Goal: Information Seeking & Learning: Learn about a topic

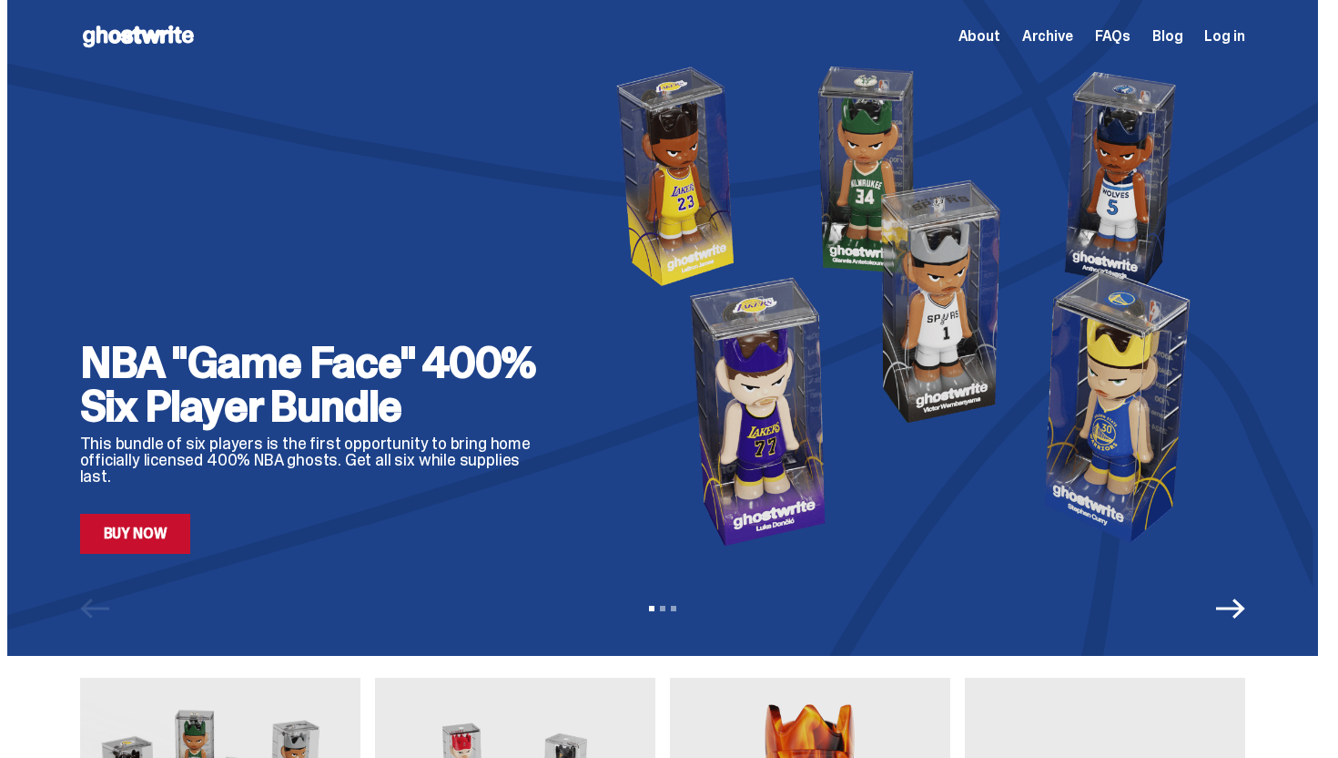
click at [1124, 35] on span "FAQs" at bounding box center [1113, 36] width 36 height 15
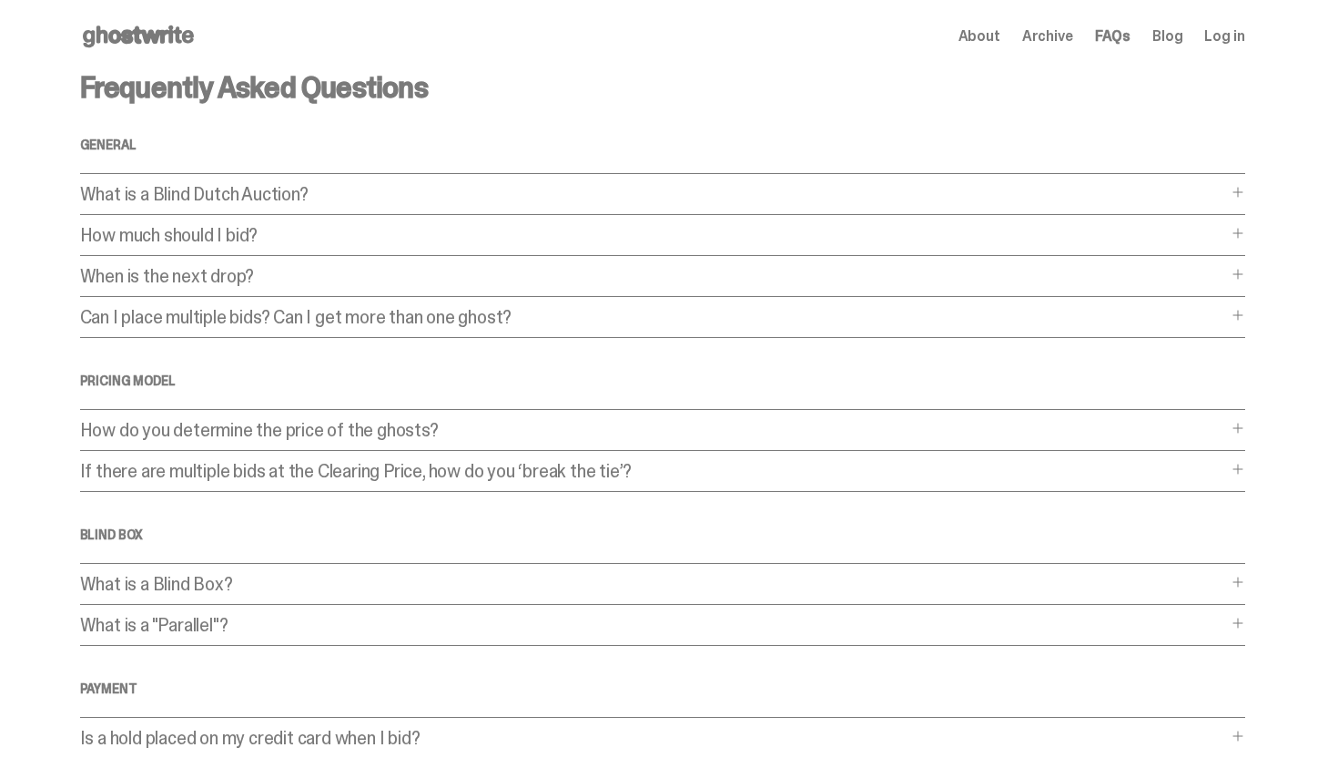
click at [198, 319] on p "Can I place multiple bids? Can I get more than one ghost?" at bounding box center [653, 317] width 1147 height 18
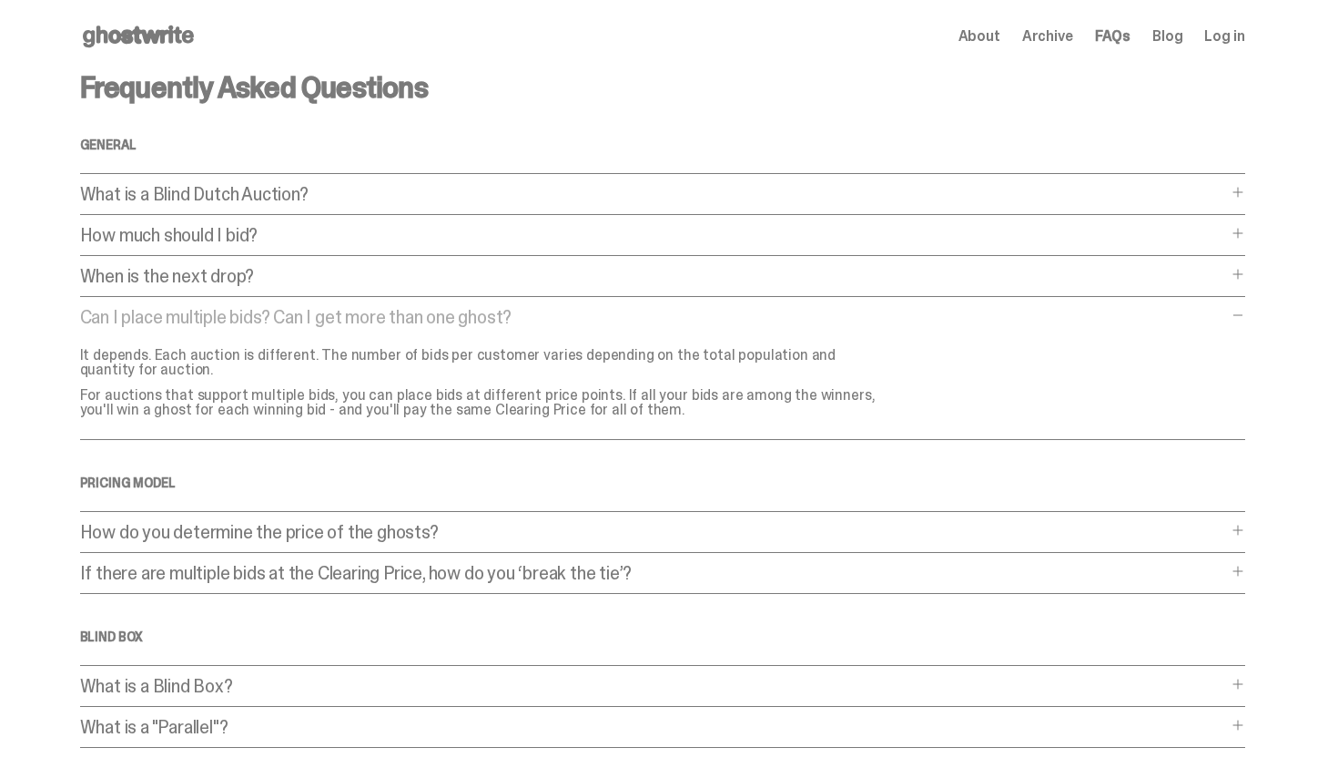
click at [198, 319] on p "Can I place multiple bids? Can I get more than one ghost?" at bounding box center [653, 317] width 1147 height 18
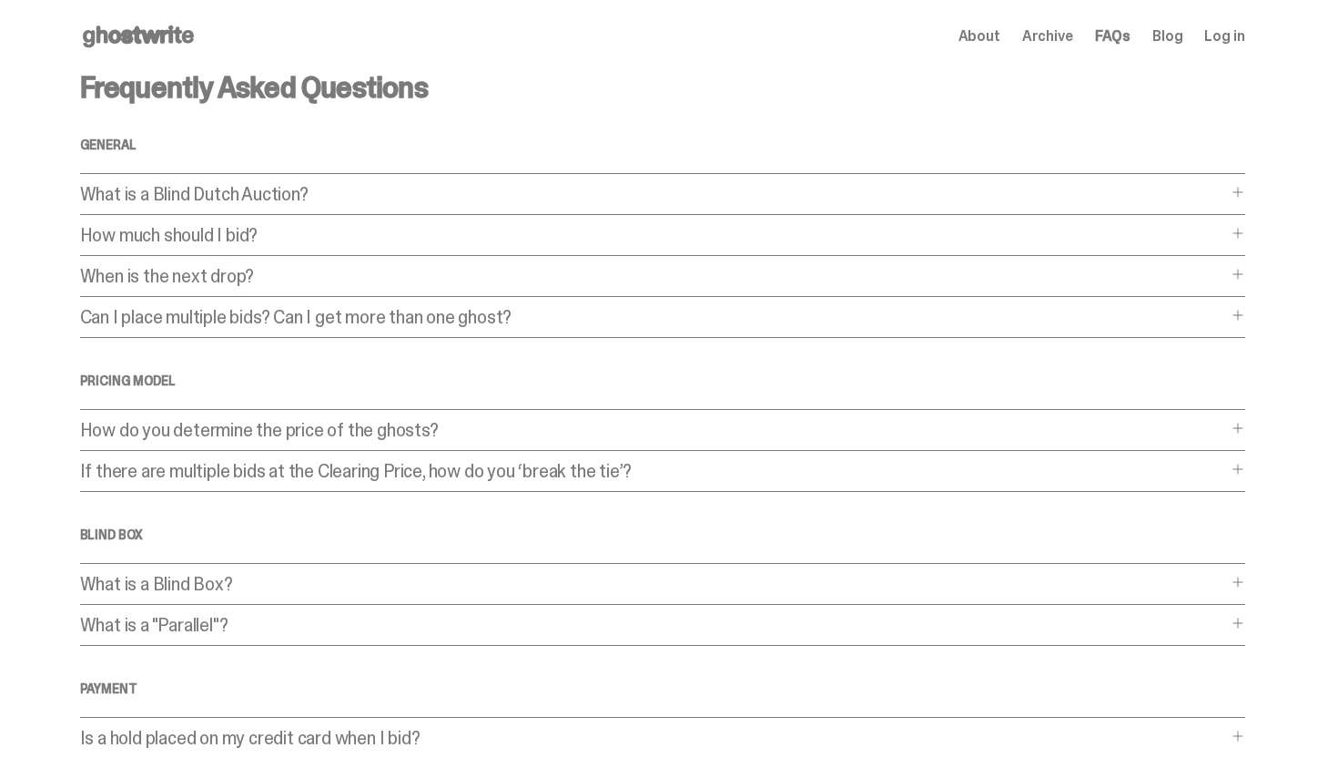
click at [124, 426] on p "How do you determine the price of the ghosts?" at bounding box center [653, 430] width 1147 height 18
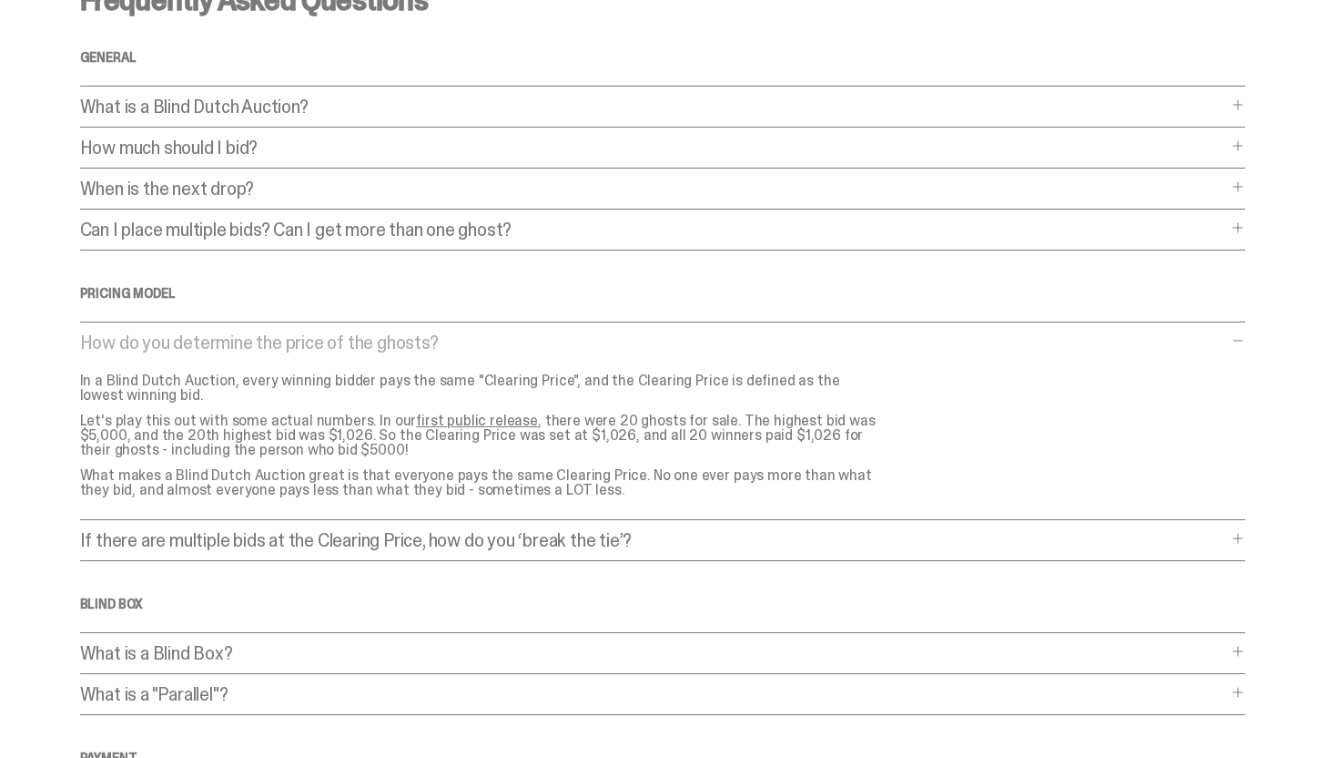
scroll to position [88, 0]
click at [217, 542] on p "If there are multiple bids at the Clearing Price, how do you ‘break the tie’?" at bounding box center [653, 539] width 1147 height 18
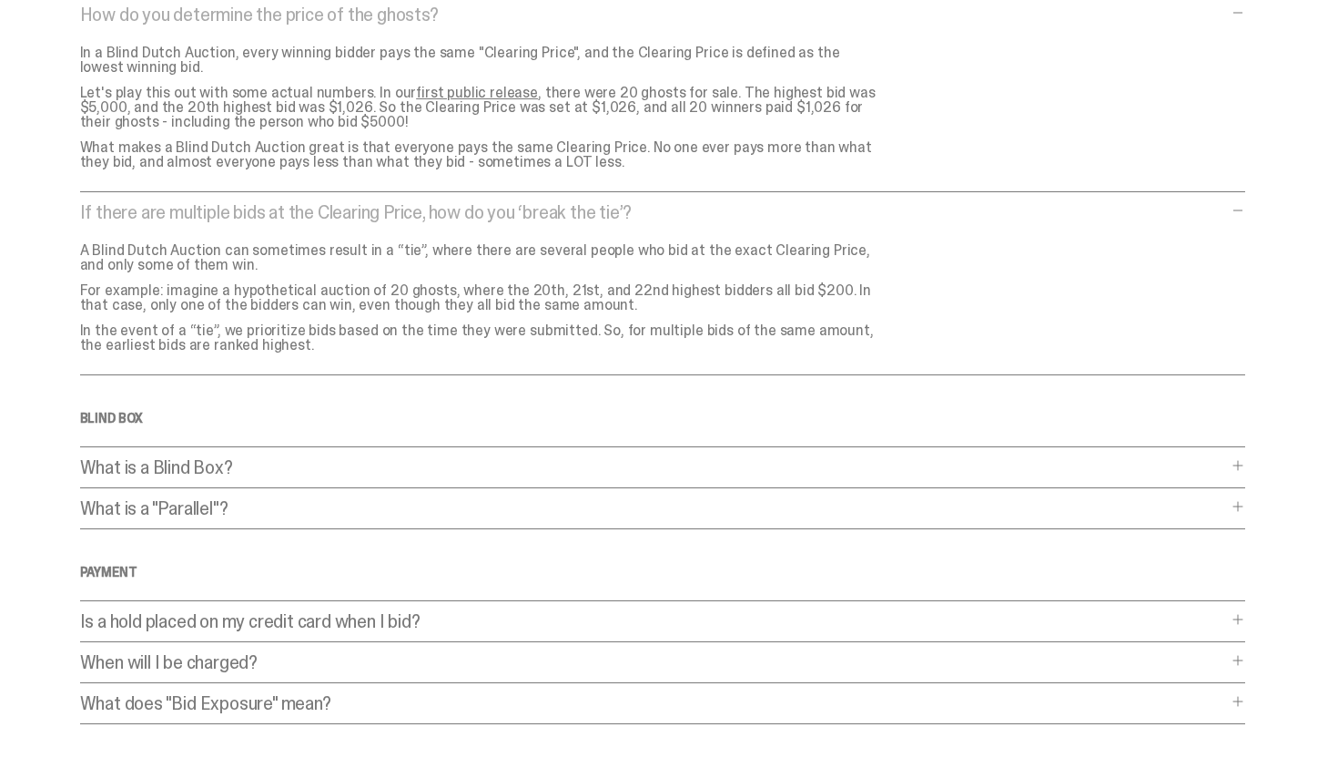
scroll to position [432, 0]
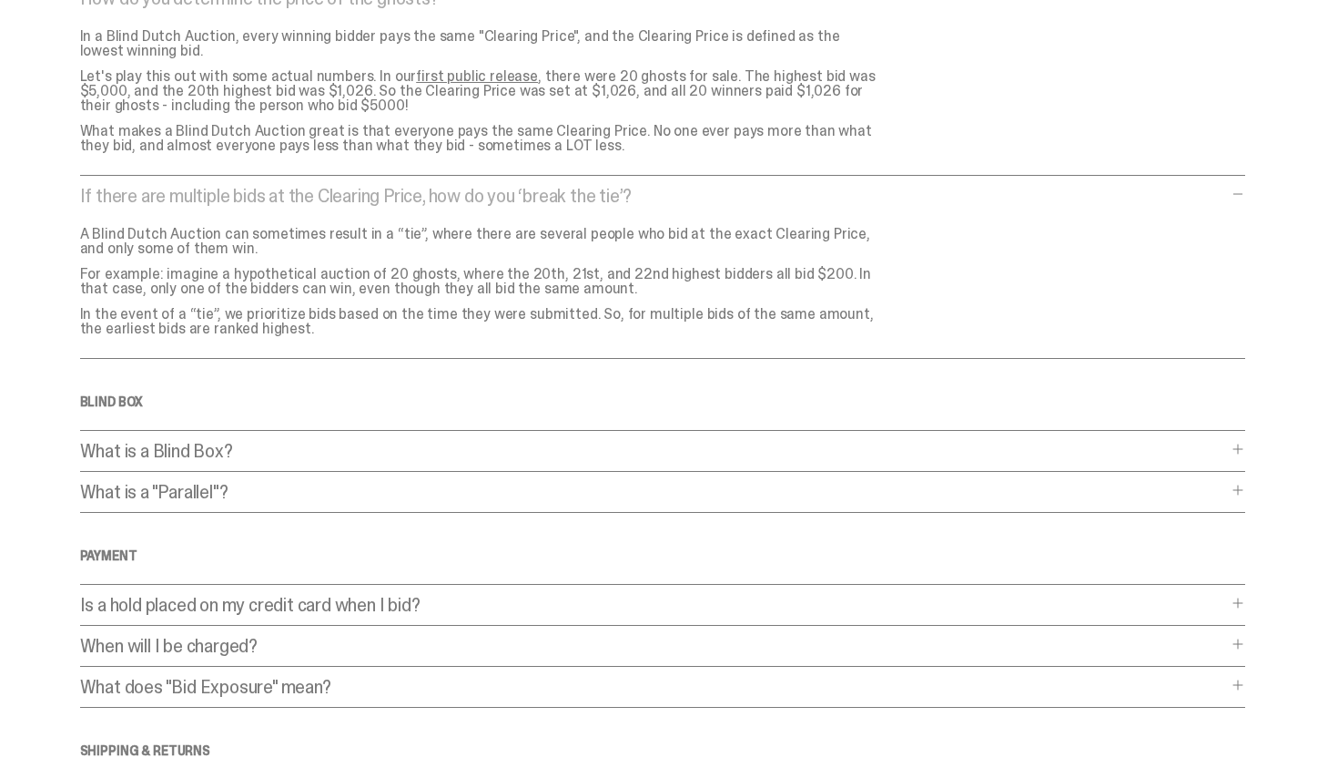
click at [157, 492] on p "What is a "Parallel"?" at bounding box center [653, 492] width 1147 height 18
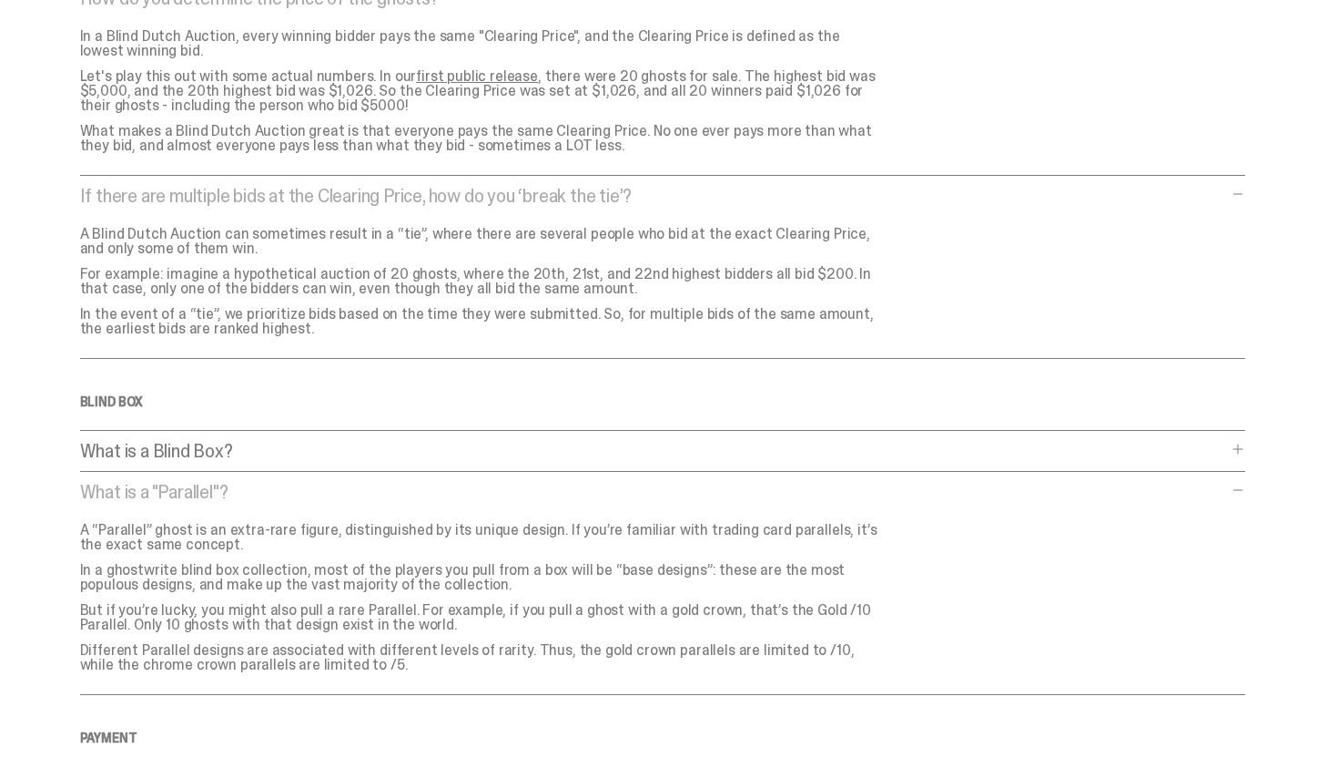
click at [150, 474] on div "Frequently Asked Questions General What is a Blind Dutch Auction? What is a Bli…" at bounding box center [662, 362] width 1165 height 1443
click at [150, 455] on p "What is a Blind Box?" at bounding box center [653, 451] width 1147 height 18
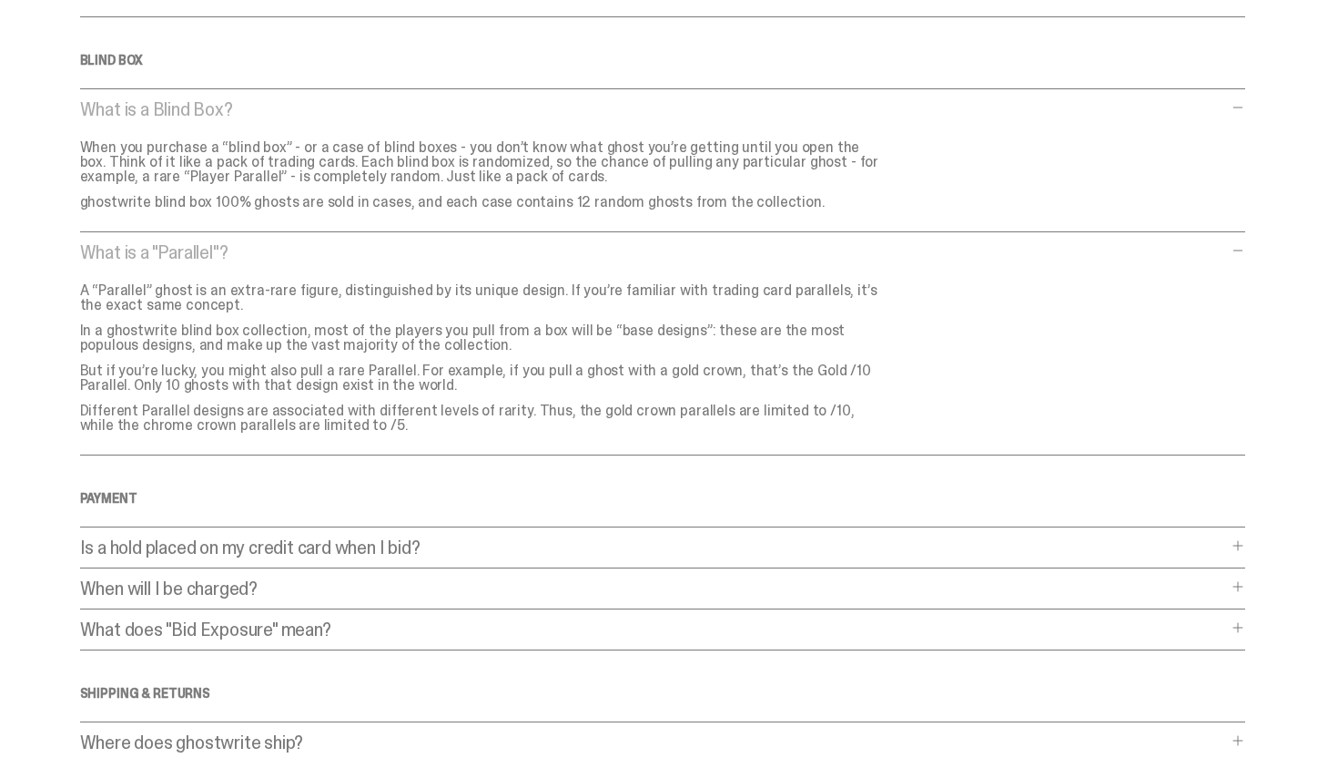
scroll to position [796, 0]
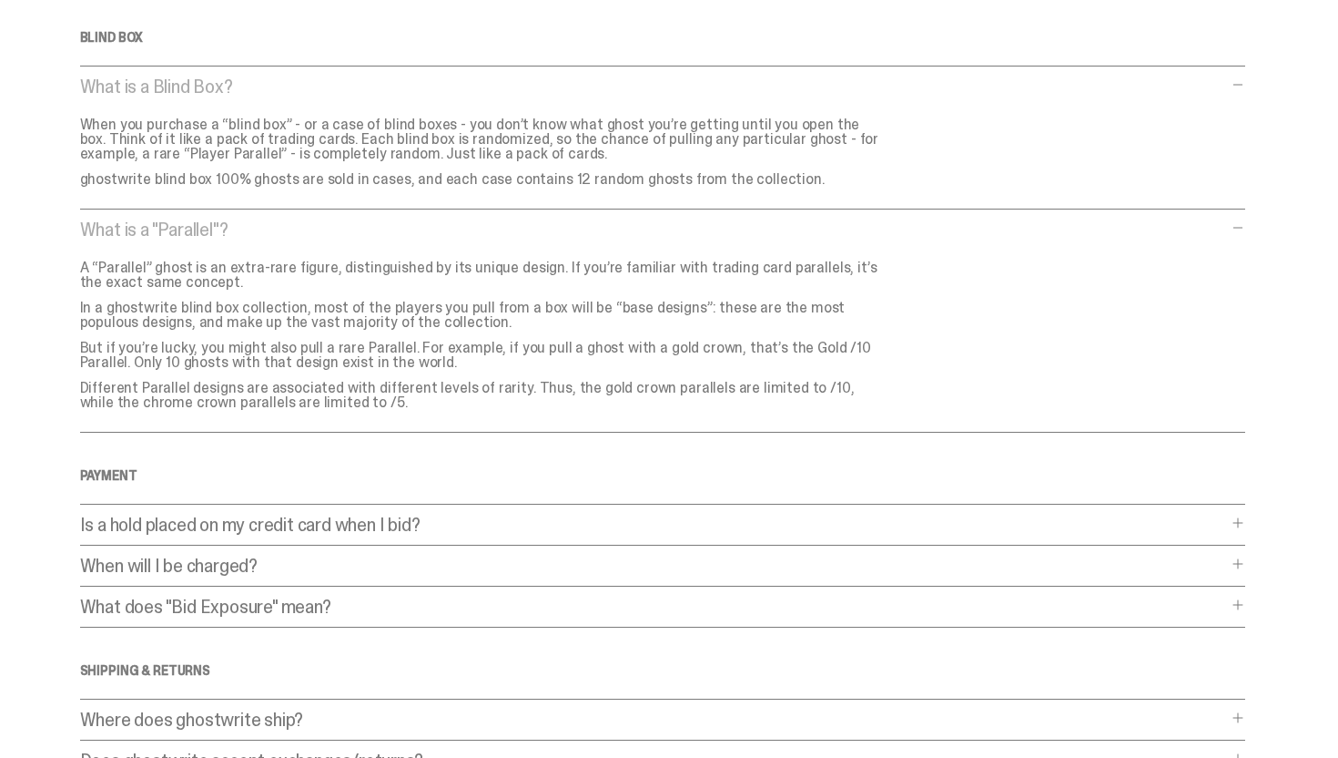
click at [151, 524] on p "Is a hold placed on my credit card when I bid?" at bounding box center [653, 524] width 1147 height 18
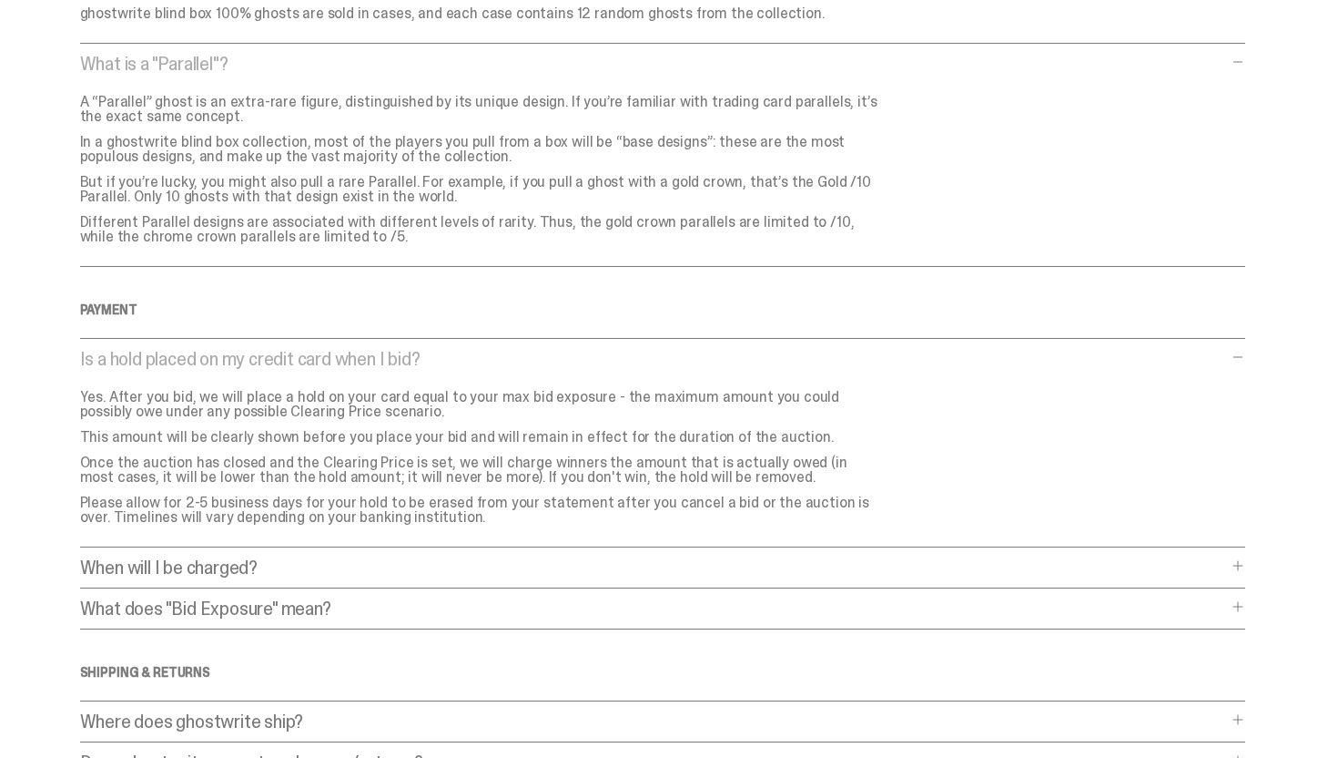
scroll to position [964, 0]
click at [172, 387] on p "Yes. After you bid, we will place a hold on your card equal to your max bid exp…" at bounding box center [480, 401] width 801 height 29
click at [168, 367] on div "Is a hold placed on my credit card when I bid? Is a hold placed on my credit ca…" at bounding box center [662, 446] width 1165 height 198
click at [132, 361] on p "Is a hold placed on my credit card when I bid?" at bounding box center [653, 356] width 1147 height 18
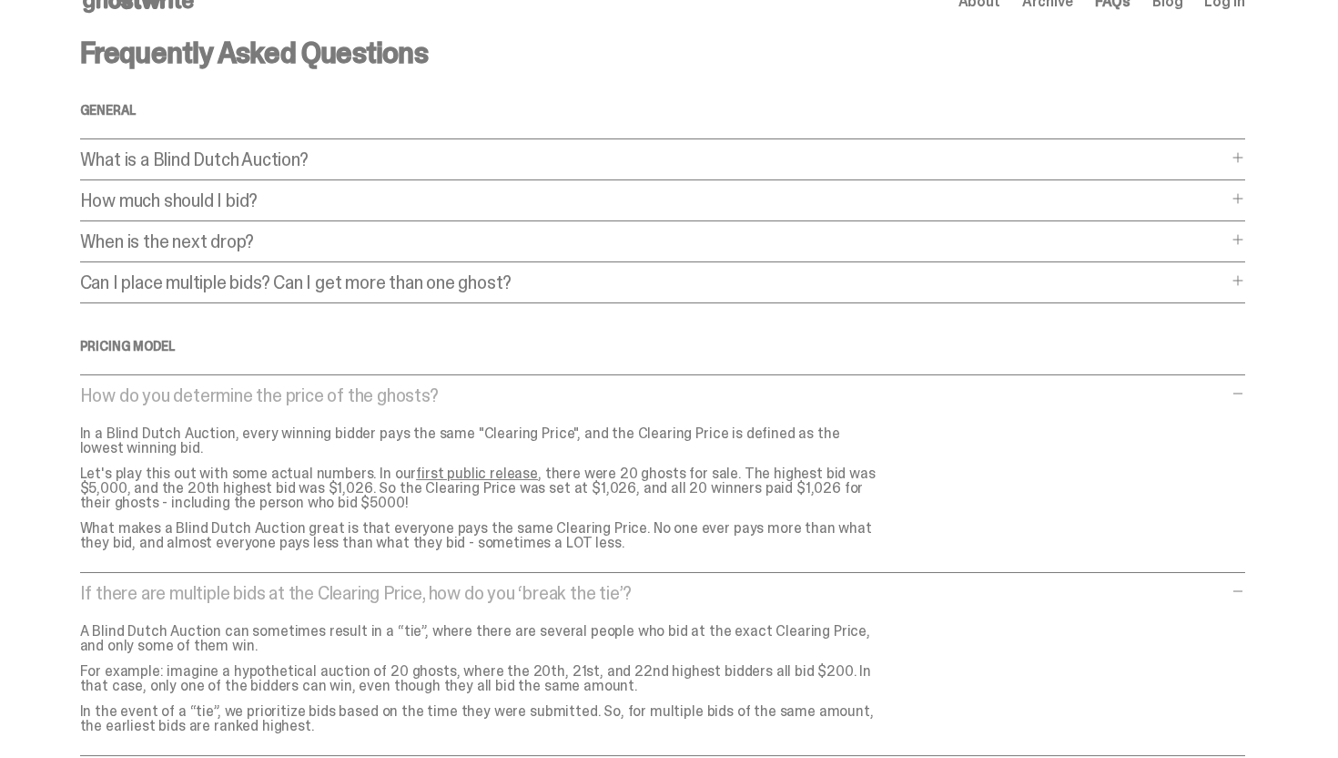
scroll to position [0, 0]
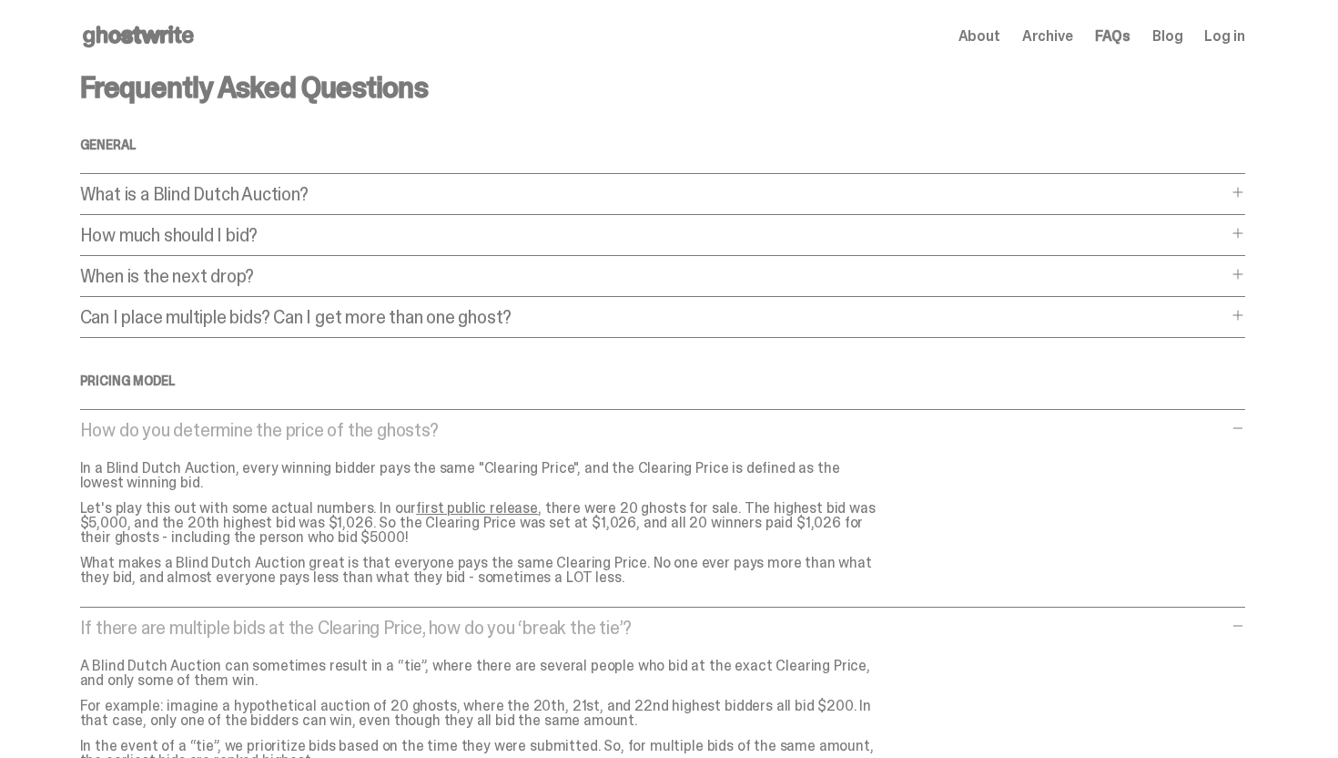
click at [175, 32] on use at bounding box center [138, 36] width 111 height 22
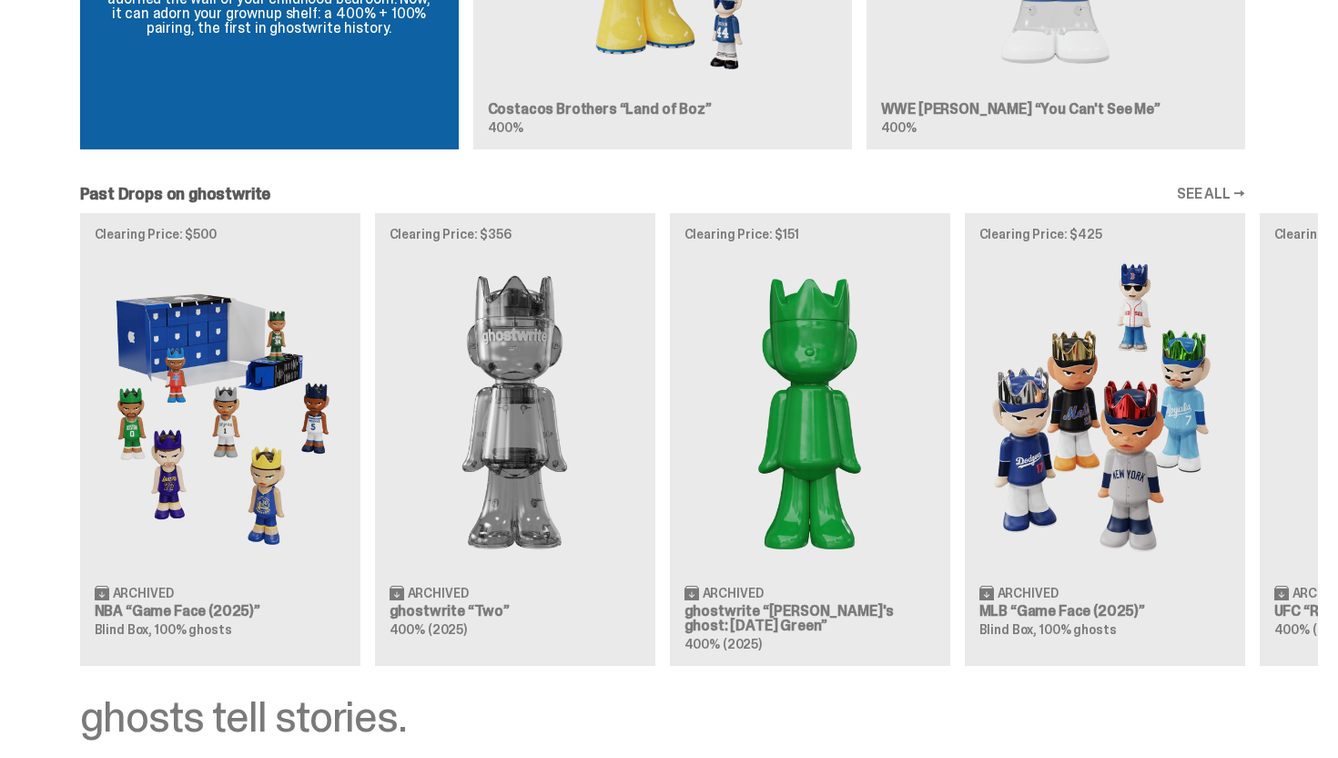
scroll to position [1461, 0]
click at [196, 412] on div "Clearing Price: $500 Archived NBA “Game Face (2025)” Blind Box, 100% ghosts Cle…" at bounding box center [662, 438] width 1311 height 452
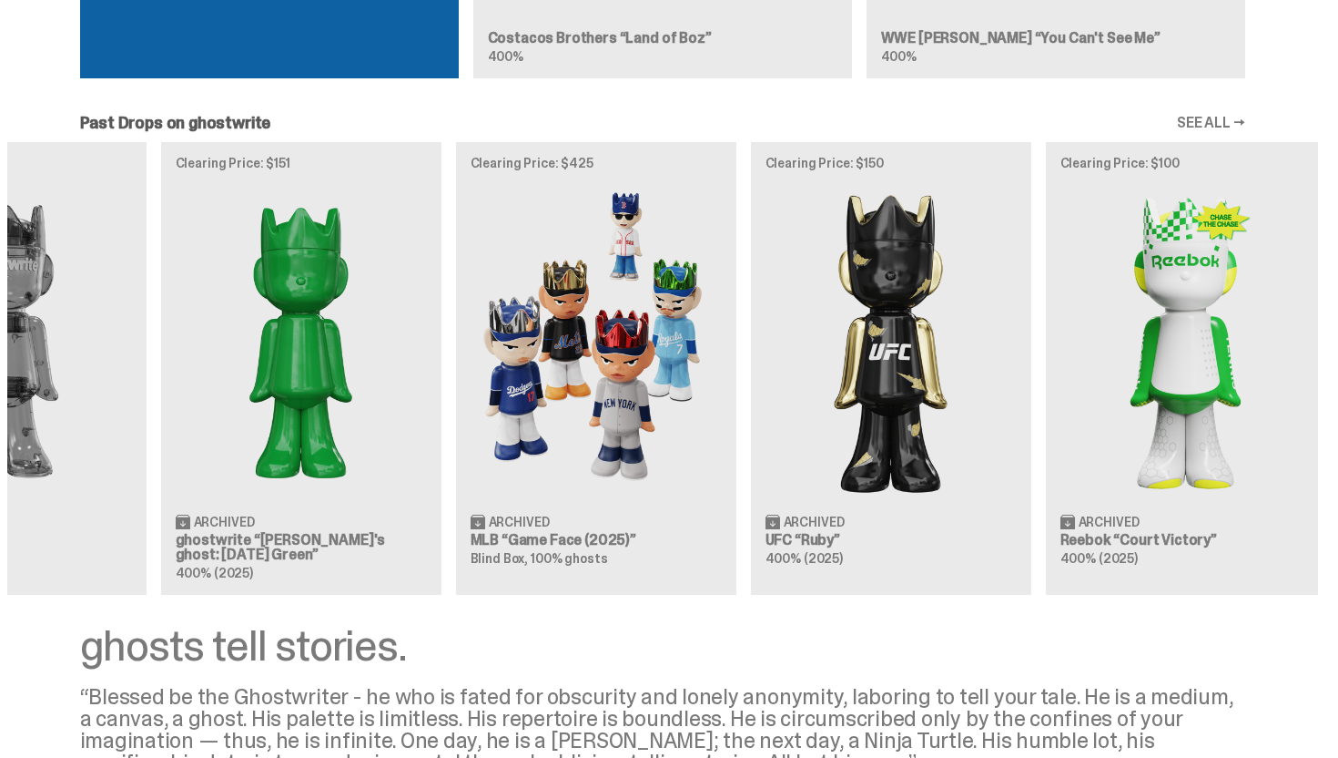
scroll to position [0, 590]
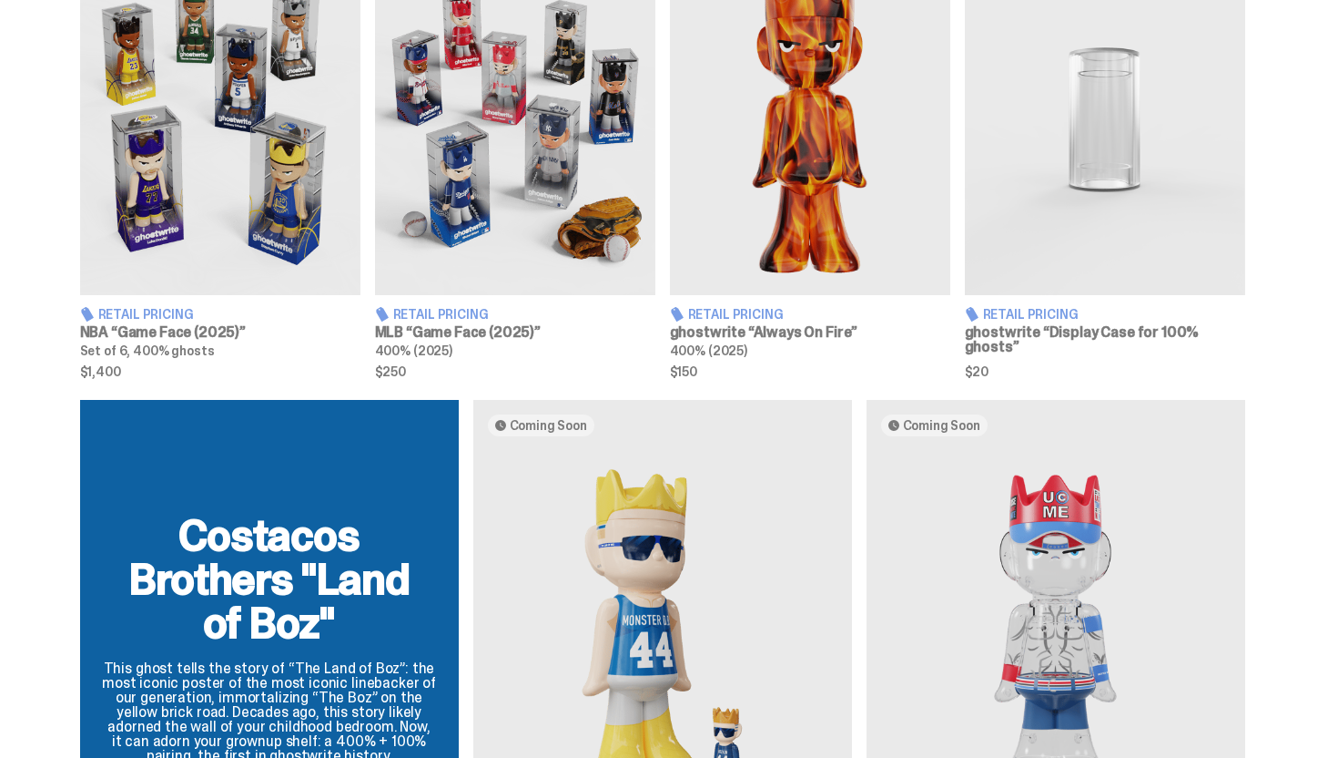
scroll to position [673, 0]
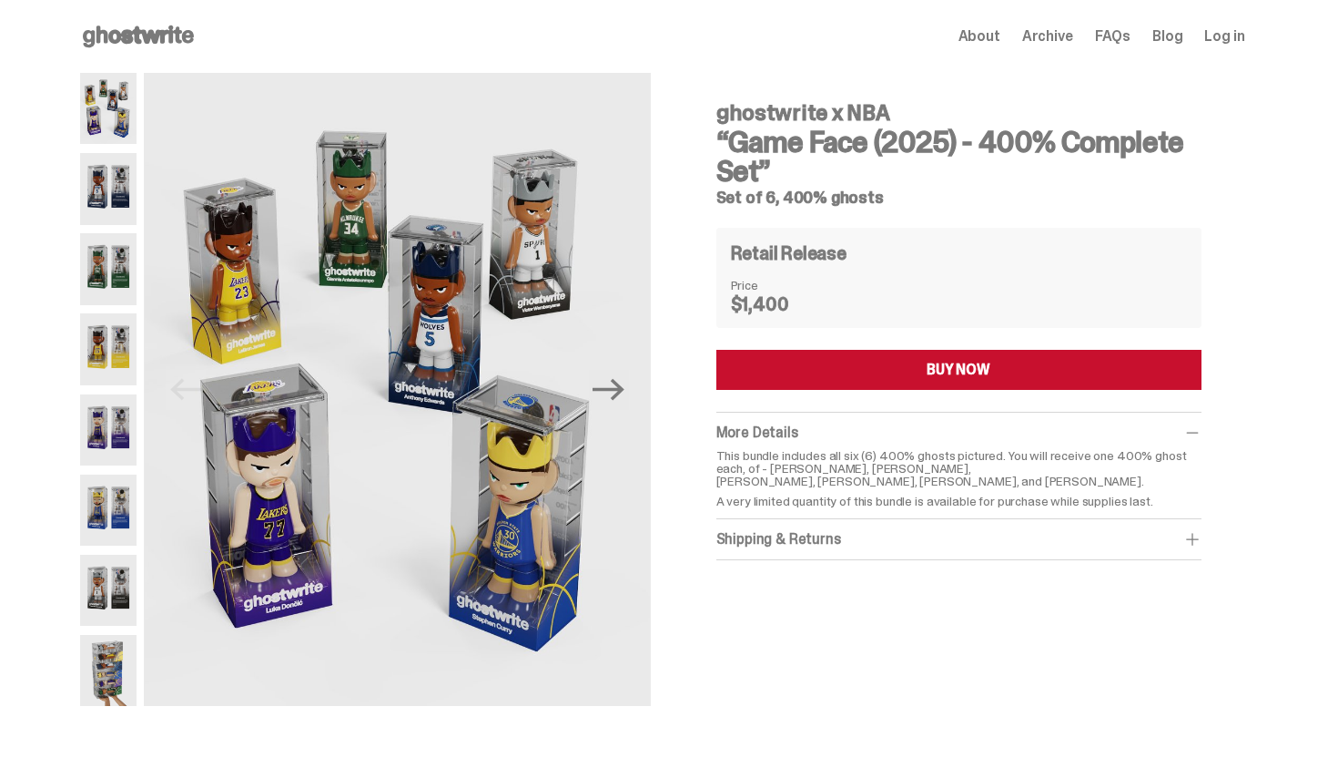
click at [980, 547] on div "Shipping & Returns" at bounding box center [959, 539] width 485 height 18
click at [980, 544] on div "Shipping & Returns" at bounding box center [959, 539] width 485 height 18
click at [1001, 35] on span "About" at bounding box center [980, 36] width 42 height 15
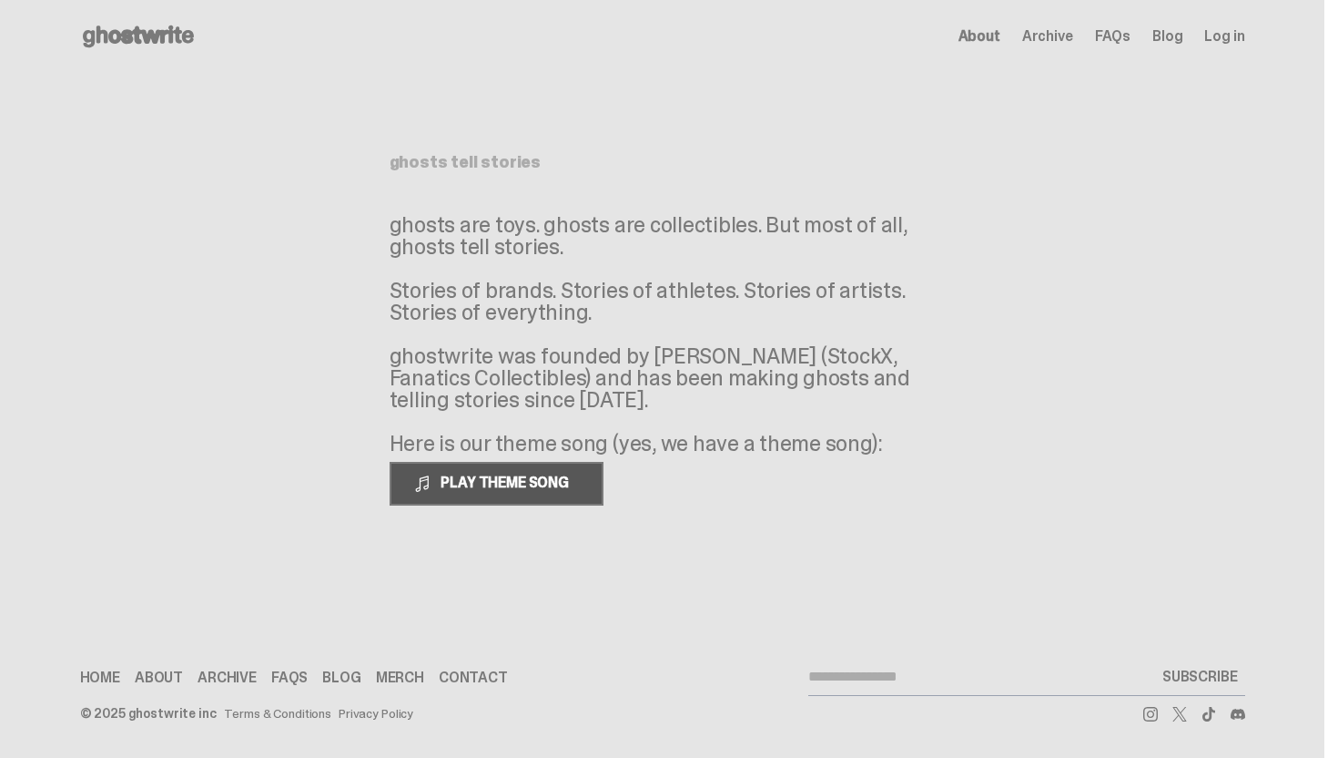
click at [515, 500] on button "PLAY THEME SONG" at bounding box center [497, 484] width 214 height 44
click at [452, 480] on span "PAUSE THEME SONG" at bounding box center [505, 482] width 144 height 19
click at [132, 30] on use at bounding box center [138, 36] width 111 height 22
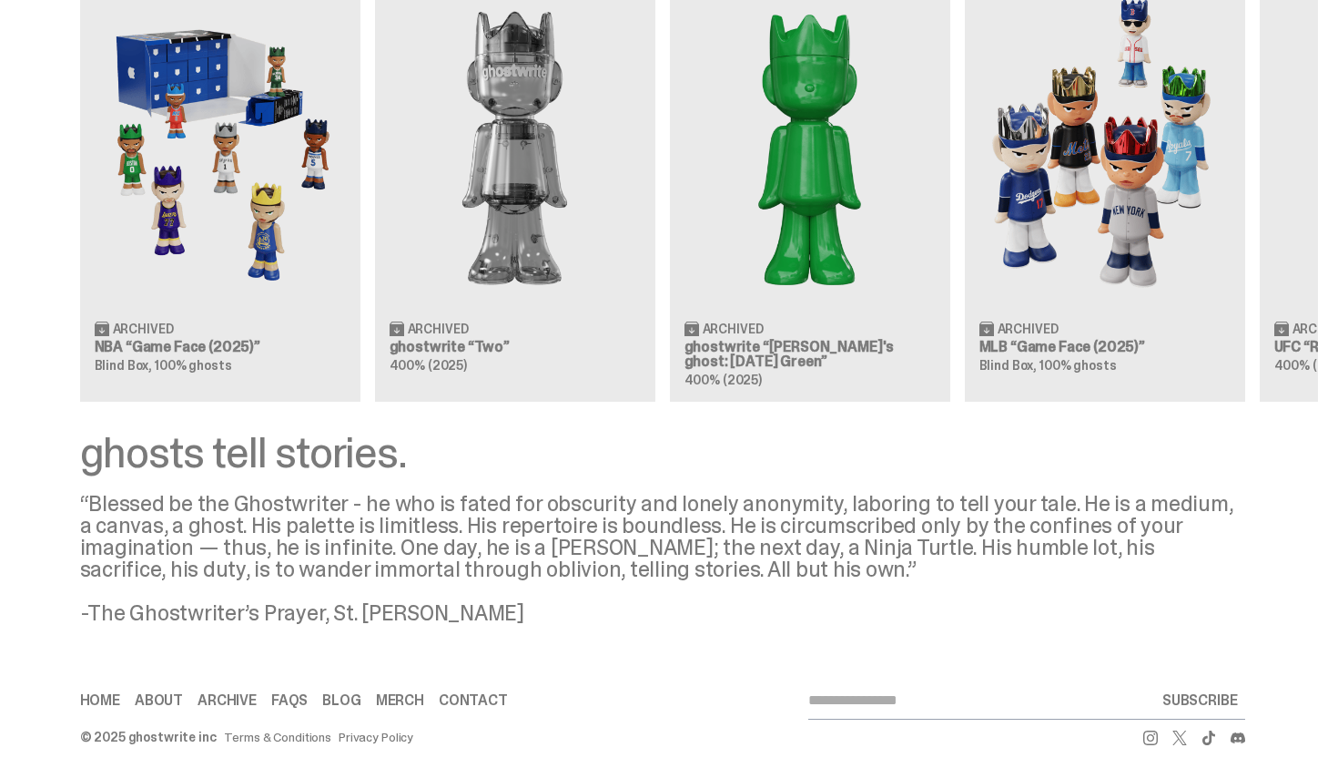
scroll to position [1725, 0]
click at [160, 692] on link "About" at bounding box center [159, 699] width 48 height 15
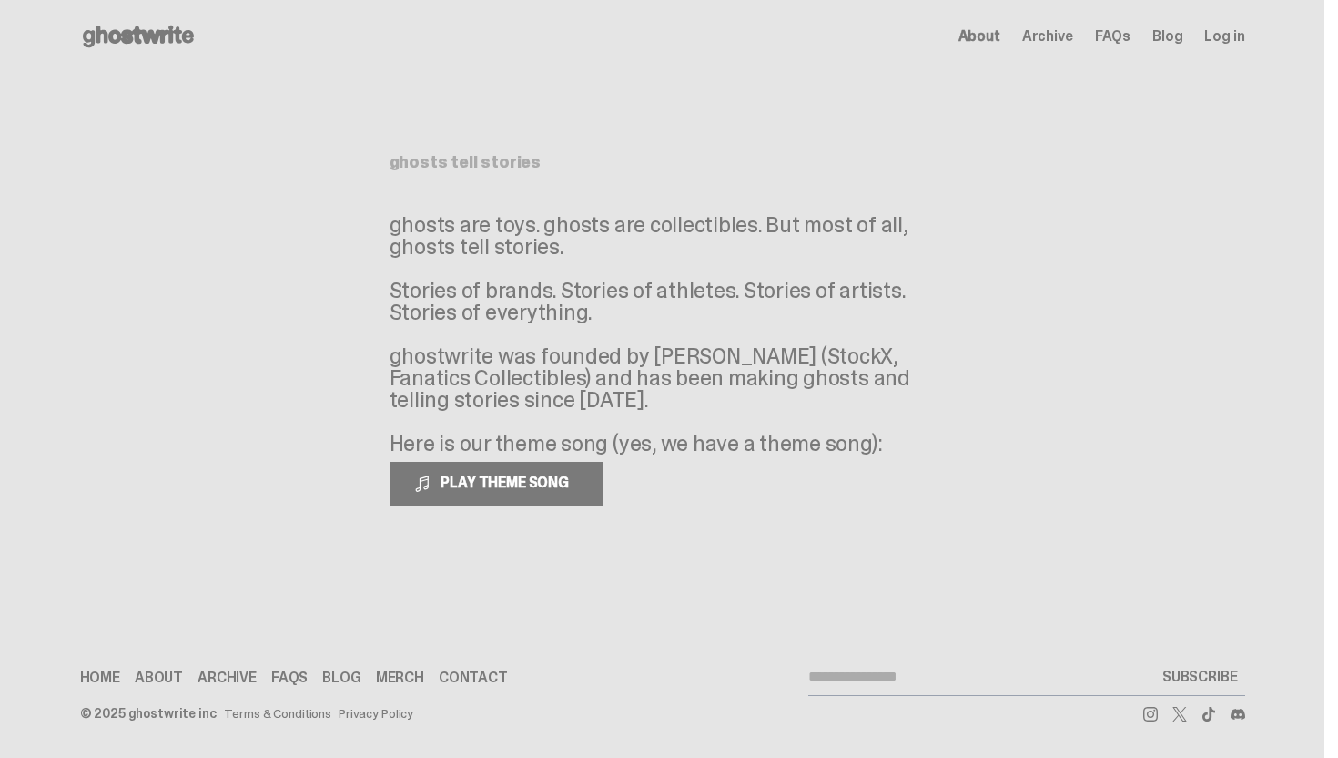
click at [544, 403] on p "ghosts are toys. ghosts are collectibles. But most of all, ghosts tell stories.…" at bounding box center [663, 334] width 546 height 240
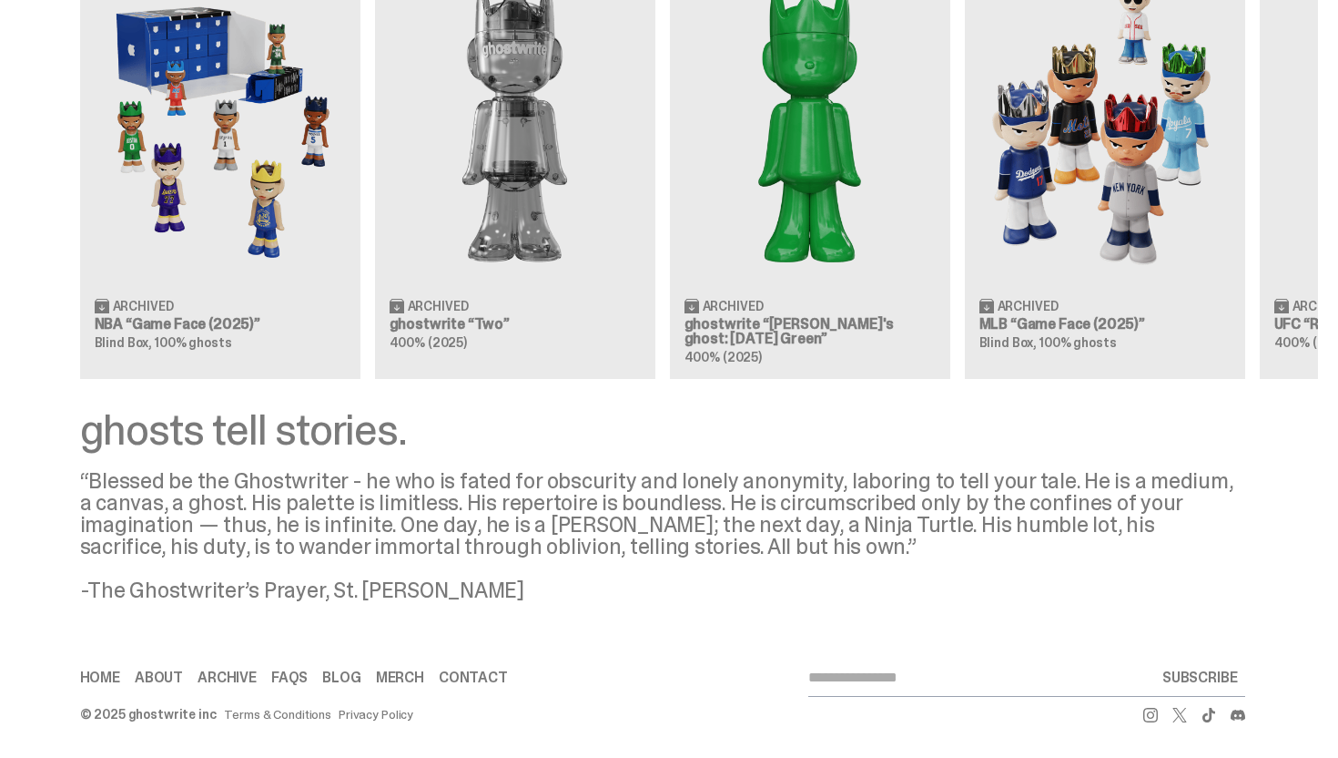
scroll to position [0, 590]
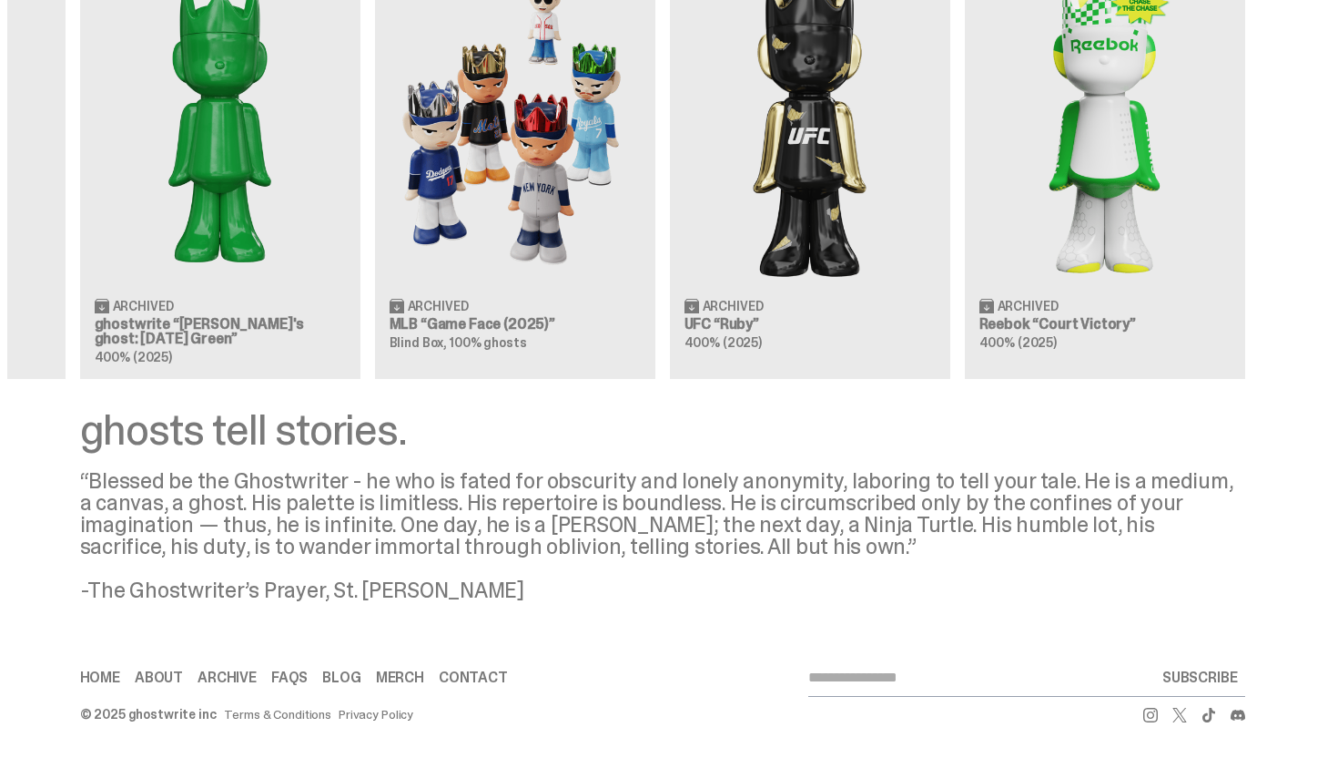
click at [237, 681] on link "Archive" at bounding box center [227, 677] width 59 height 15
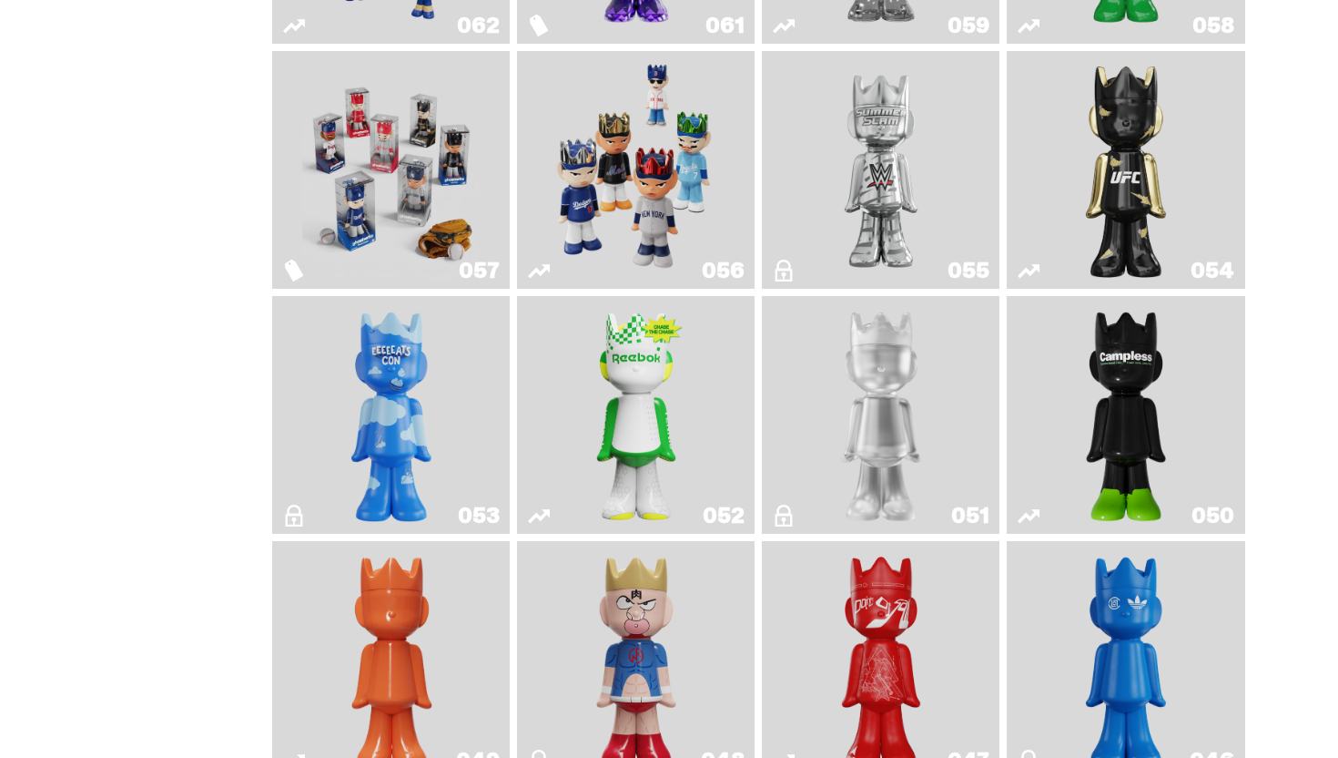
scroll to position [388, 0]
click at [696, 377] on link "052" at bounding box center [636, 413] width 216 height 223
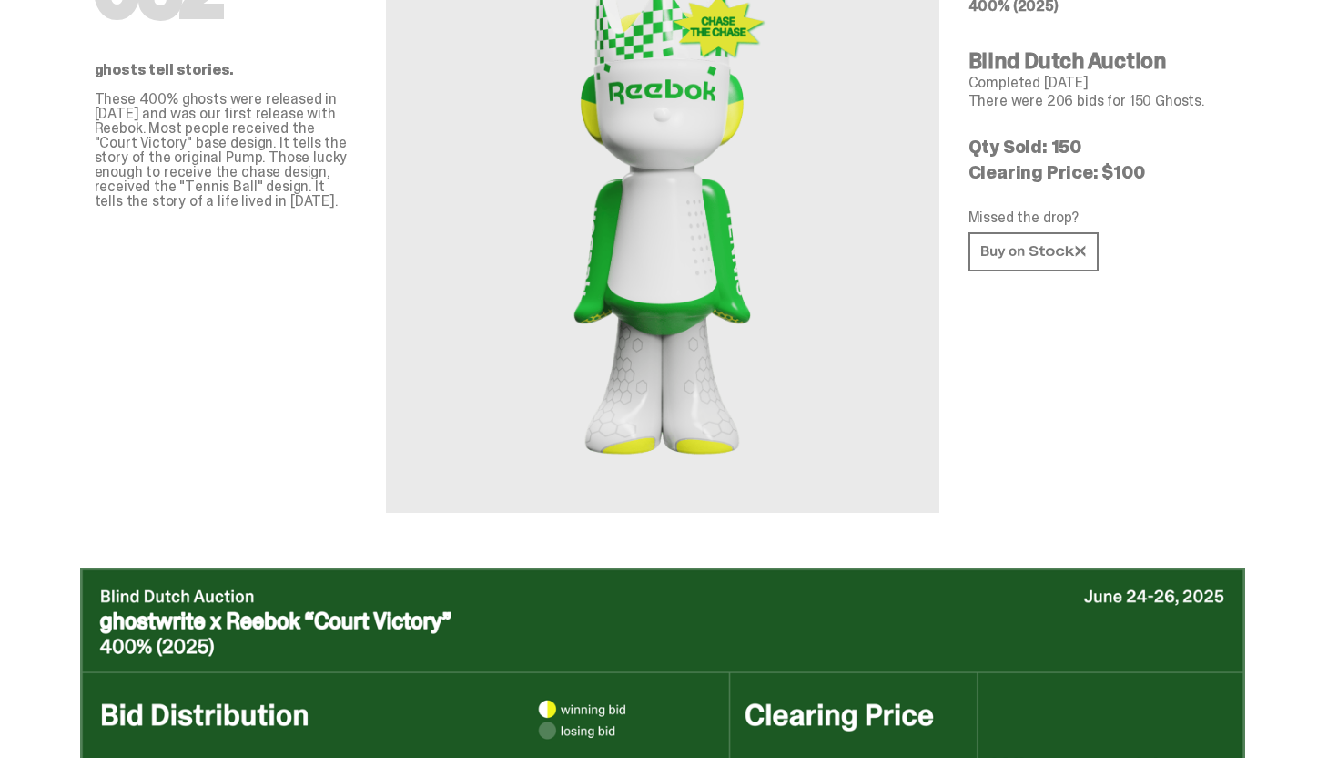
scroll to position [161, 0]
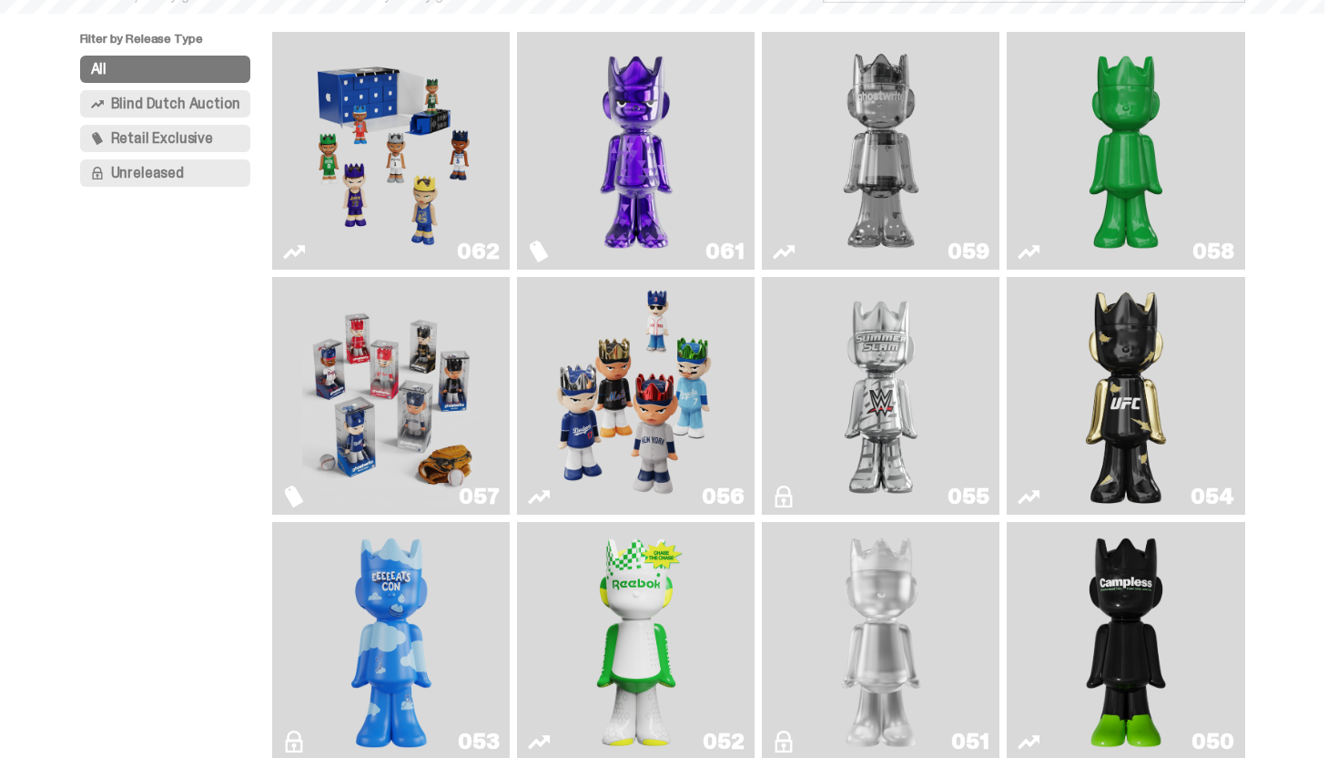
scroll to position [388, 0]
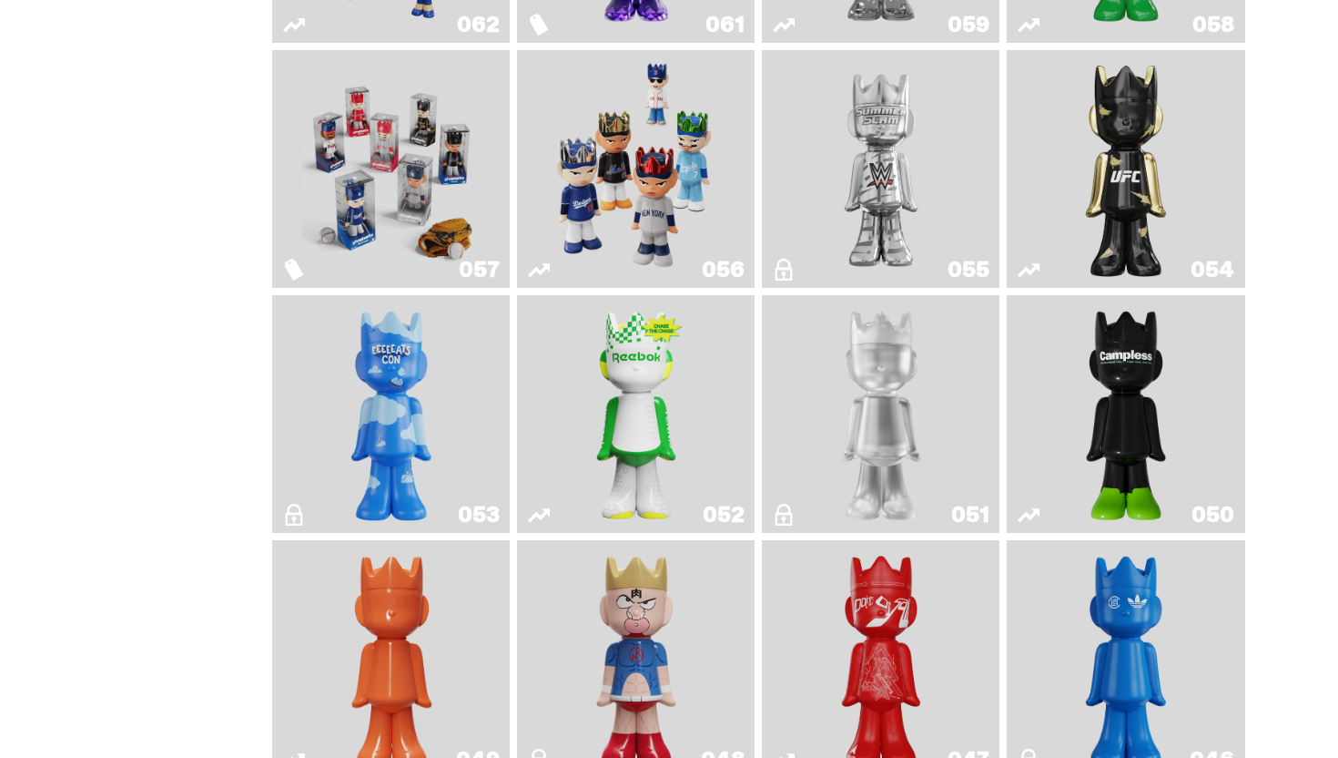
click at [392, 389] on img "ghooooost" at bounding box center [391, 413] width 97 height 223
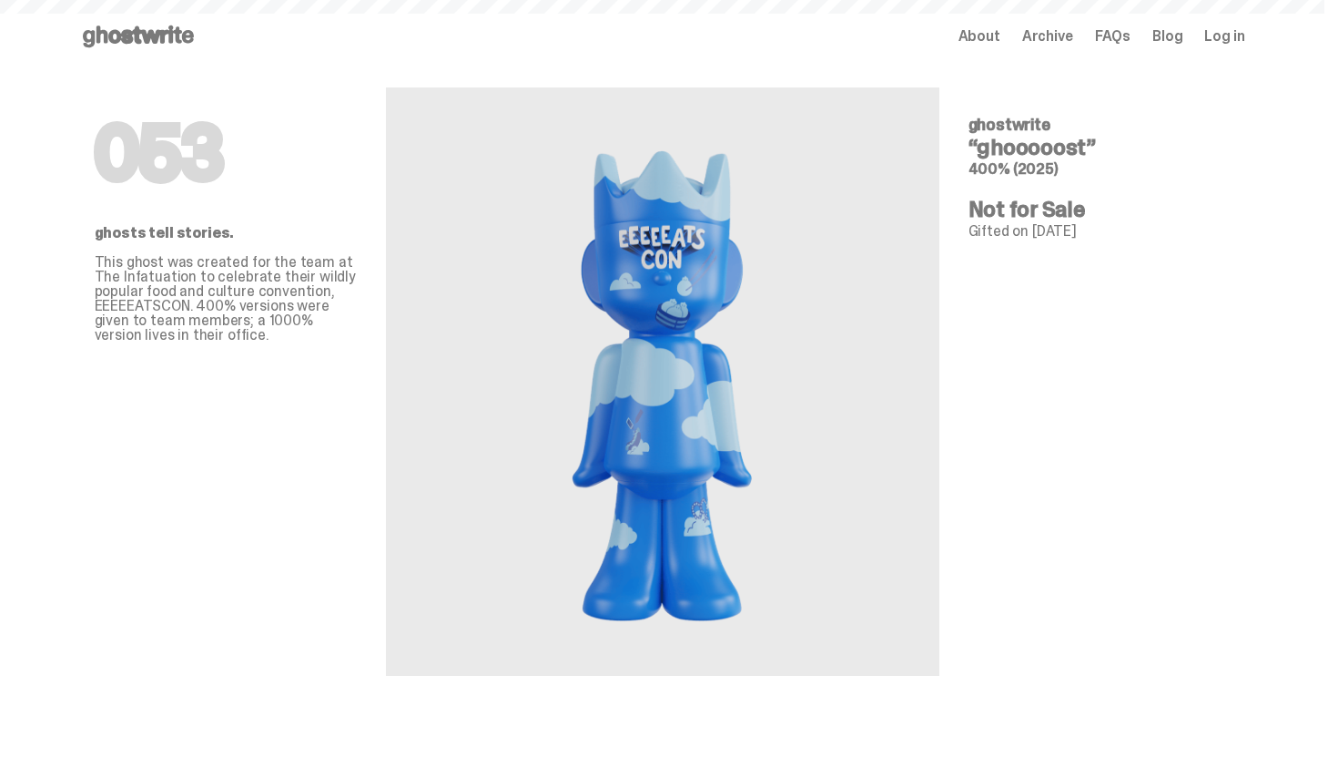
scroll to position [388, 0]
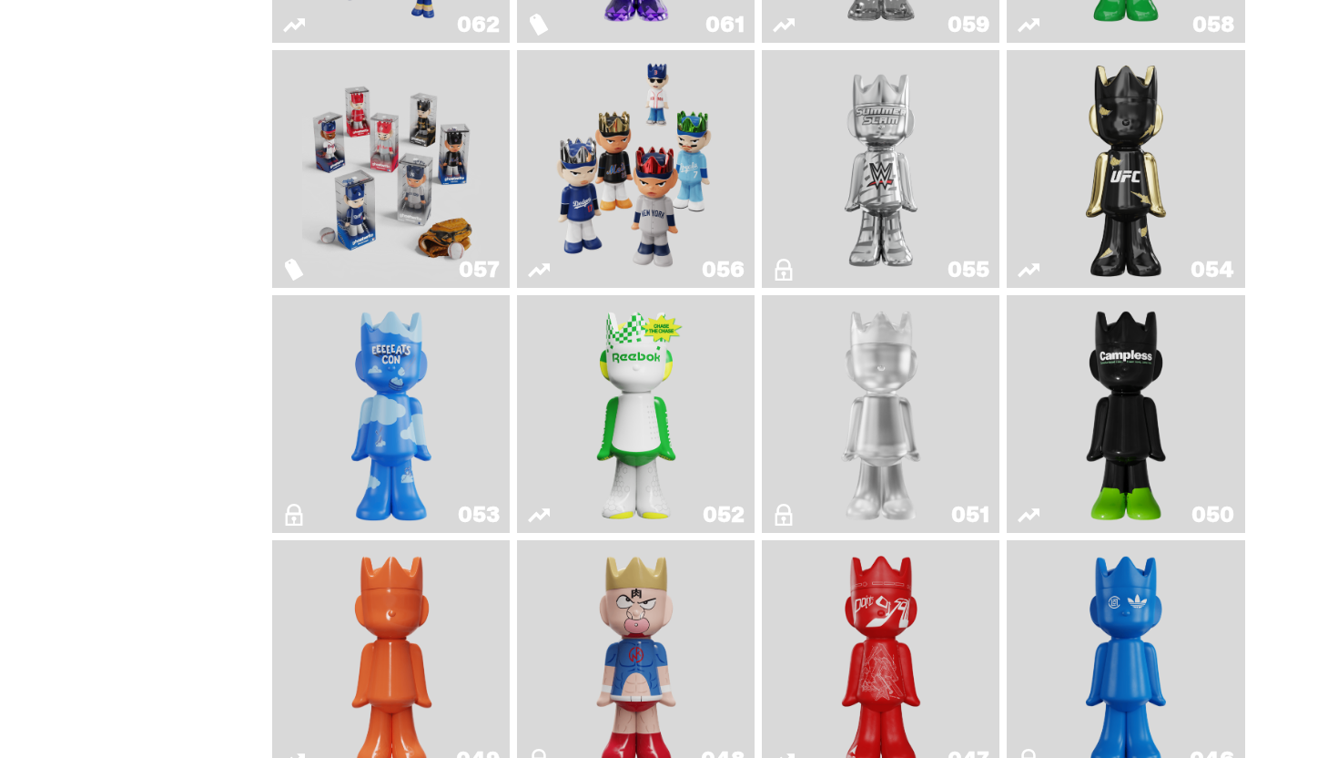
click at [840, 407] on img "LLLoyalty" at bounding box center [881, 413] width 97 height 223
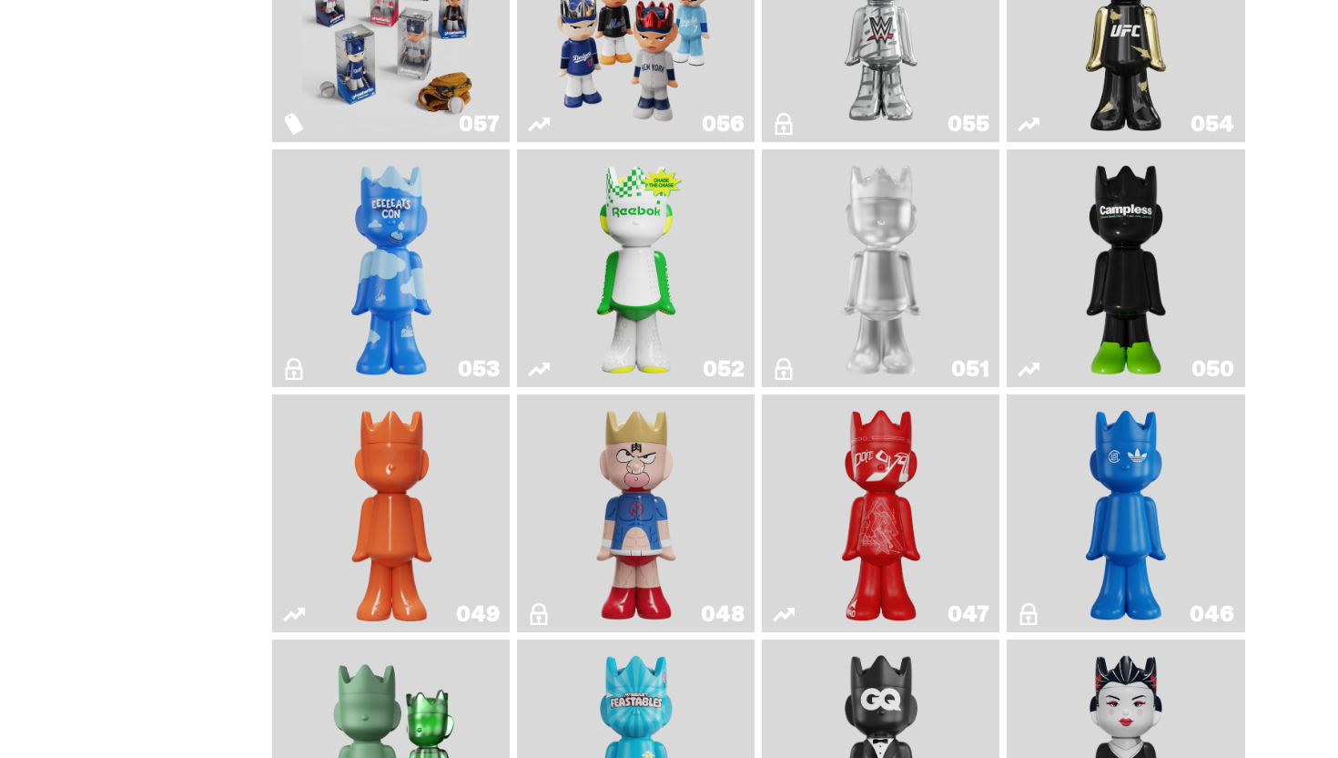
scroll to position [622, 0]
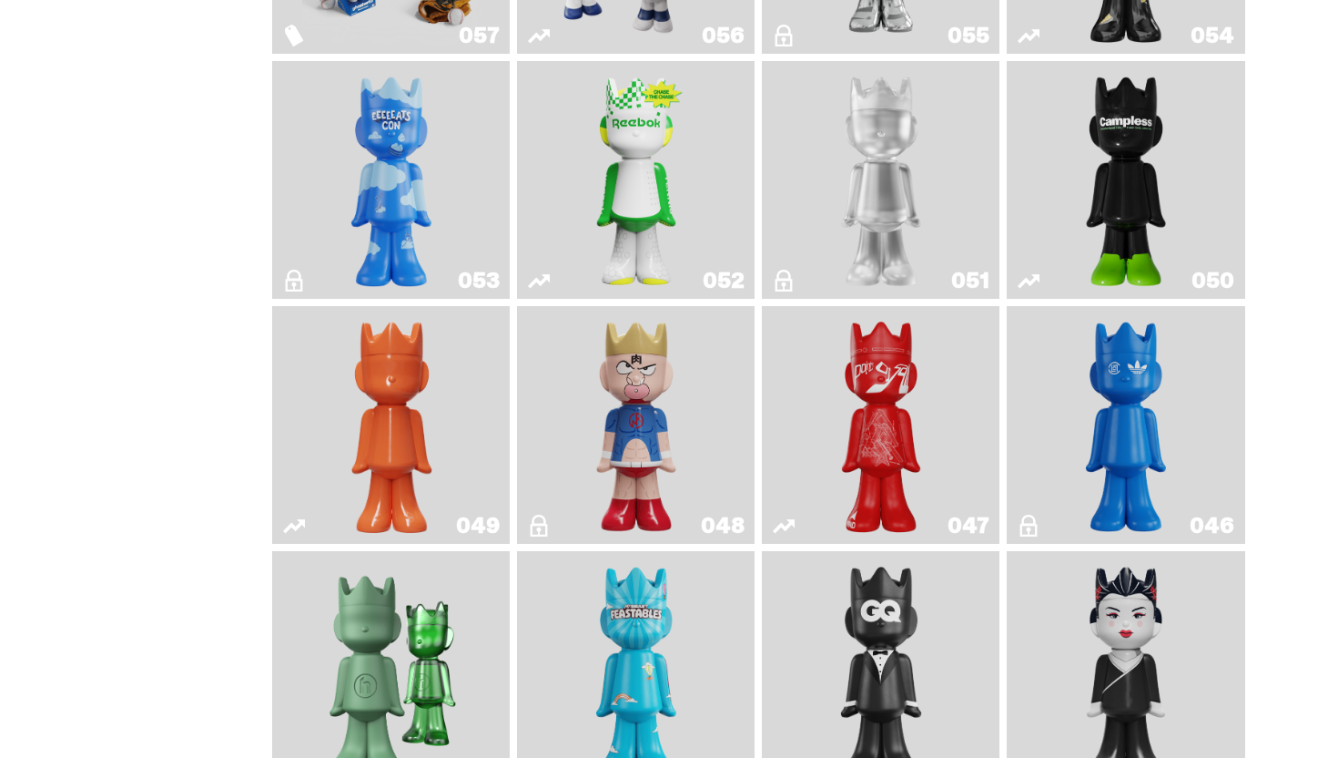
click at [1063, 203] on link "050" at bounding box center [1126, 179] width 216 height 223
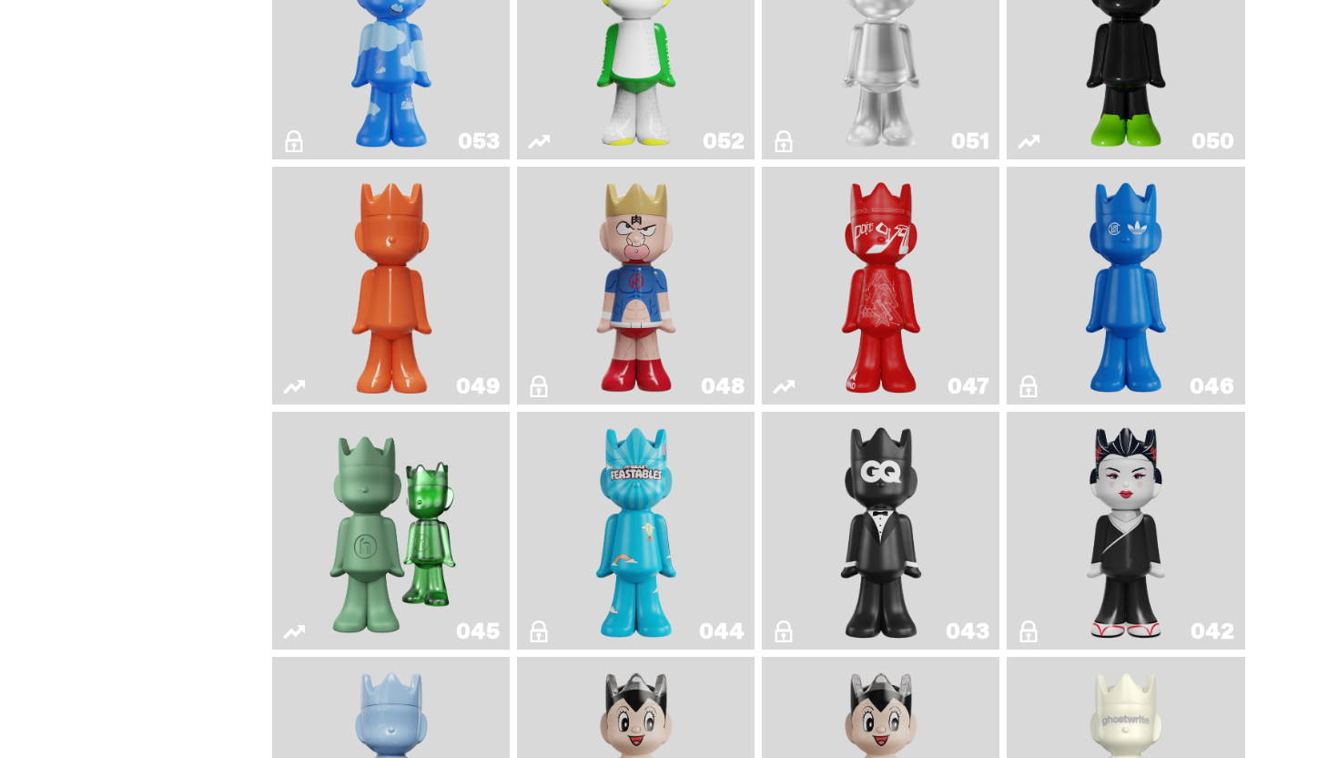
scroll to position [766, 0]
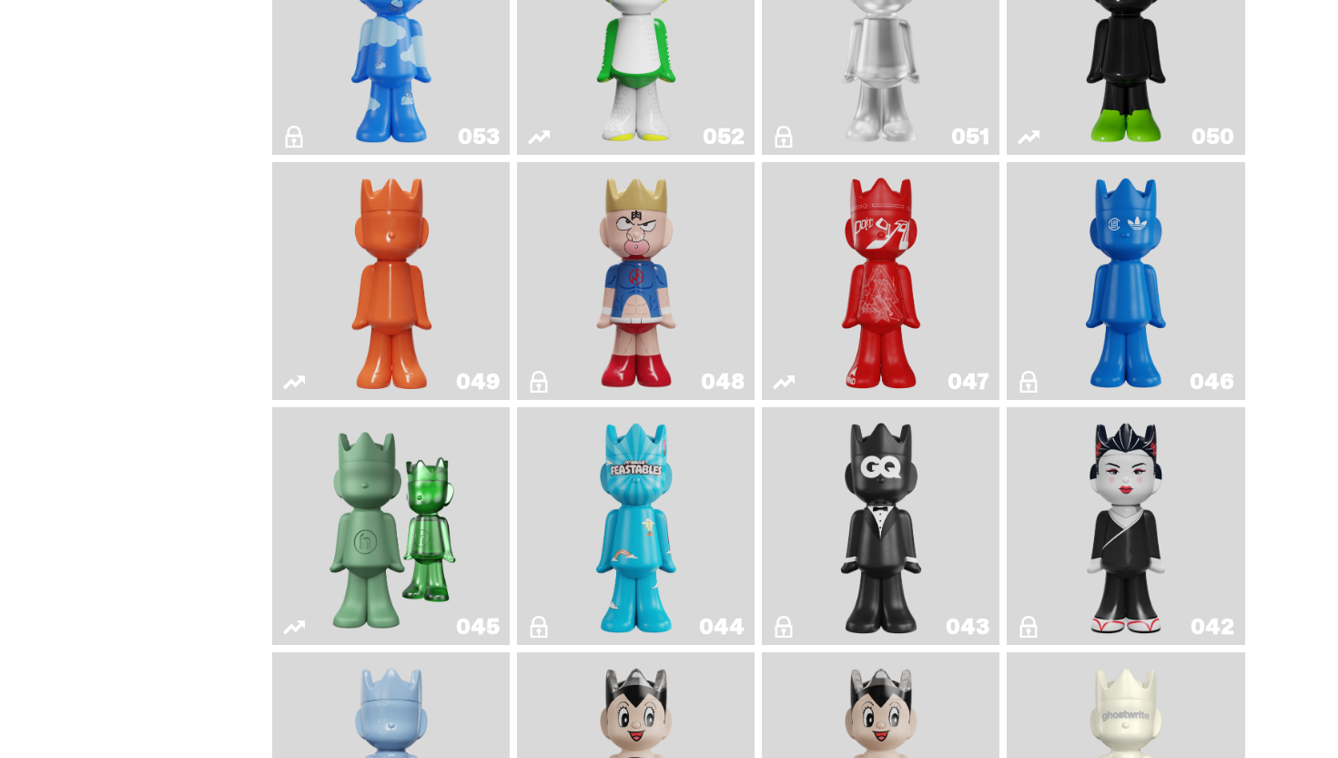
click at [643, 490] on img "Feastables" at bounding box center [636, 525] width 97 height 223
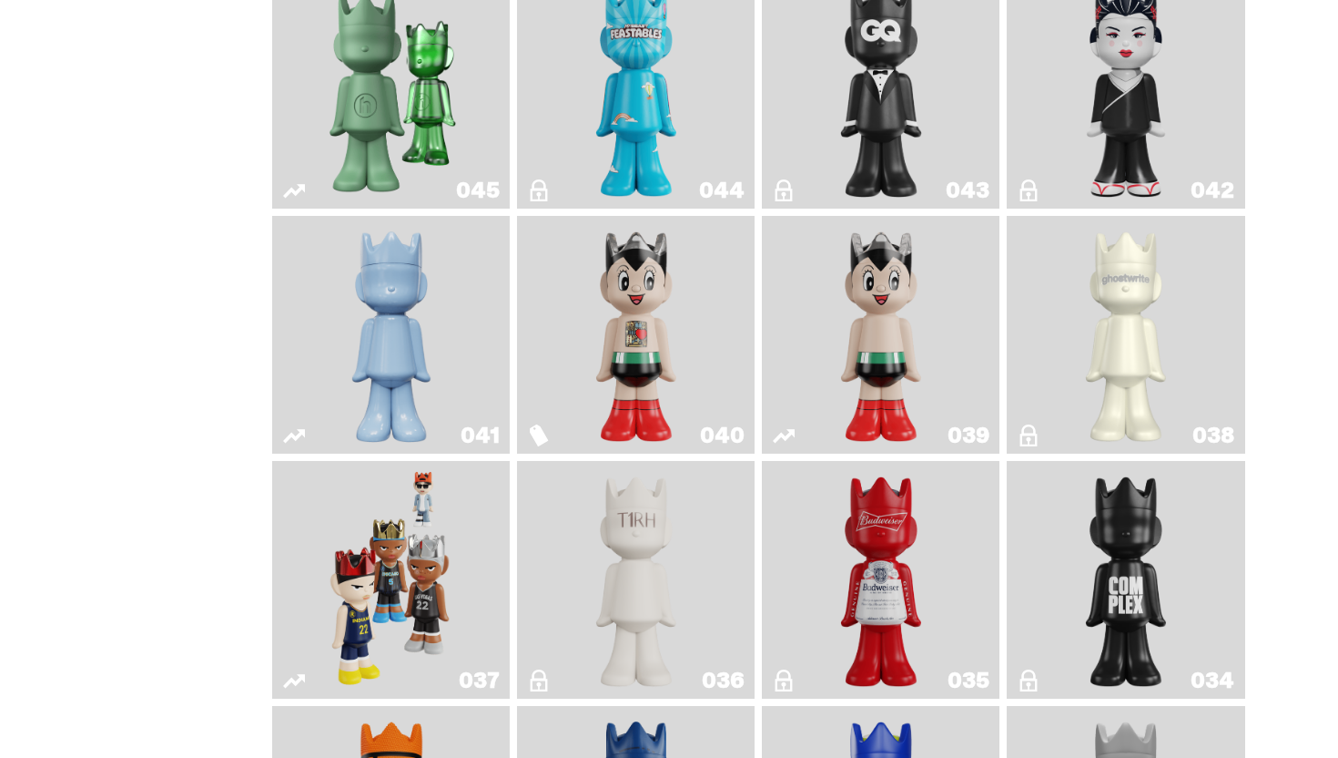
scroll to position [1235, 0]
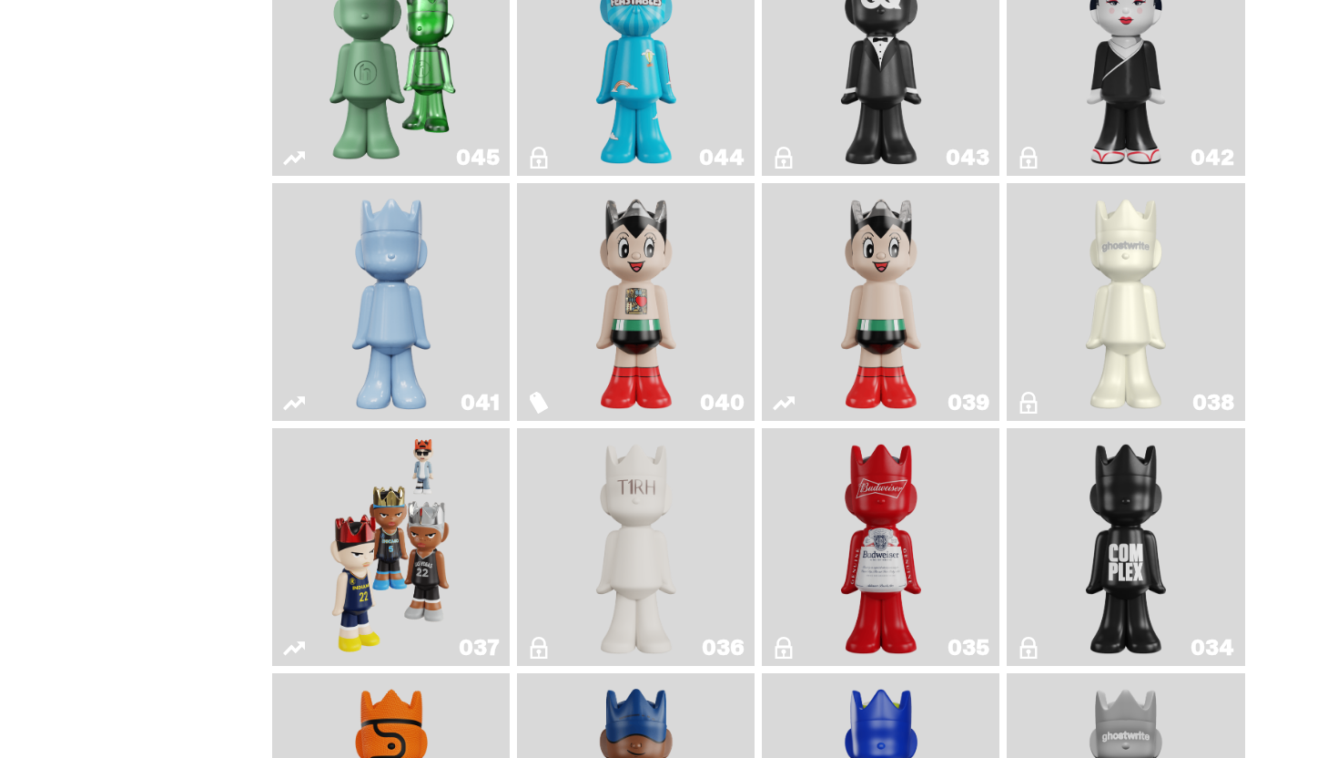
click at [634, 312] on img "Astro Boy (Heart)" at bounding box center [636, 301] width 97 height 223
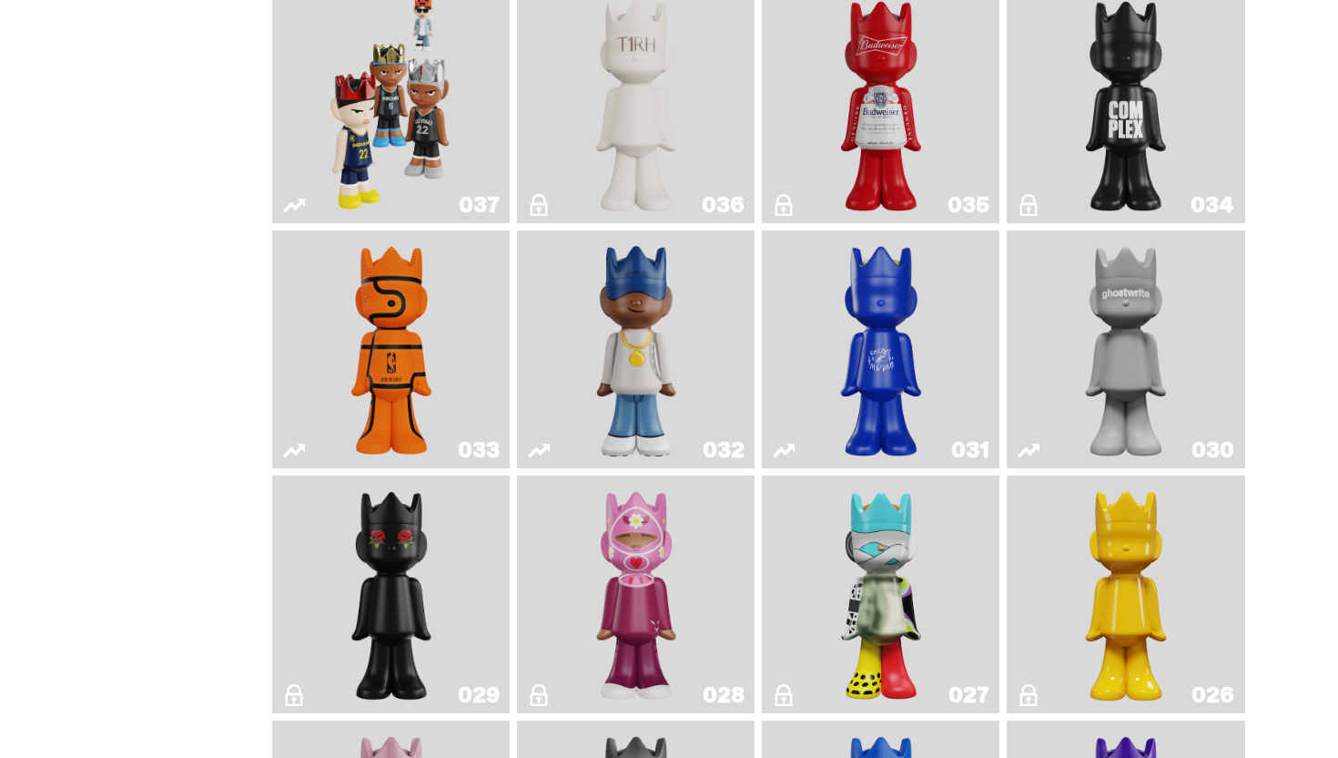
scroll to position [1688, 0]
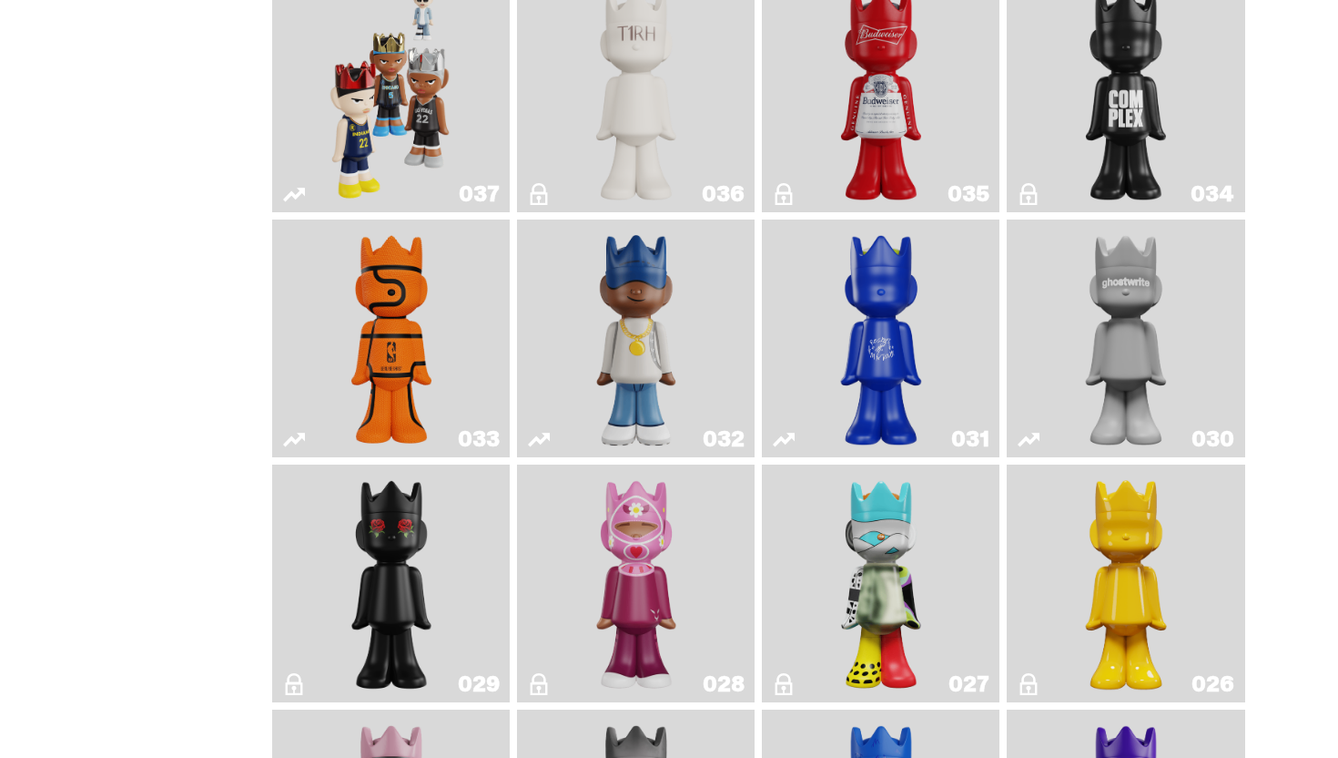
click at [324, 356] on link "033" at bounding box center [391, 338] width 216 height 223
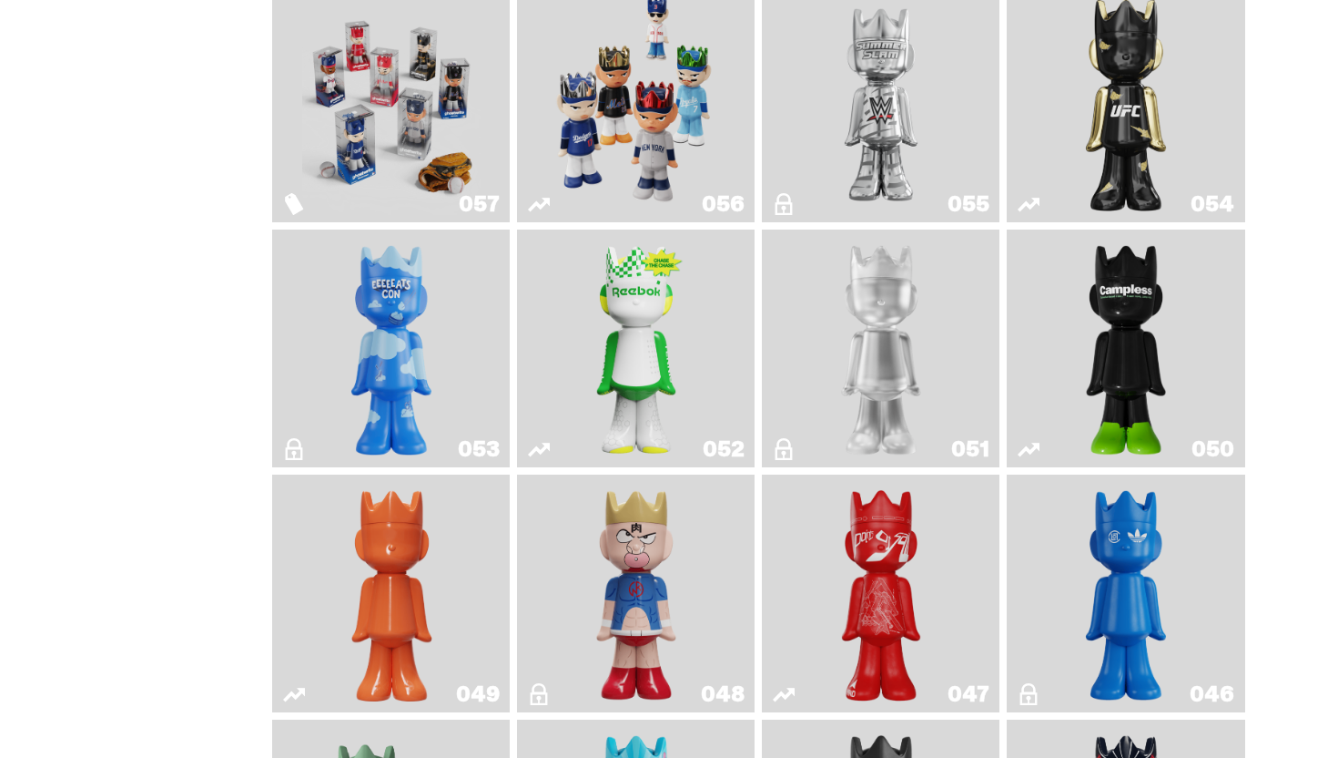
scroll to position [410, 0]
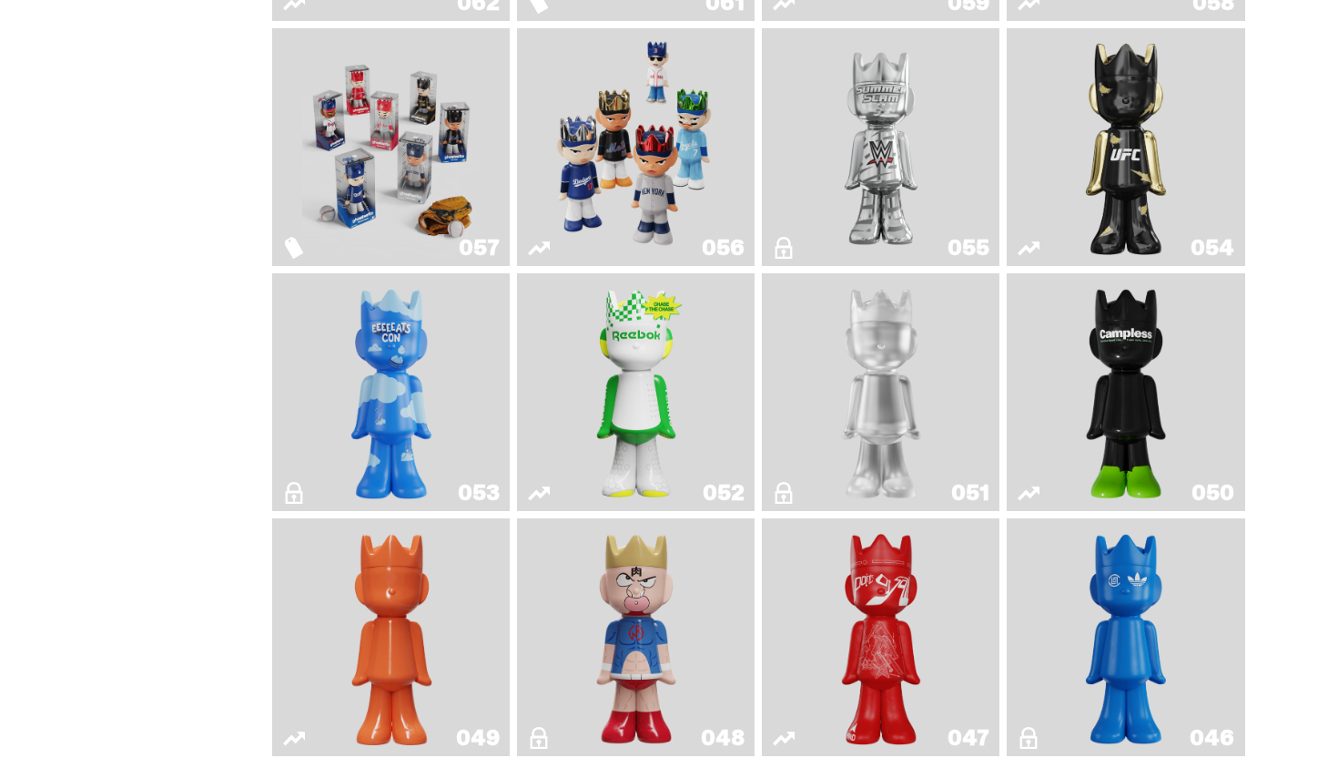
click at [614, 356] on img "Court Victory" at bounding box center [636, 391] width 97 height 223
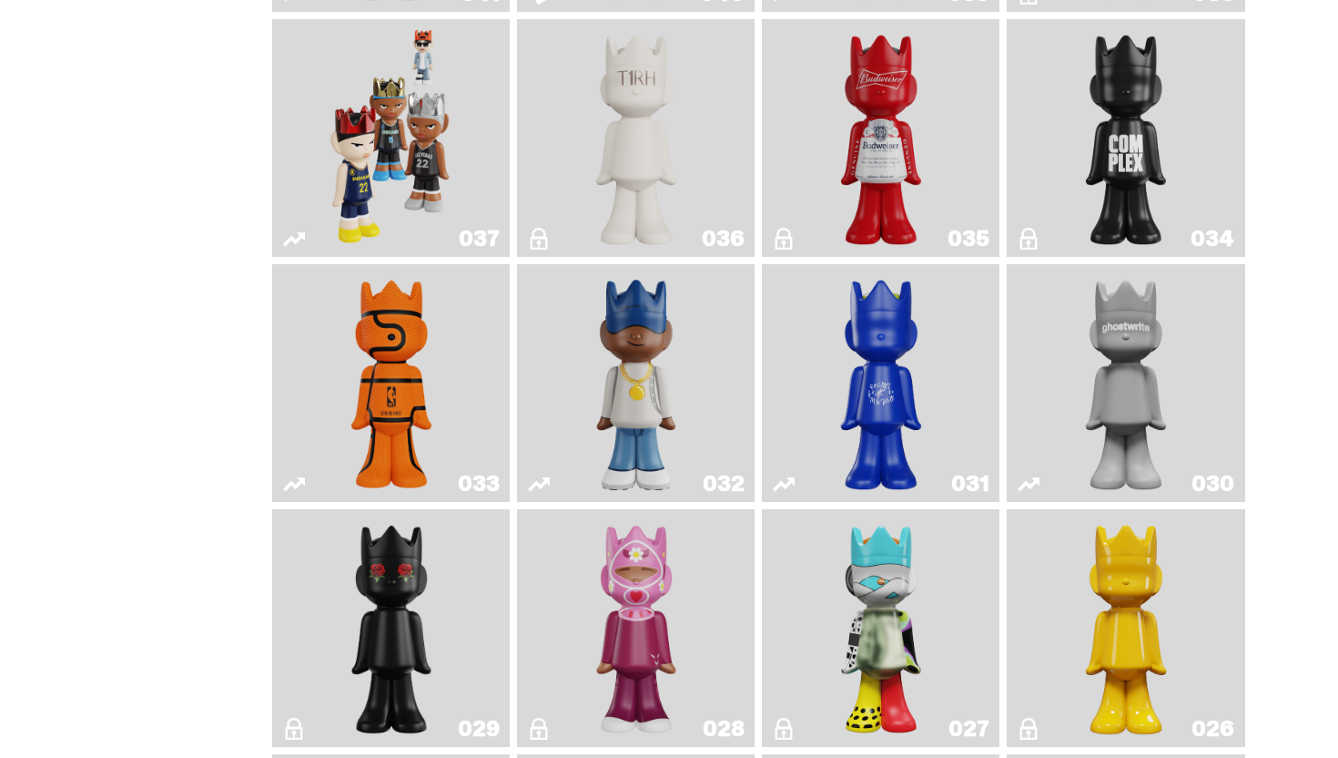
scroll to position [1649, 0]
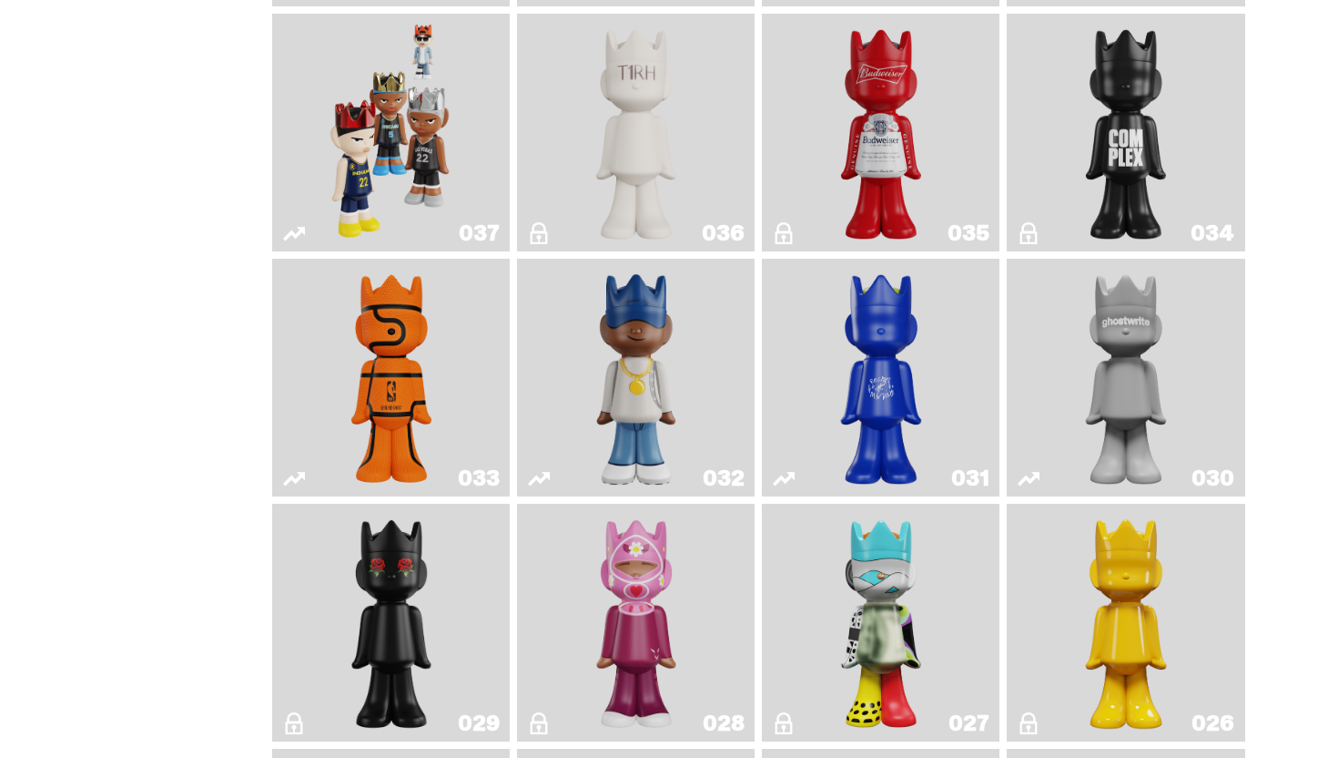
click at [680, 351] on img "Swingman" at bounding box center [637, 377] width 126 height 223
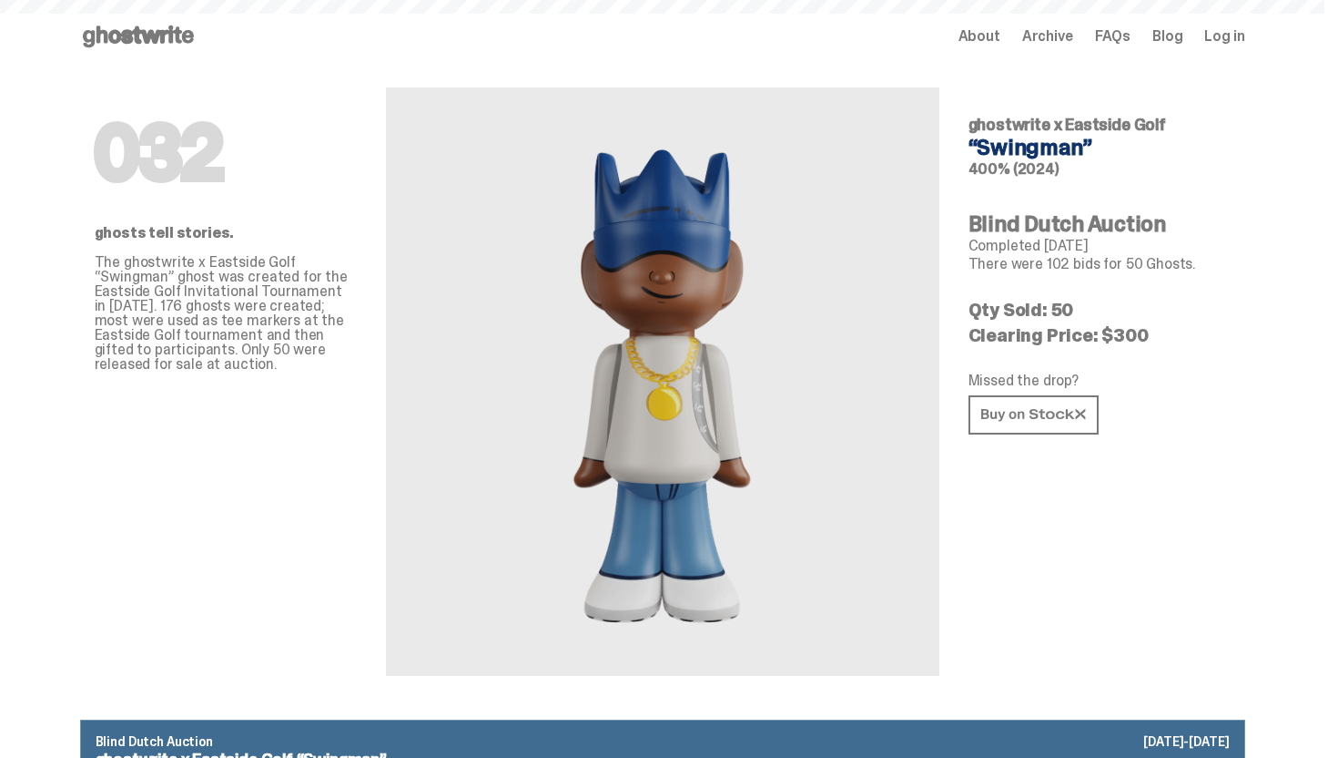
scroll to position [1649, 0]
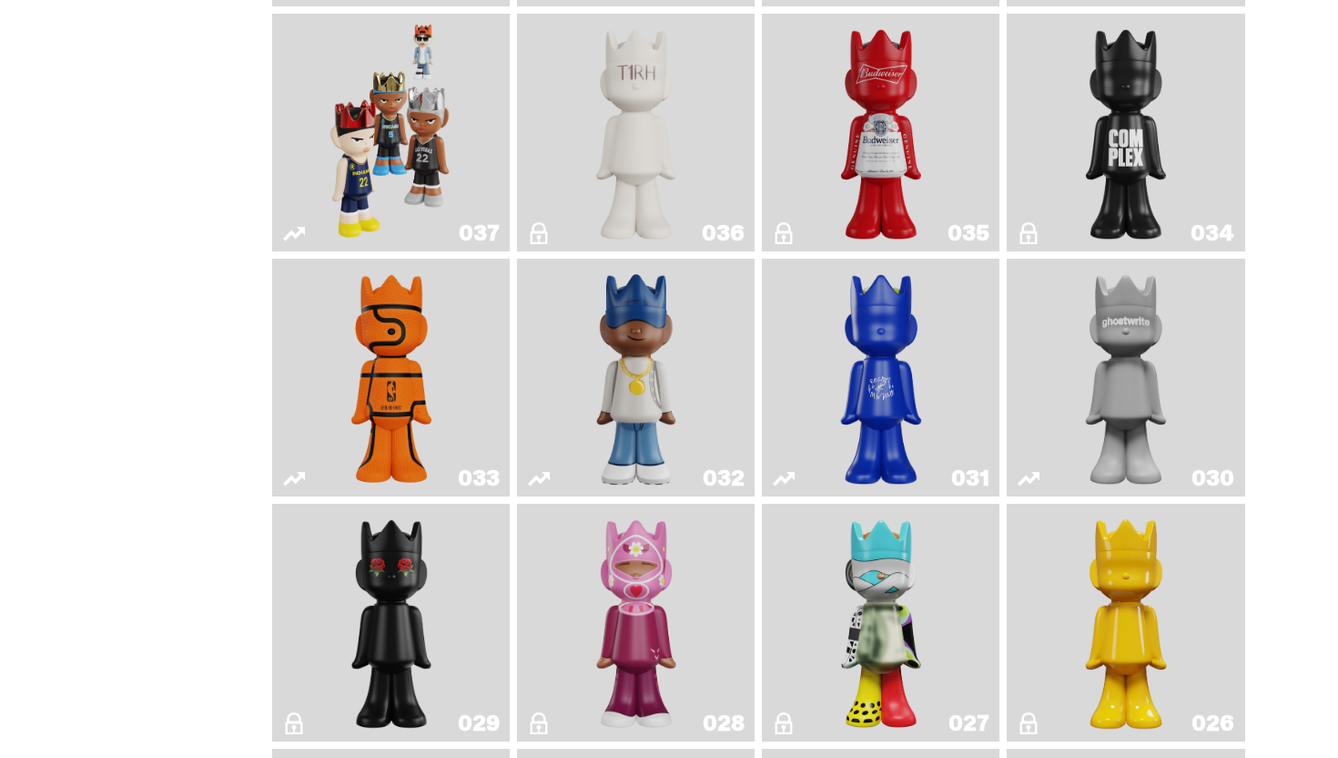
click at [861, 349] on img "Latte" at bounding box center [882, 377] width 126 height 223
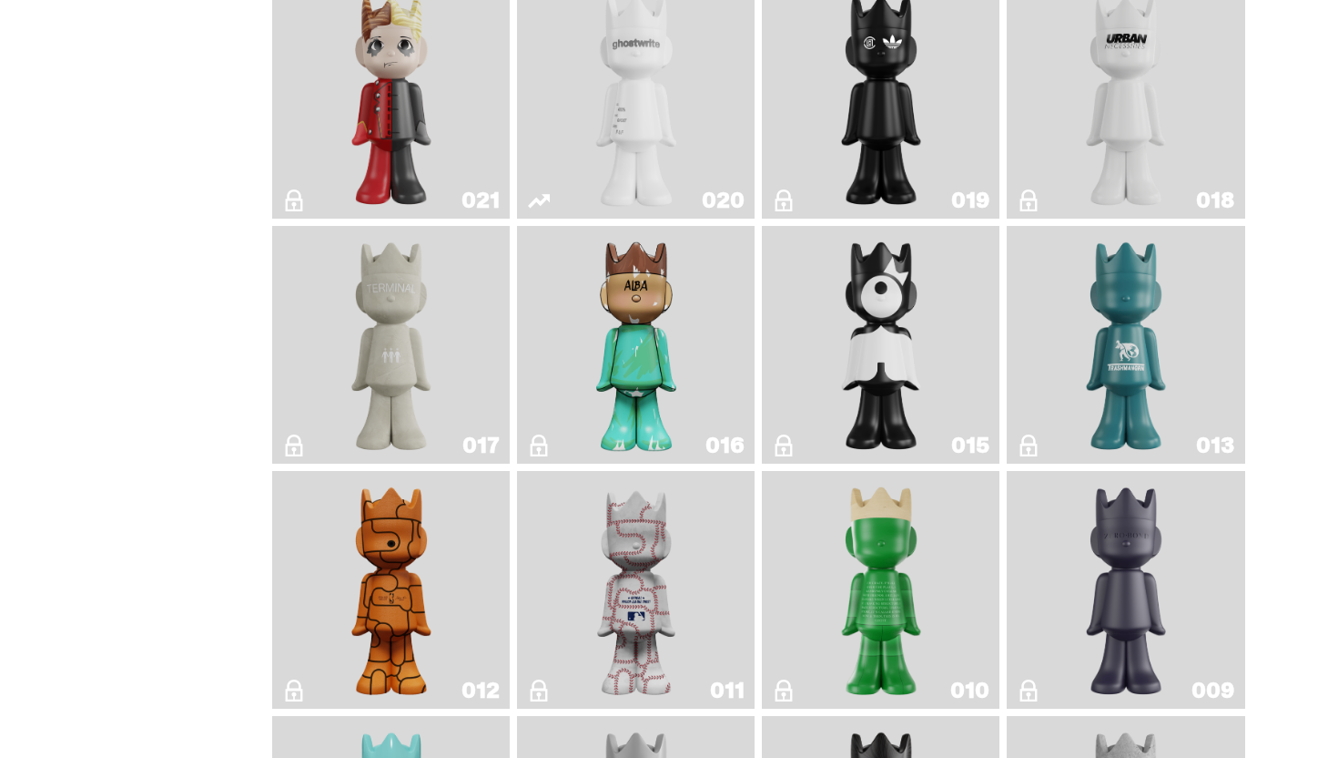
scroll to position [2813, 0]
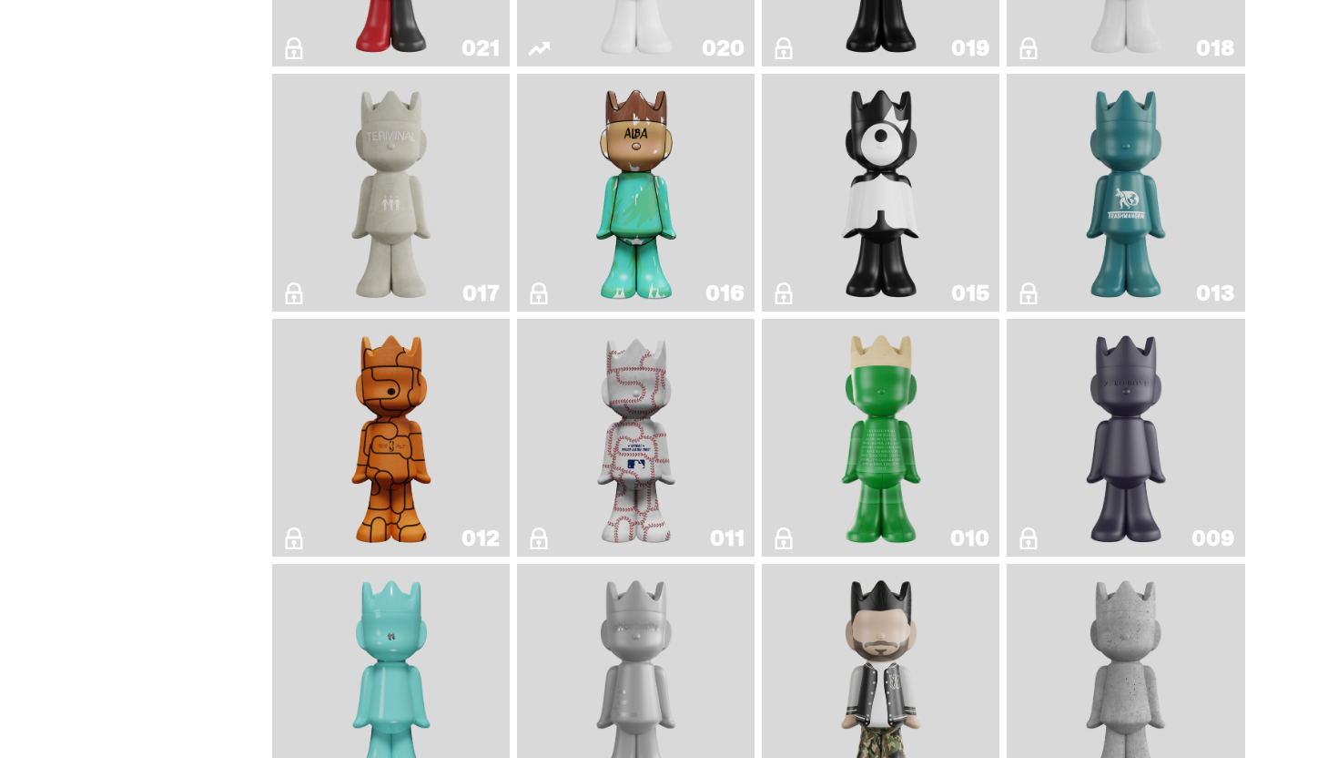
click at [578, 270] on link "016" at bounding box center [636, 192] width 216 height 223
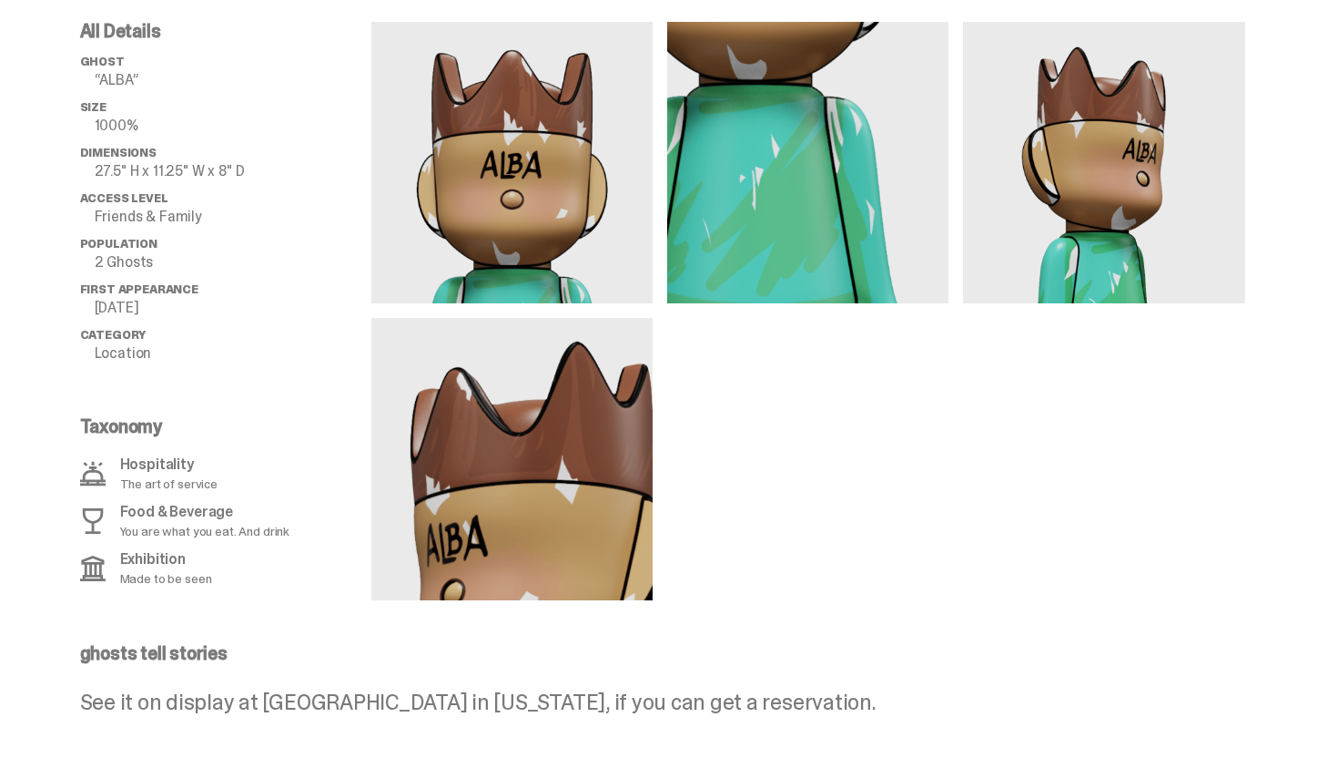
scroll to position [710, 0]
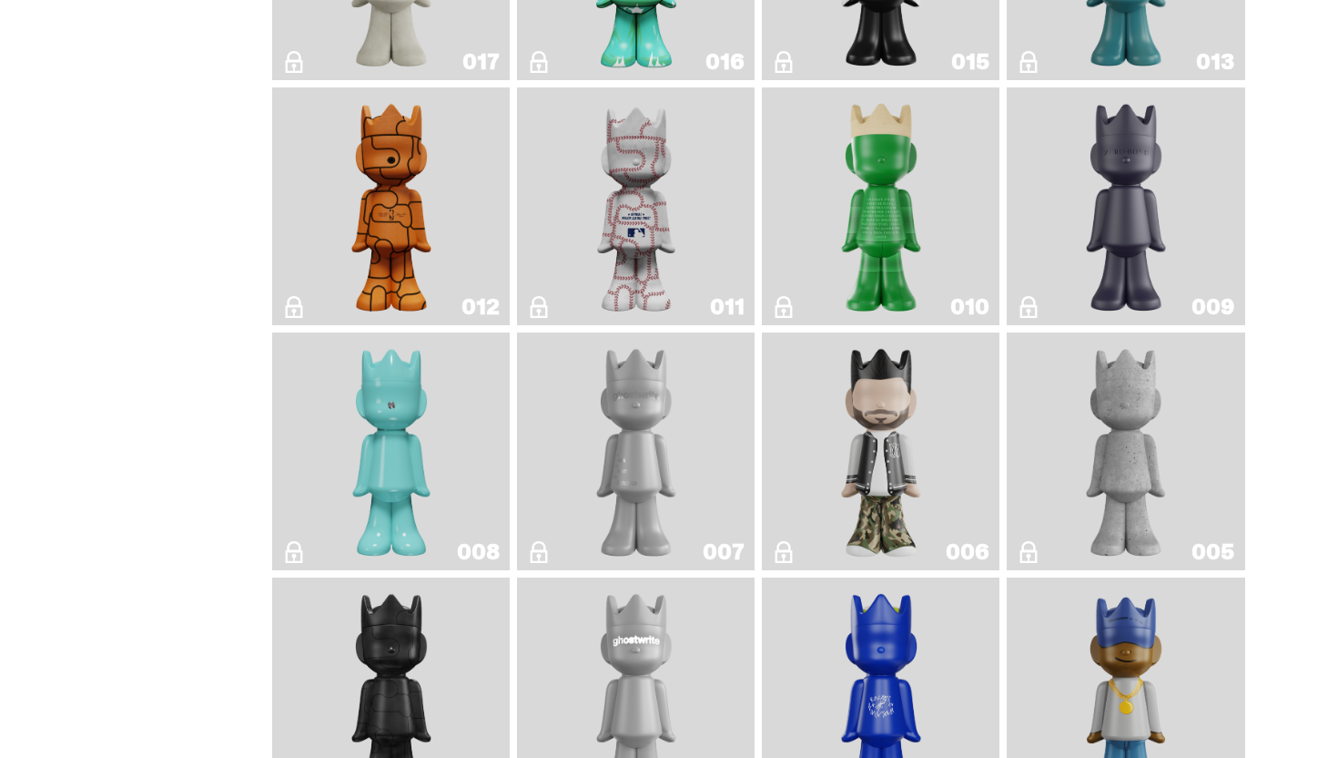
scroll to position [3264, 0]
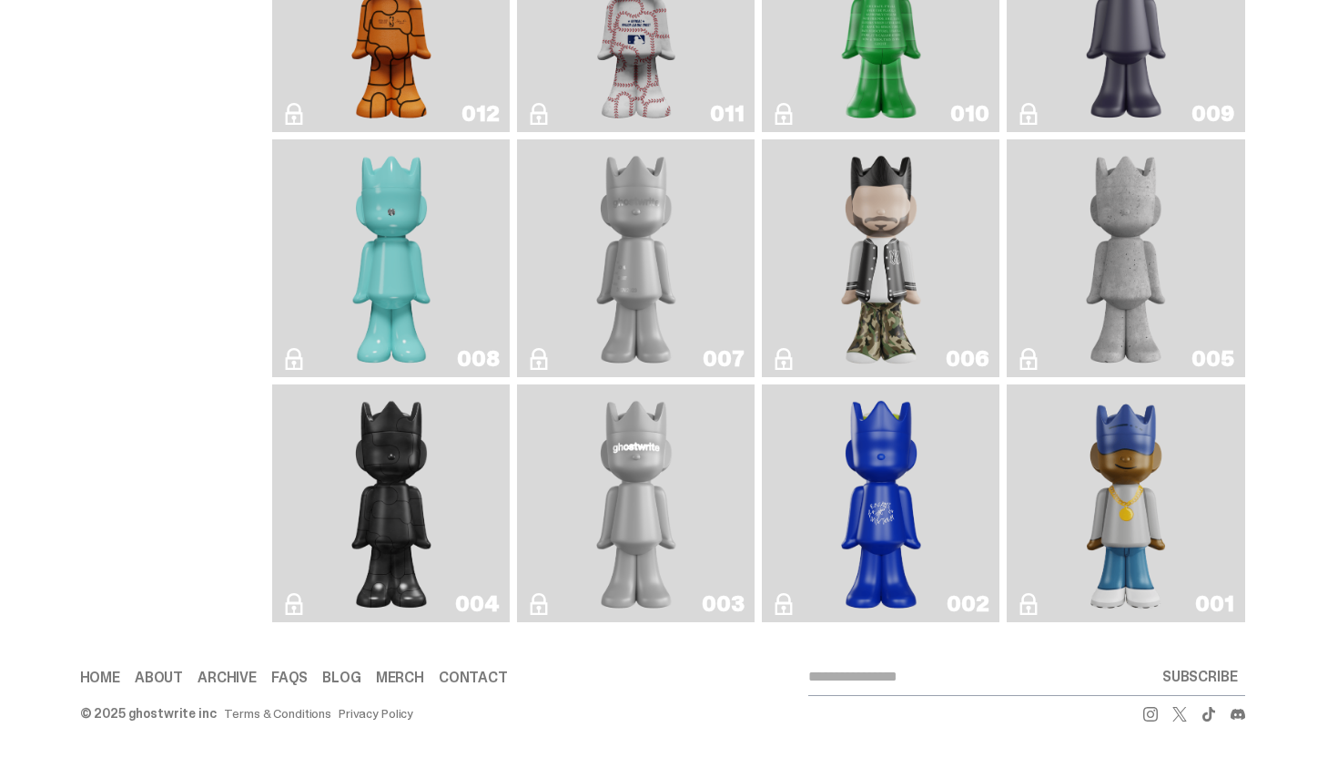
click at [1208, 522] on link "001" at bounding box center [1126, 503] width 216 height 223
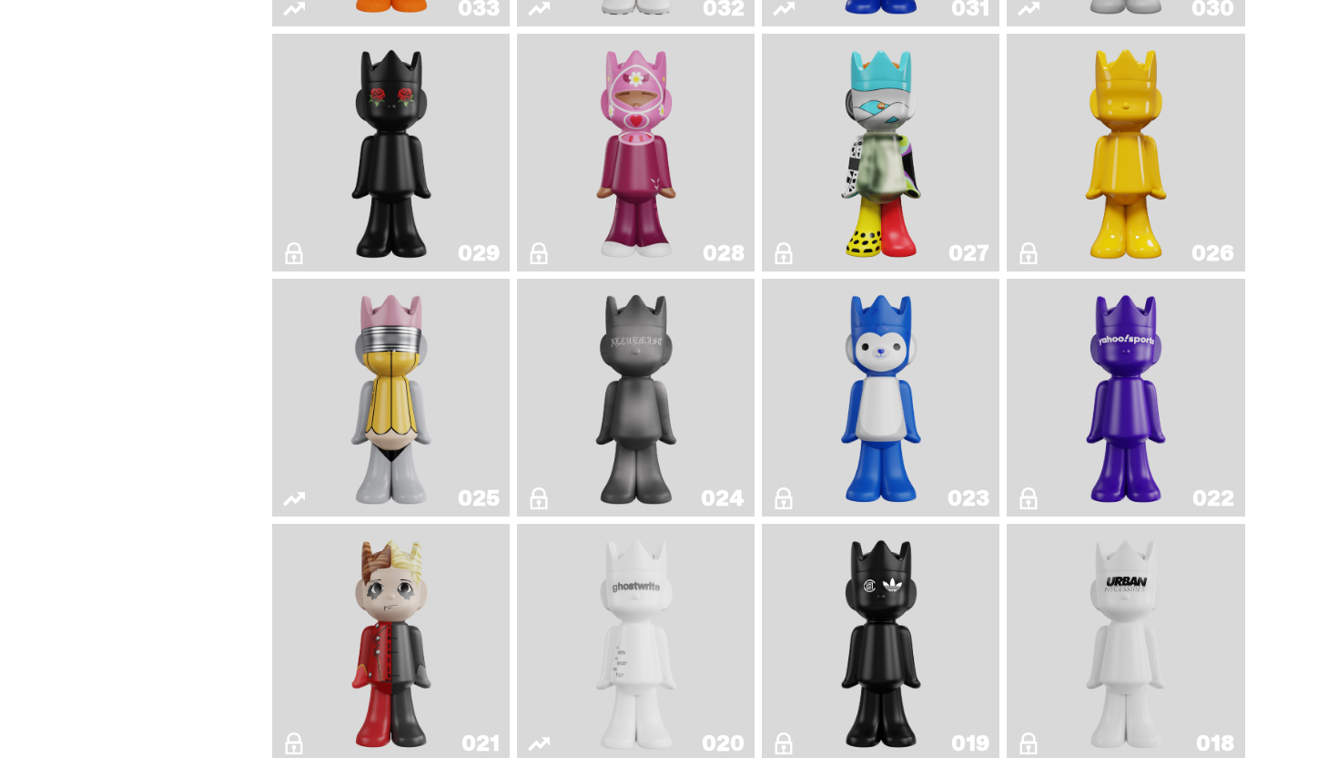
scroll to position [1947, 0]
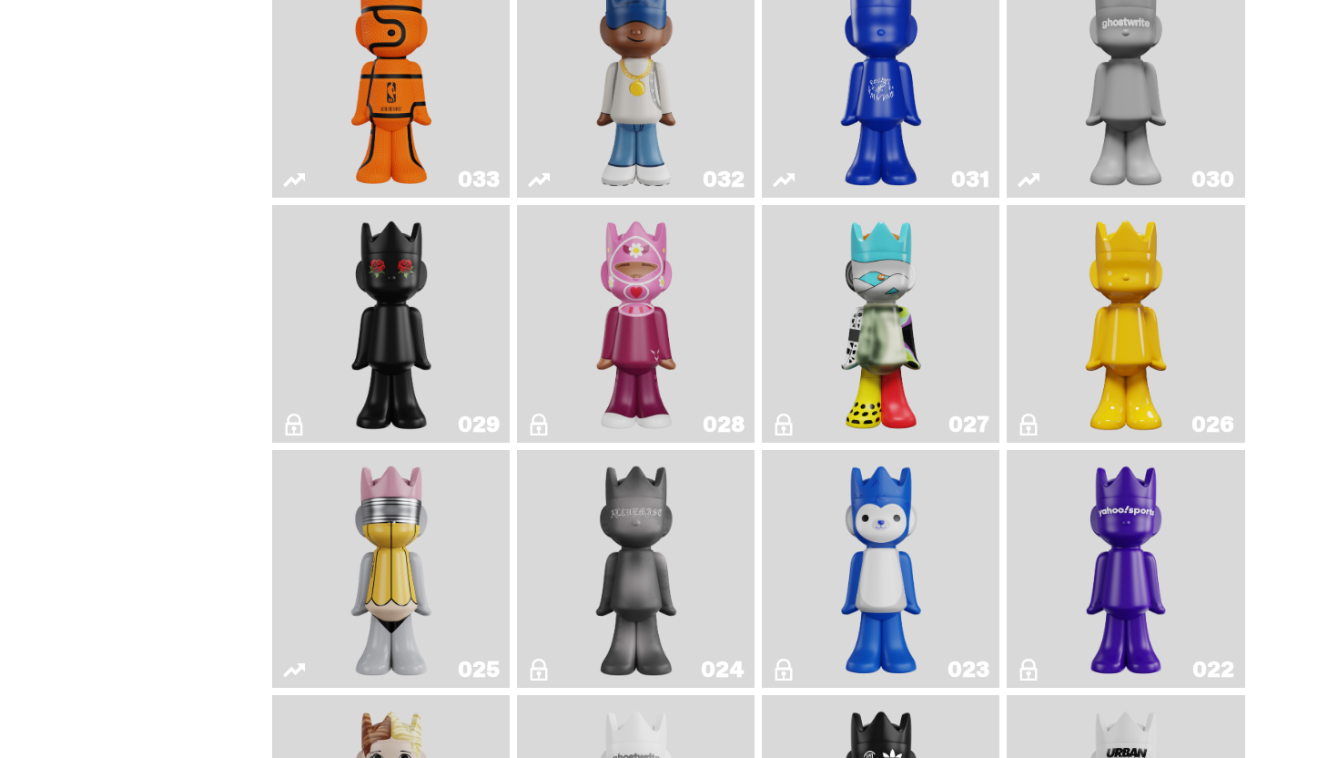
click at [923, 595] on img "Squish" at bounding box center [881, 568] width 97 height 223
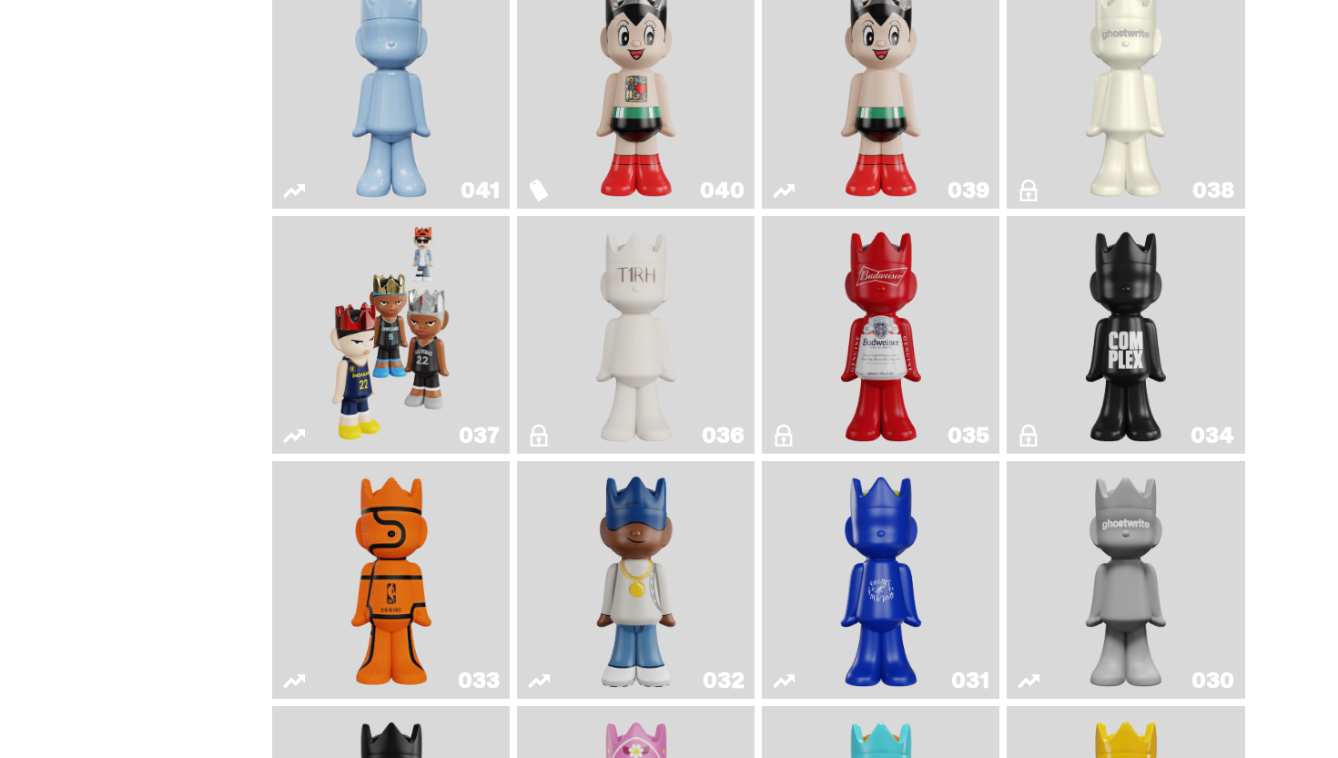
scroll to position [1394, 0]
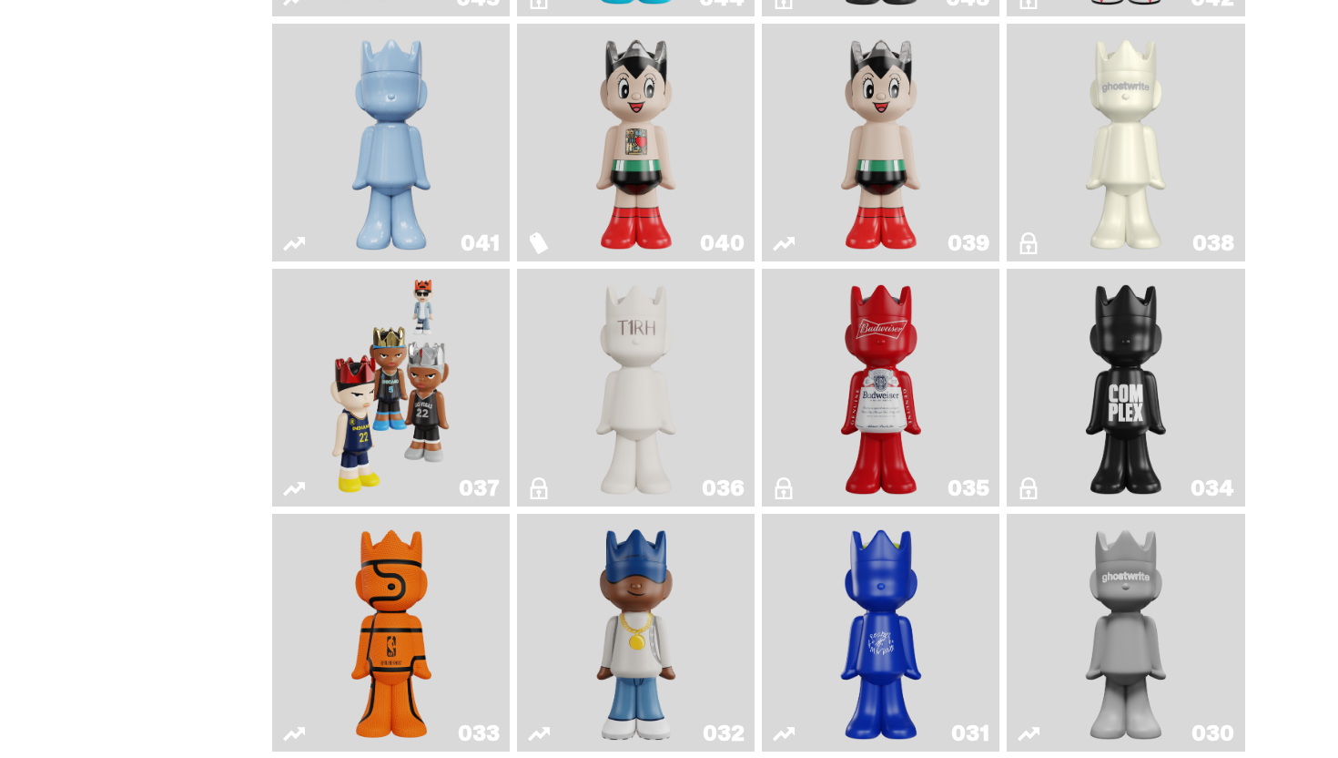
click at [843, 403] on img "The King of ghosts" at bounding box center [881, 387] width 97 height 223
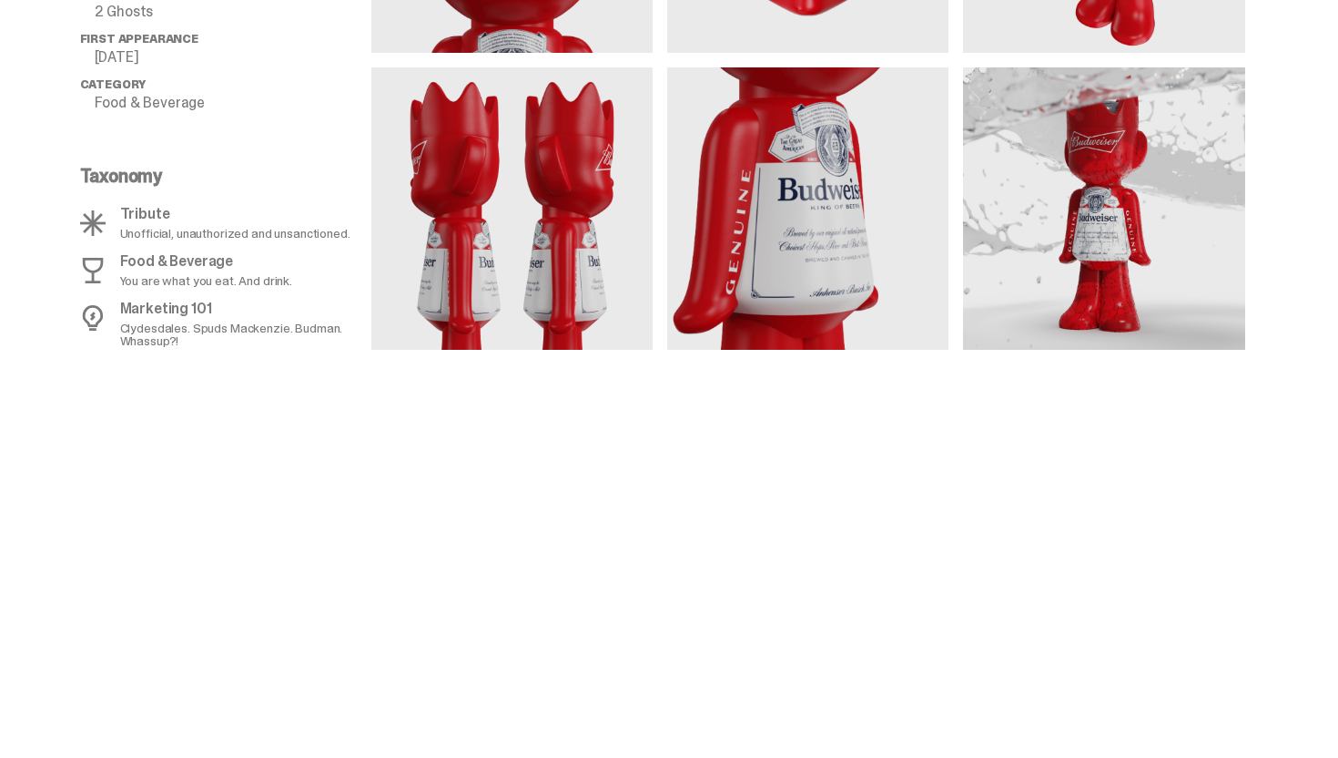
scroll to position [1035, 0]
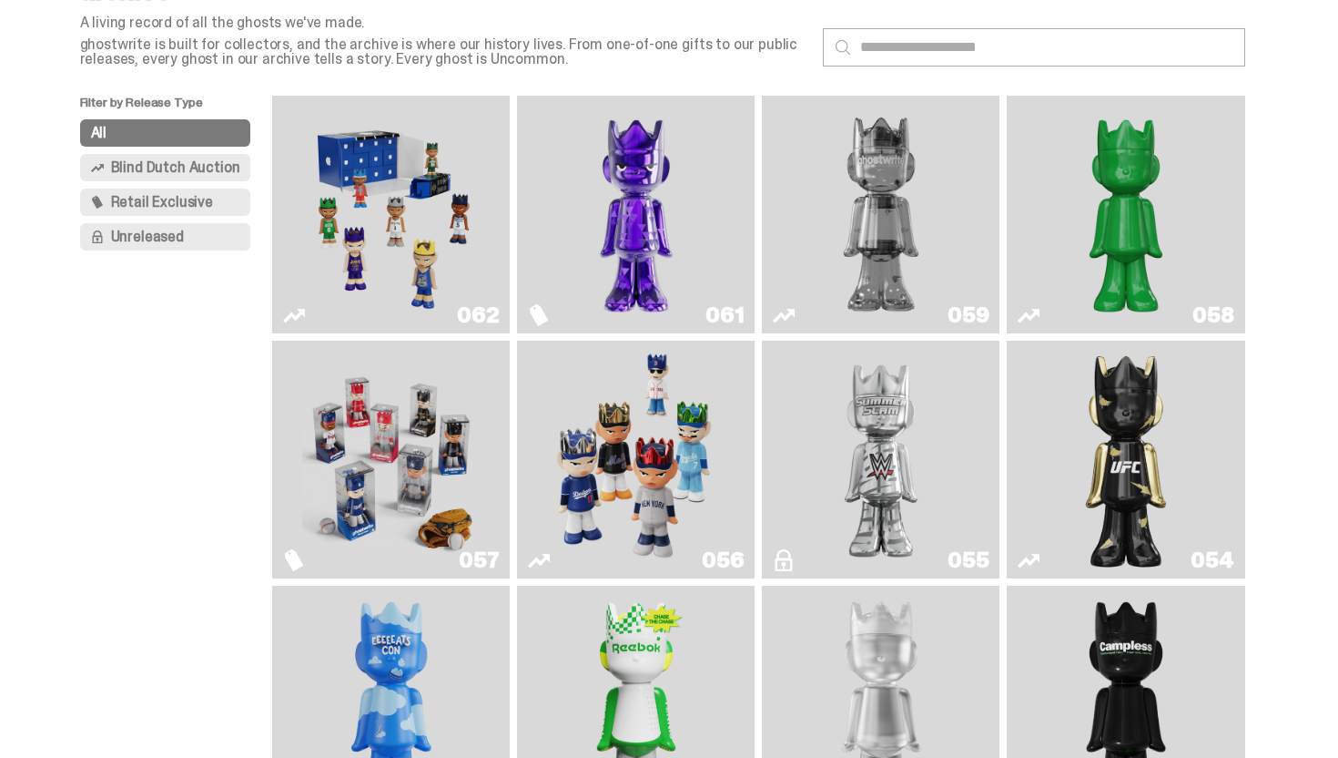
scroll to position [62, 0]
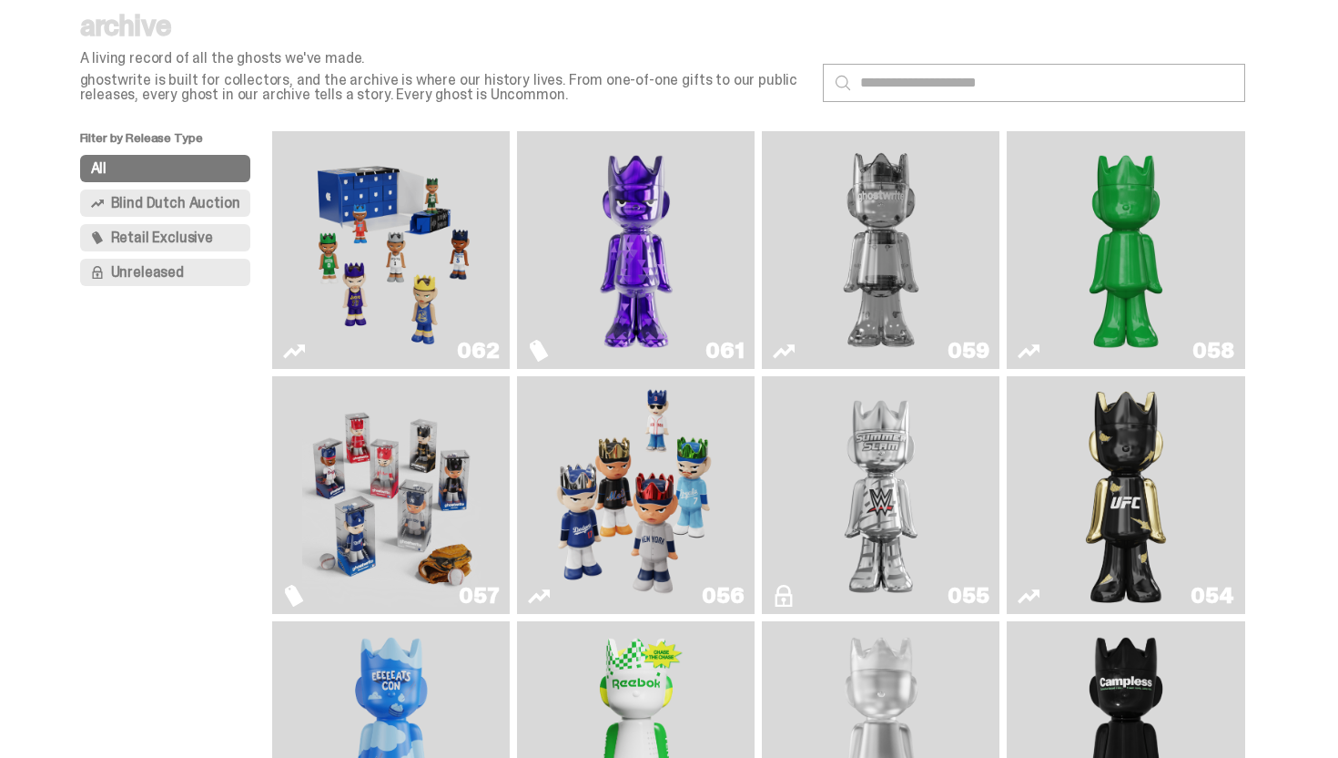
click at [400, 471] on img "Game Face (2025)" at bounding box center [391, 494] width 178 height 223
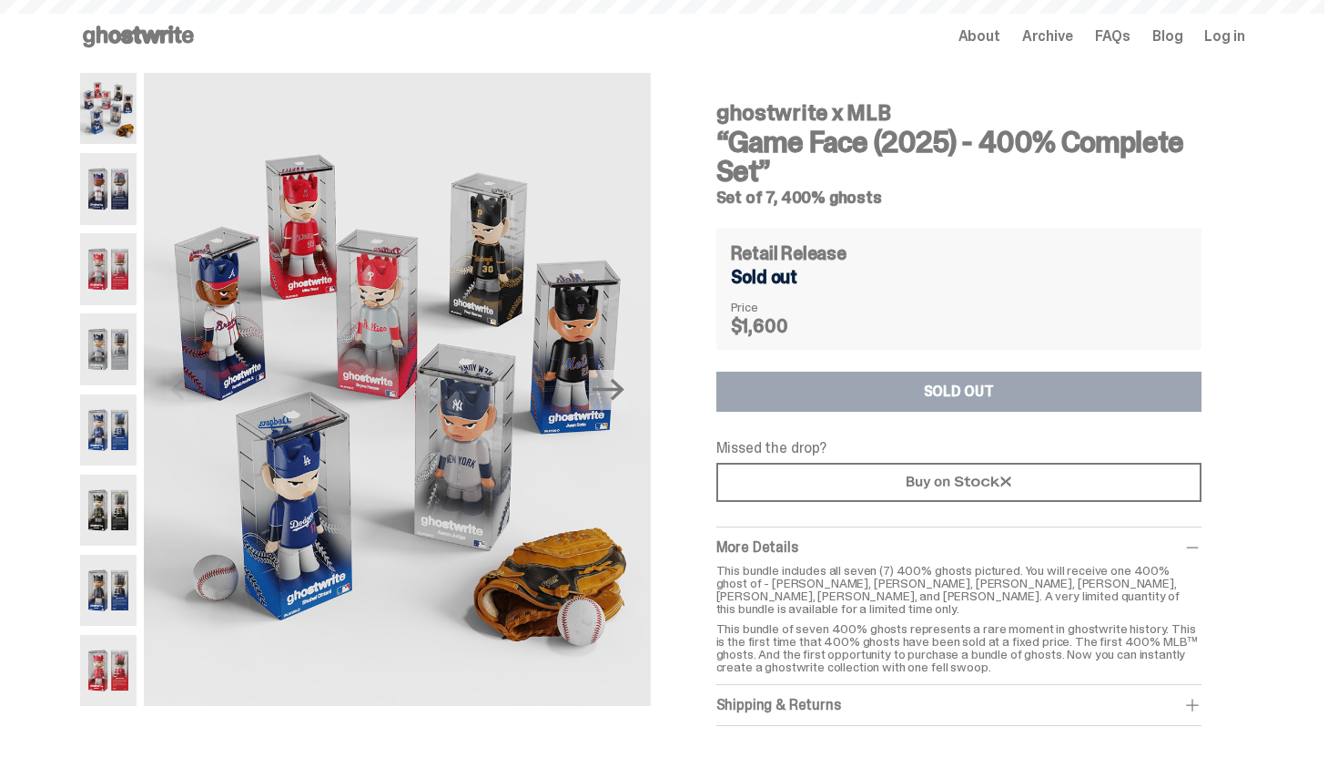
scroll to position [62, 0]
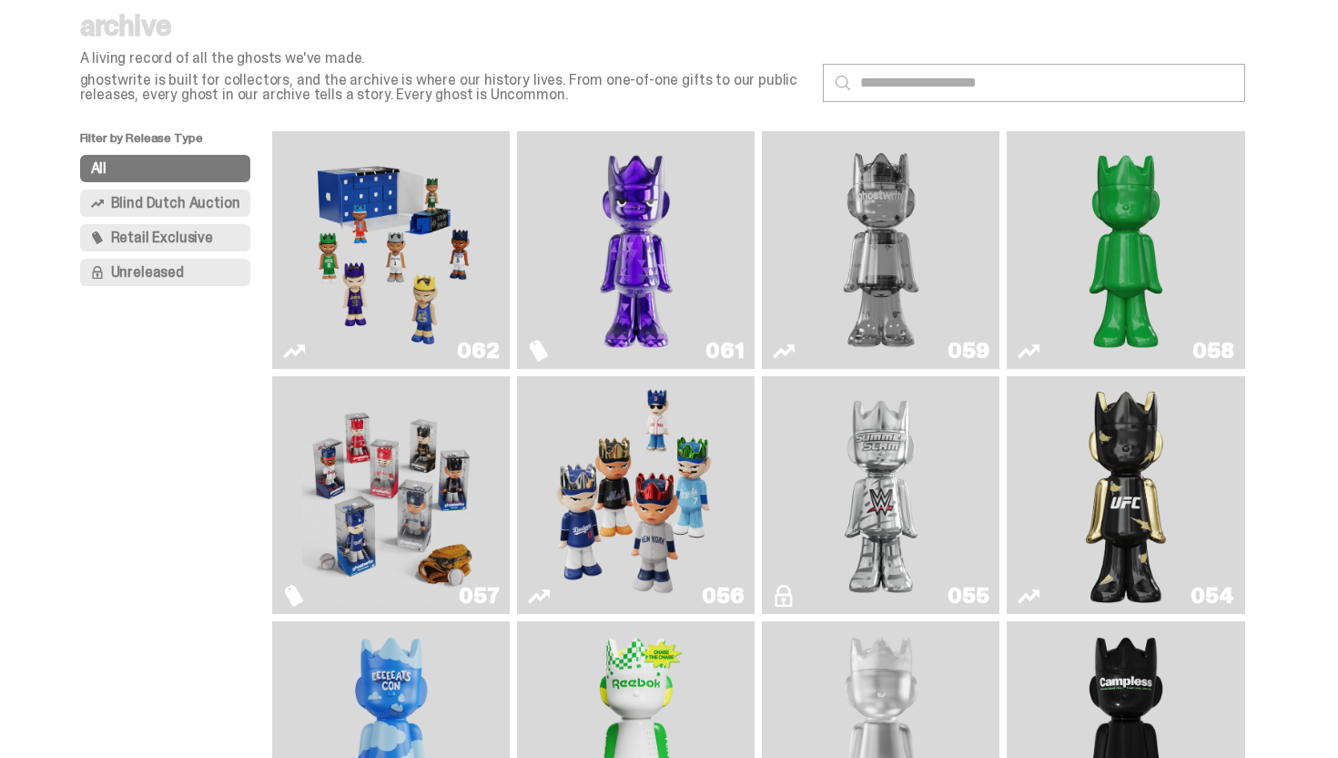
click at [662, 273] on img "Fantasy" at bounding box center [636, 249] width 178 height 223
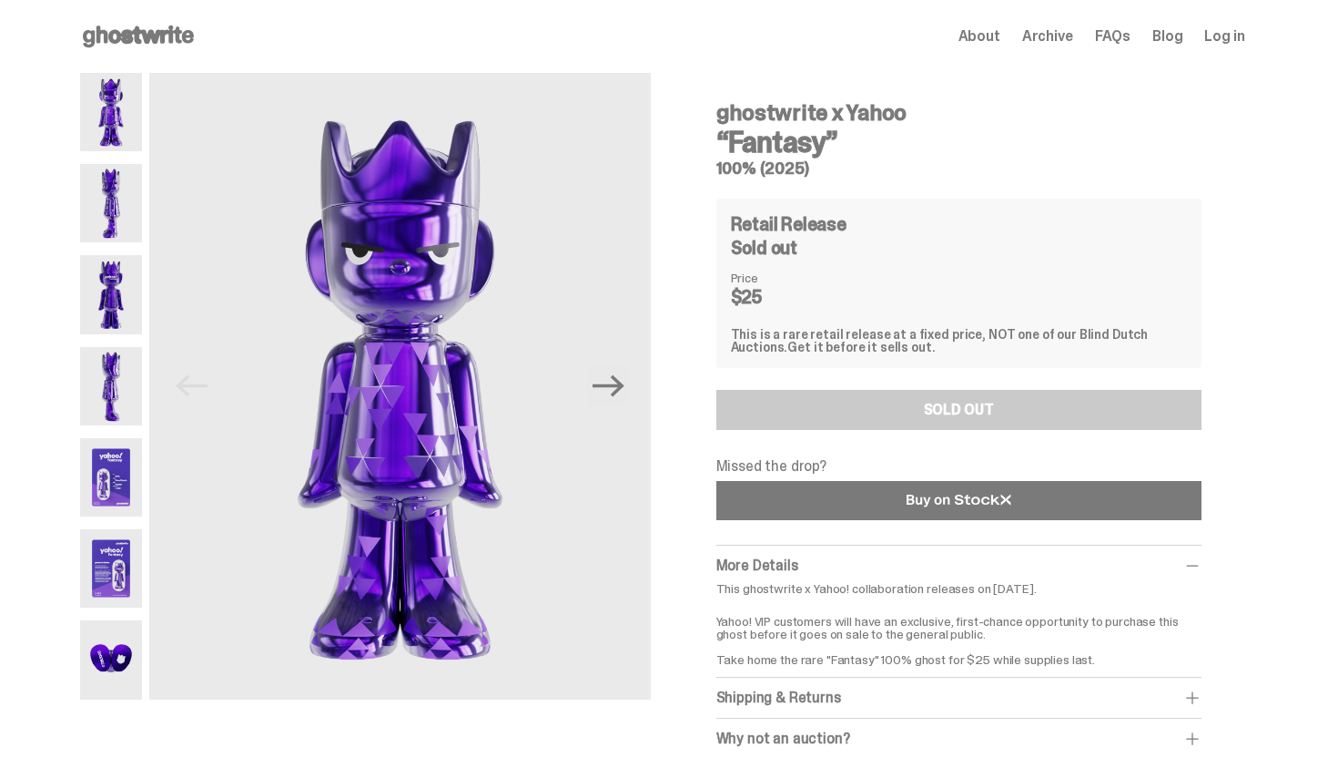
click at [910, 503] on link at bounding box center [959, 500] width 485 height 39
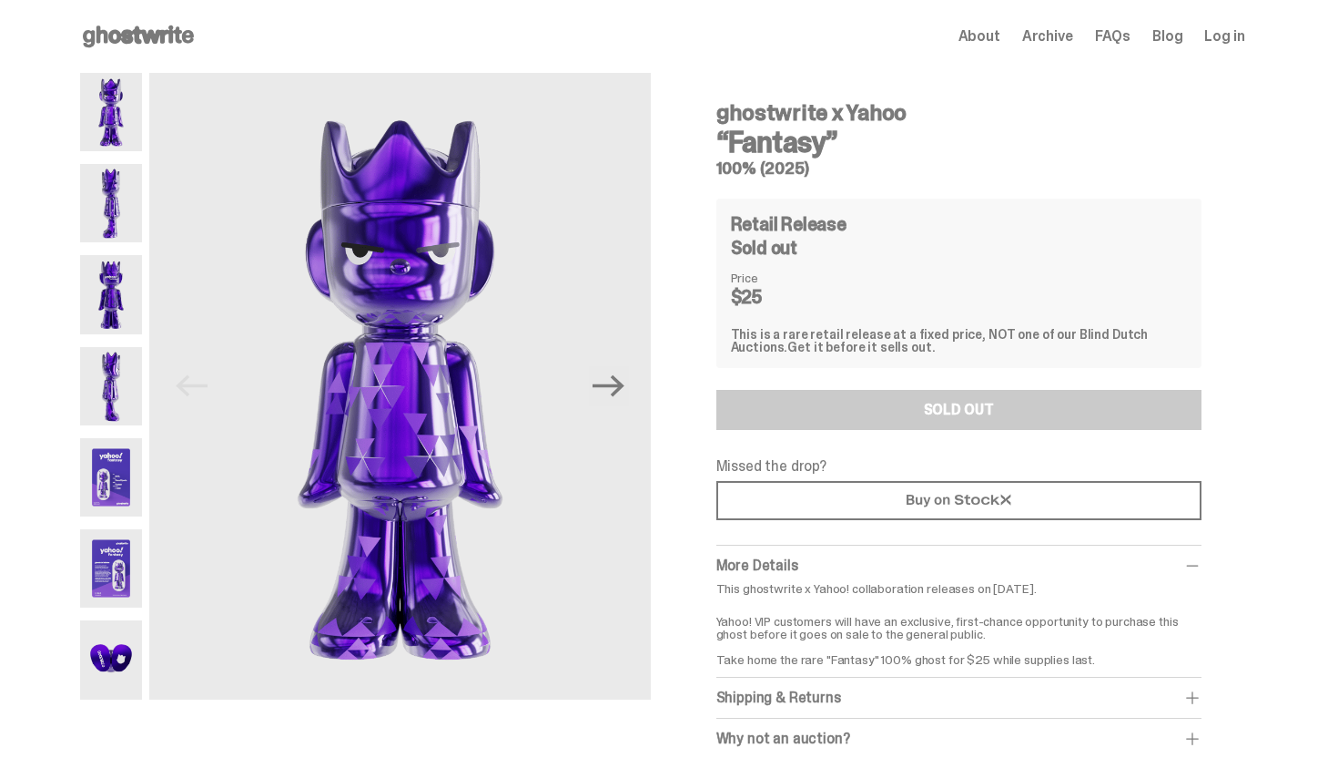
click at [114, 190] on img at bounding box center [111, 203] width 63 height 78
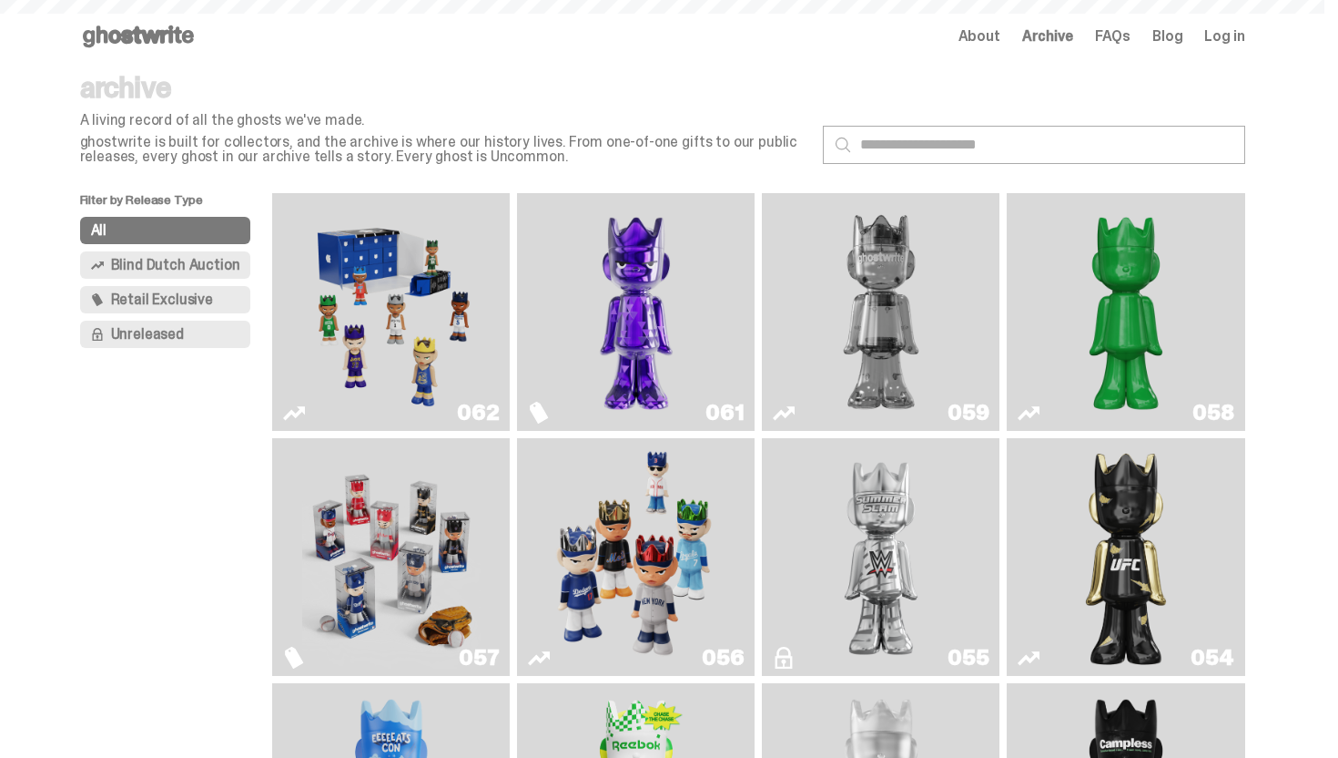
scroll to position [62, 0]
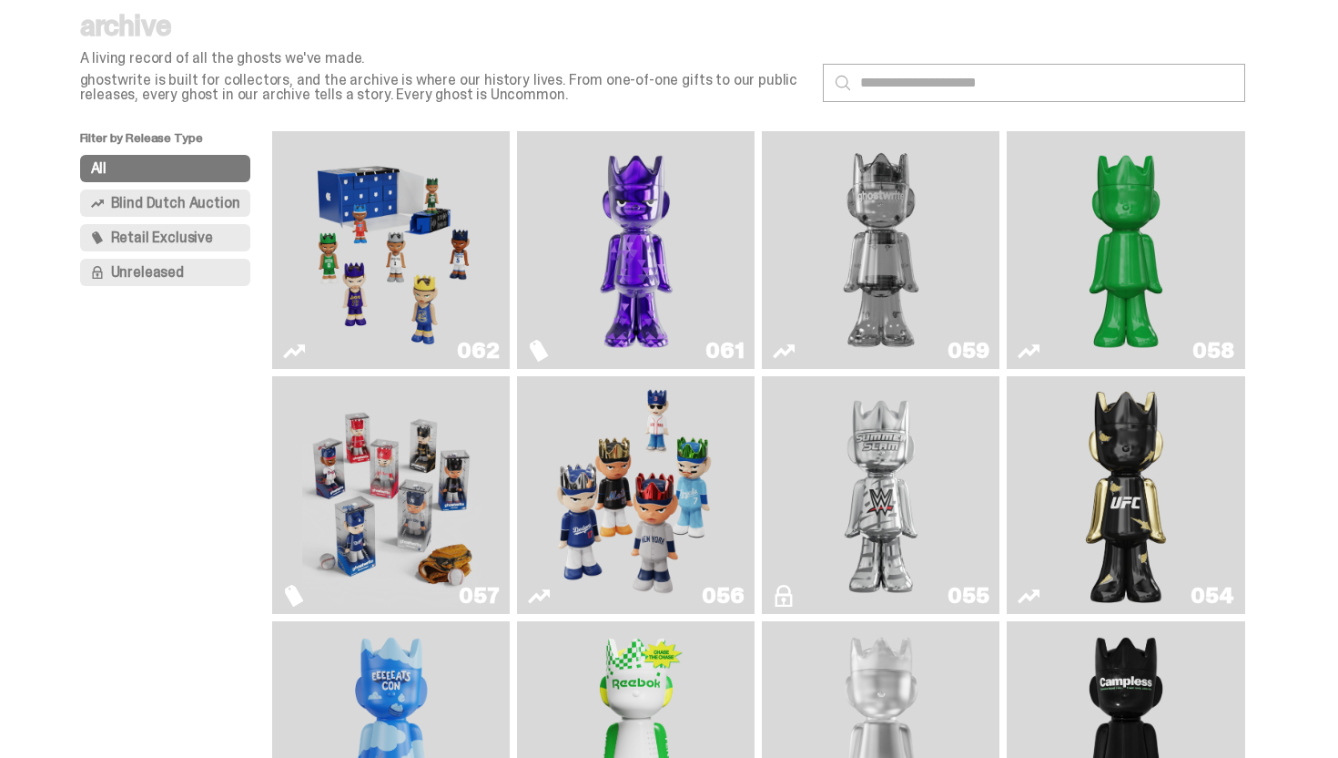
click at [1000, 288] on div "059" at bounding box center [881, 250] width 238 height 238
click at [935, 263] on img "Two" at bounding box center [881, 249] width 178 height 223
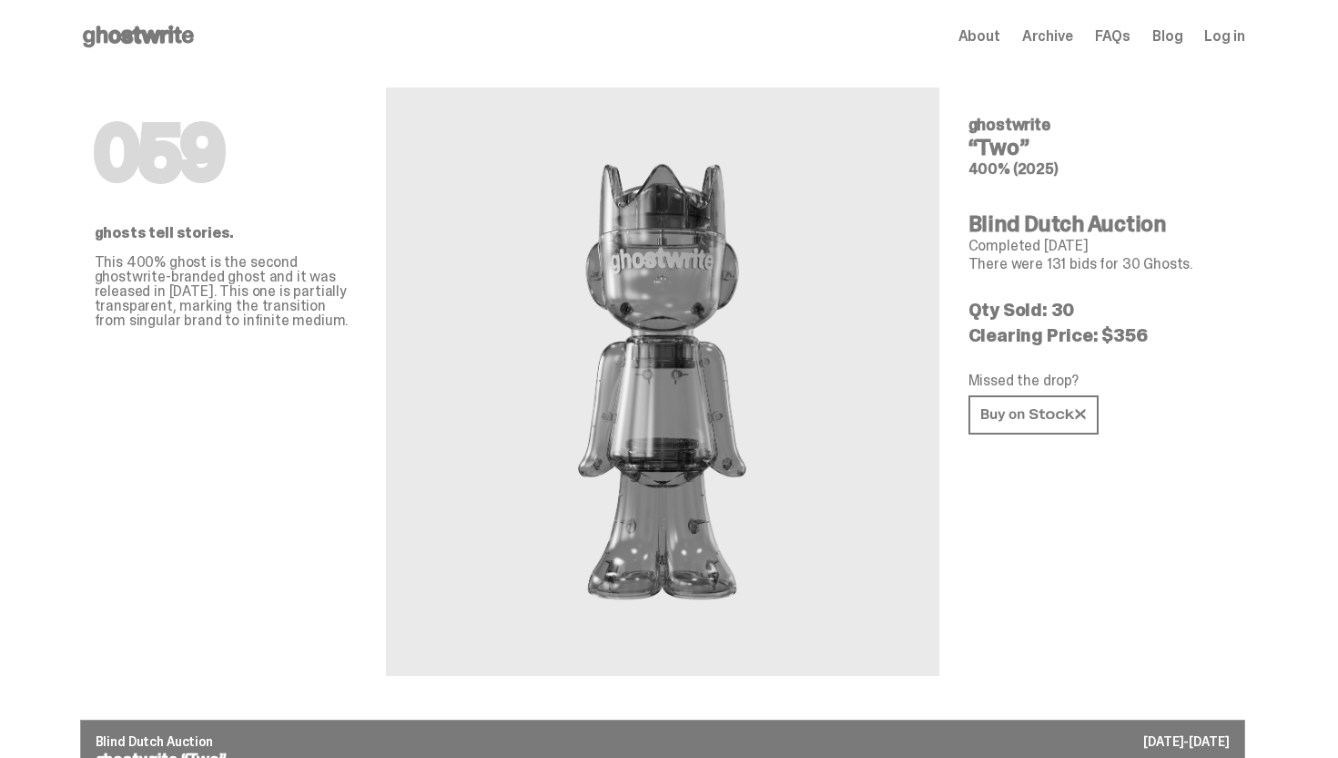
scroll to position [62, 0]
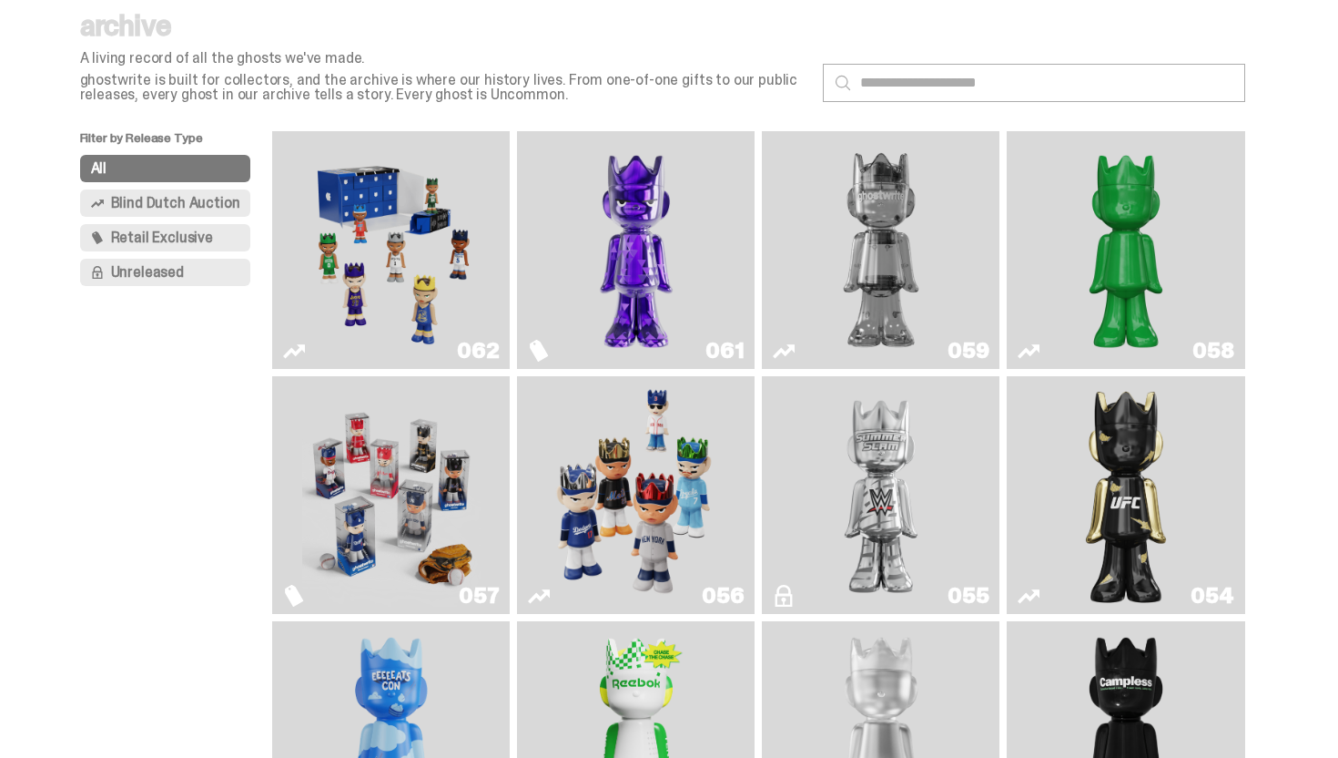
click at [1183, 283] on img "Schrödinger's ghost: Sunday Green" at bounding box center [1126, 249] width 178 height 223
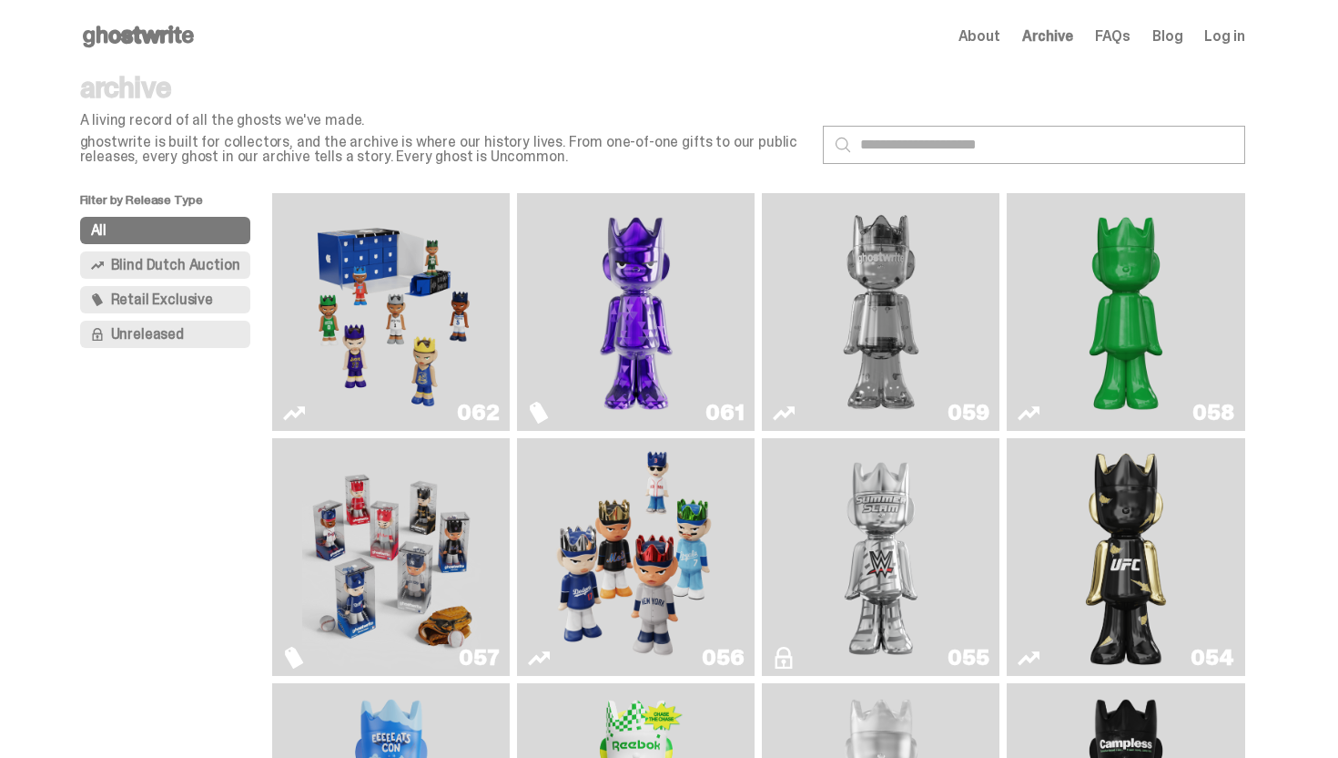
click at [198, 298] on span "Retail Exclusive" at bounding box center [162, 299] width 102 height 15
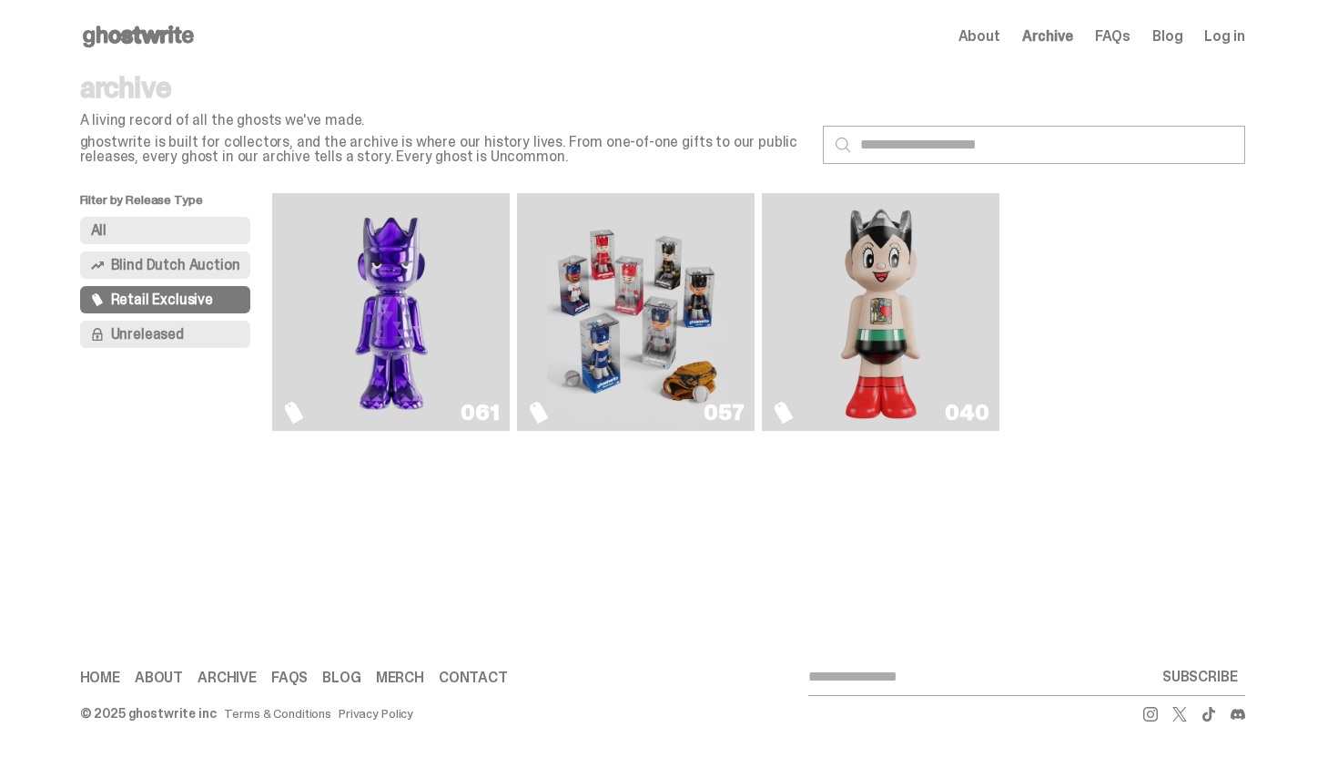
click at [198, 272] on span "Blind Dutch Auction" at bounding box center [175, 265] width 129 height 15
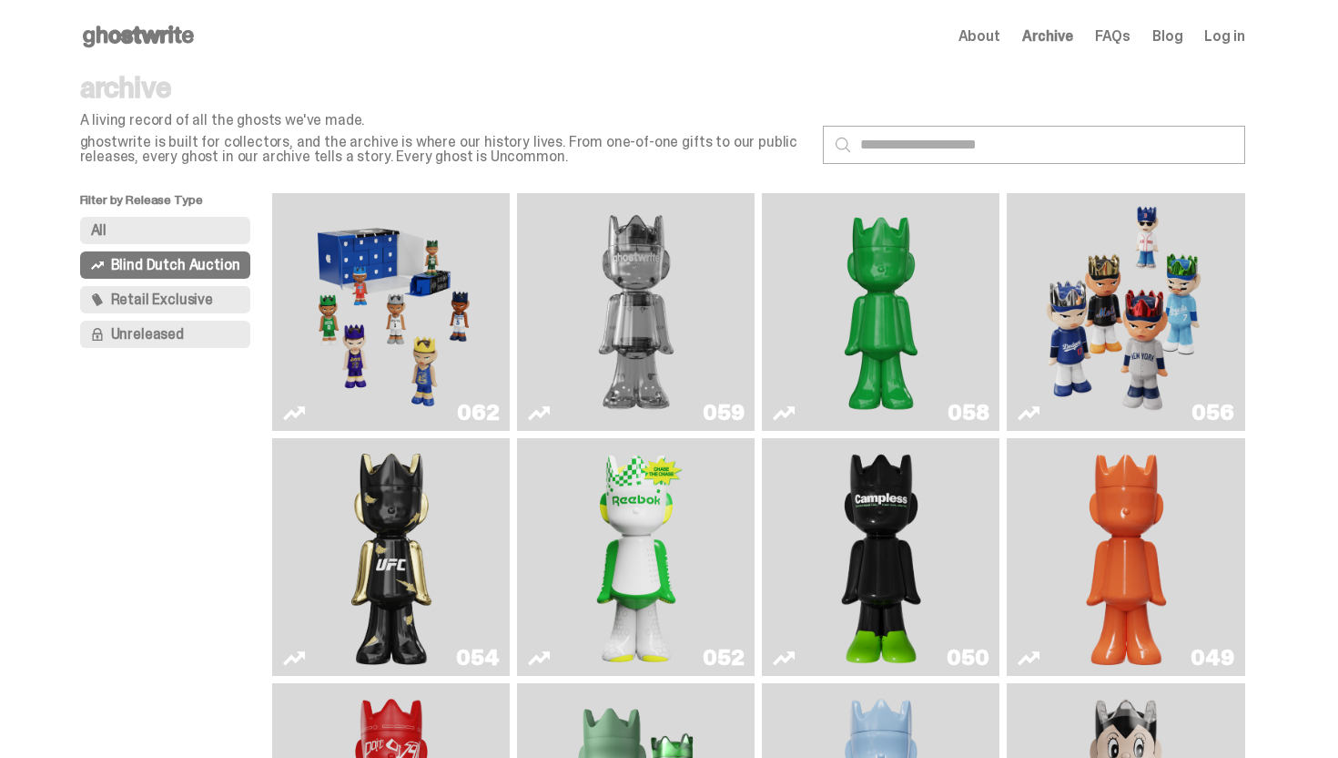
click at [193, 326] on button "Unreleased" at bounding box center [165, 333] width 171 height 27
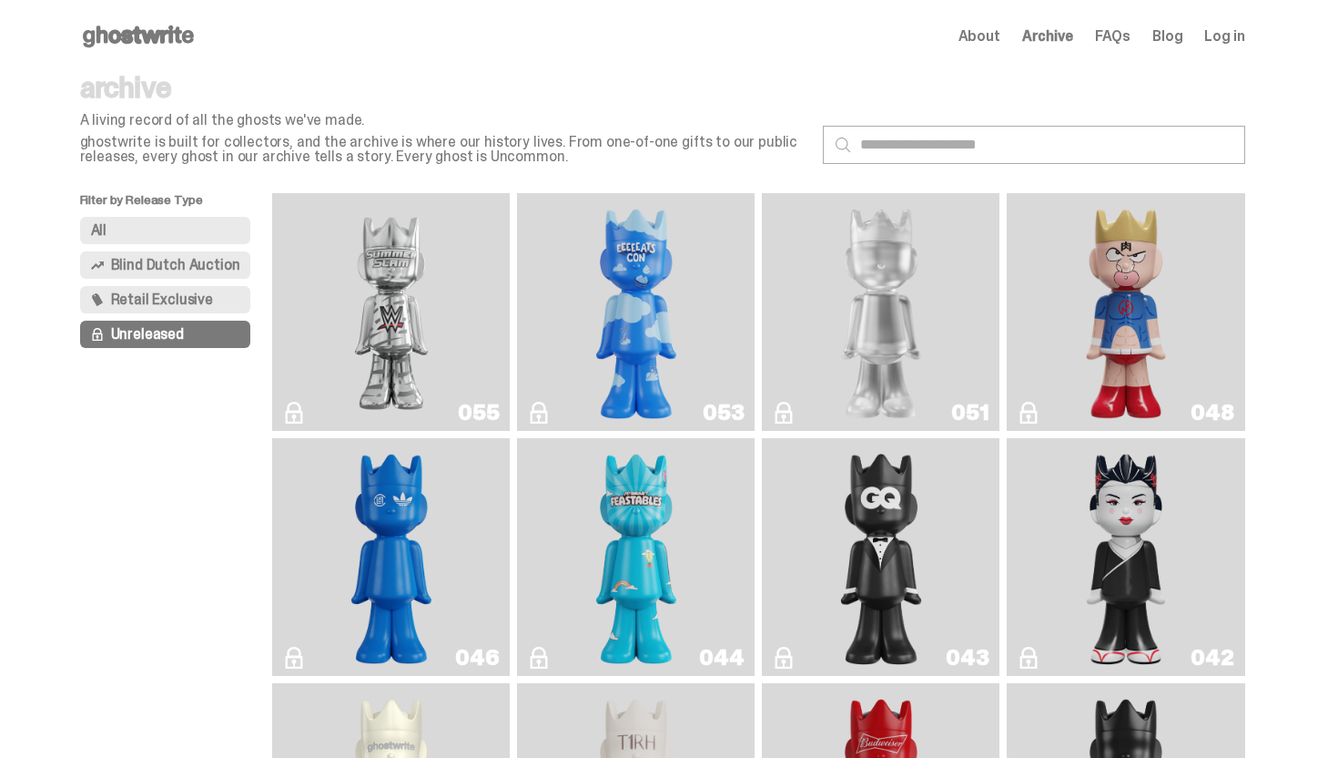
click at [188, 268] on span "Blind Dutch Auction" at bounding box center [175, 265] width 129 height 15
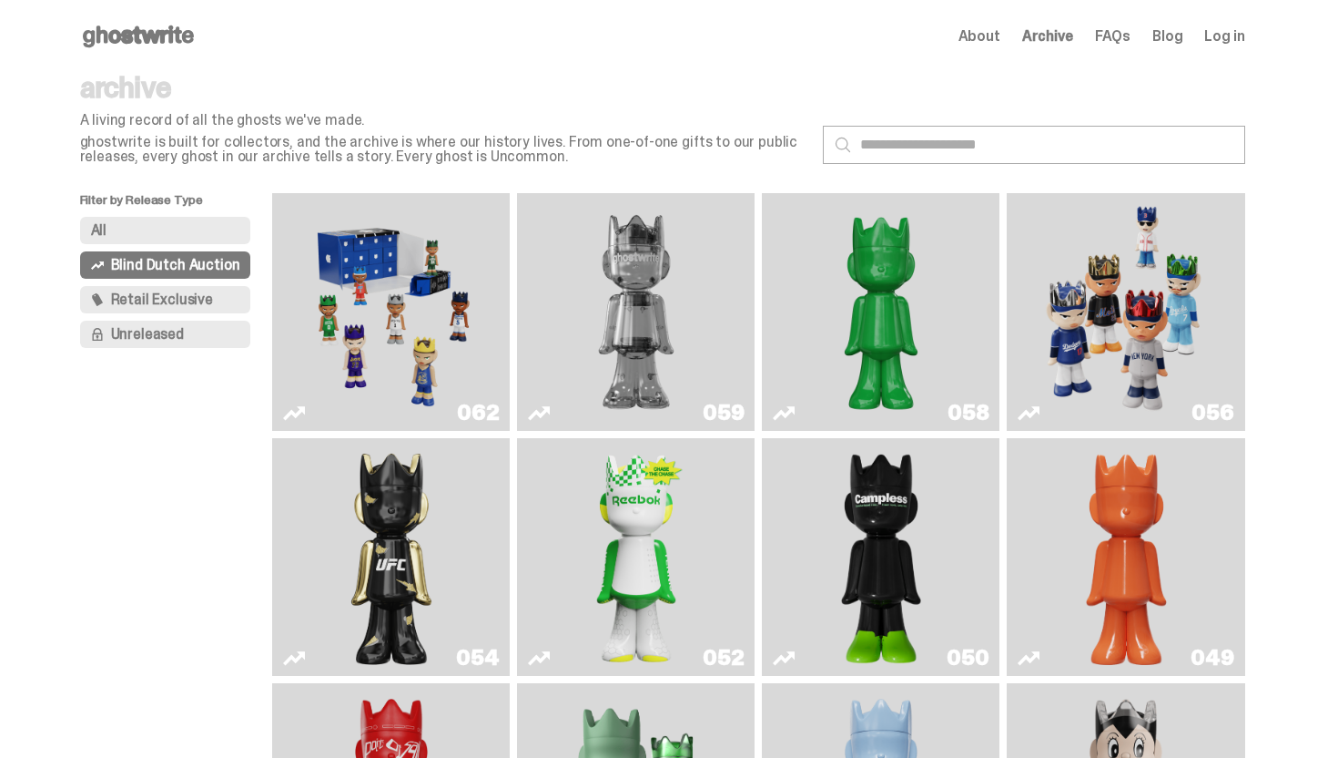
click at [165, 20] on div "Open main menu Home About Archive FAQs Blog Log in About Archive FAQs Blog Log …" at bounding box center [662, 36] width 1165 height 73
click at [165, 34] on use at bounding box center [138, 36] width 111 height 22
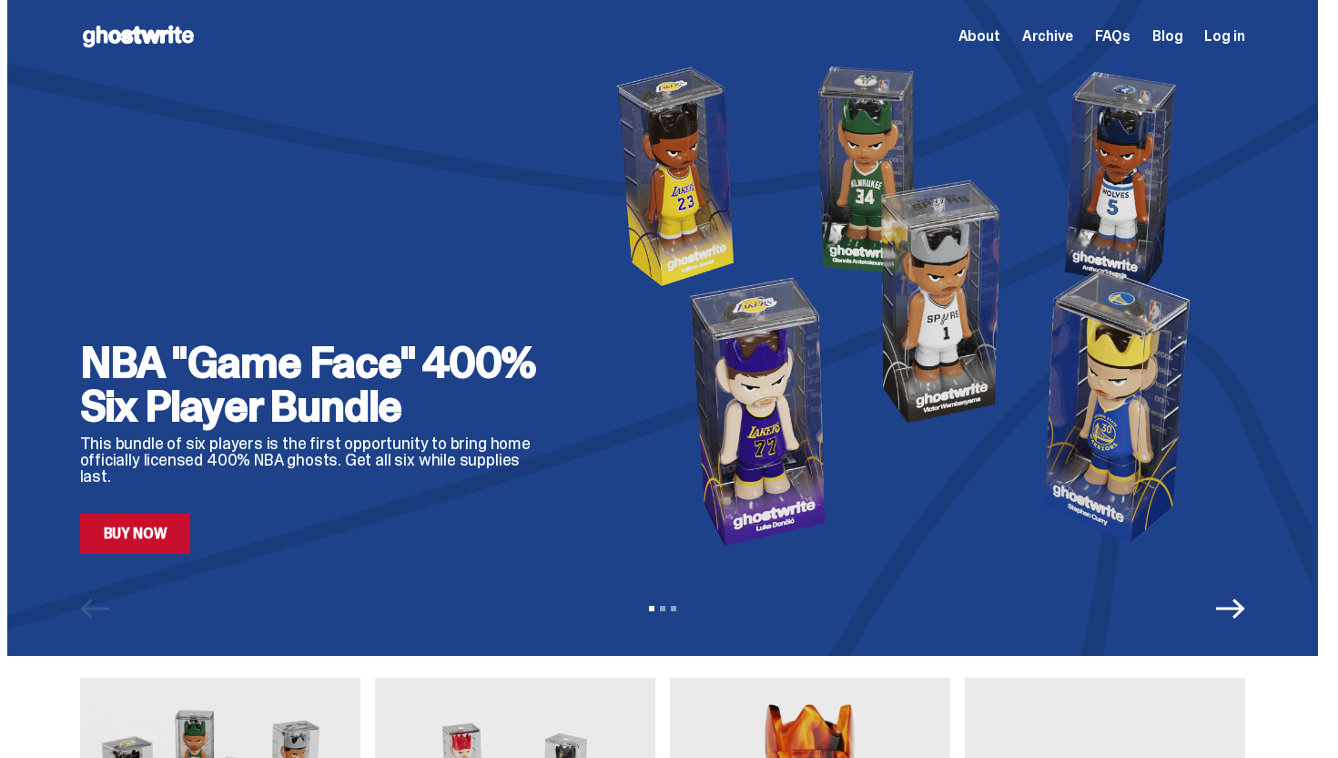
click at [1179, 38] on link "Blog" at bounding box center [1168, 36] width 30 height 15
